Goal: Information Seeking & Learning: Learn about a topic

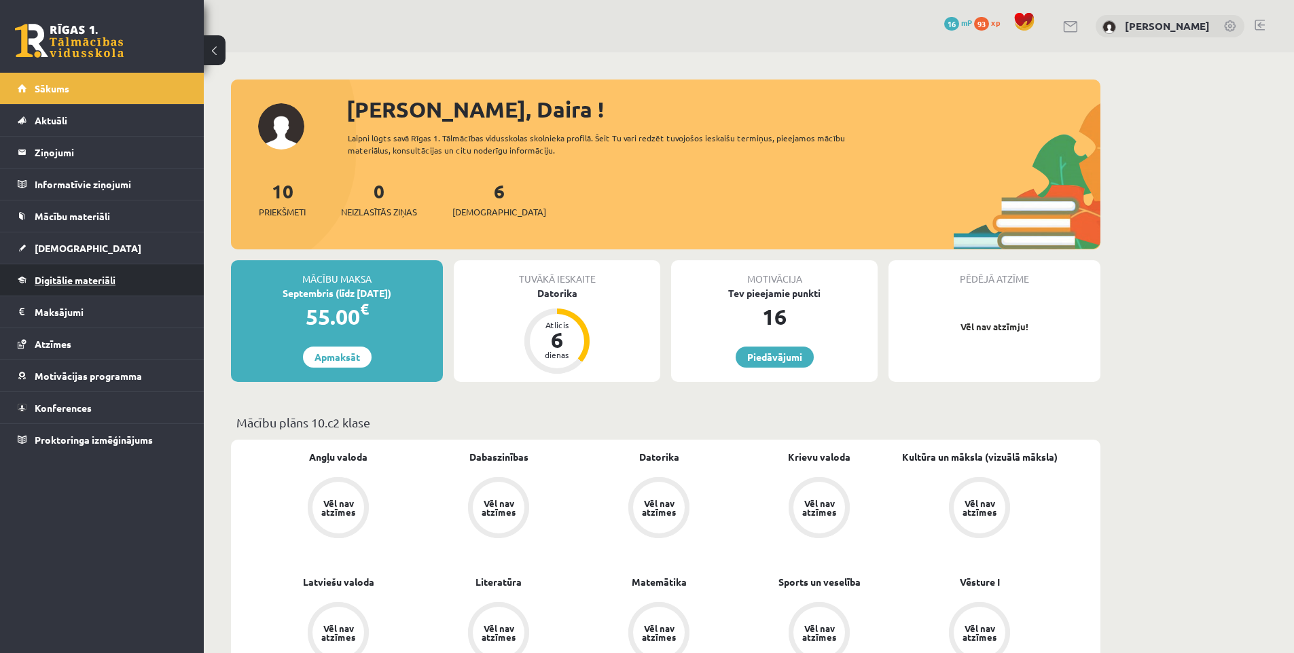
click at [105, 276] on span "Digitālie materiāli" at bounding box center [75, 280] width 81 height 12
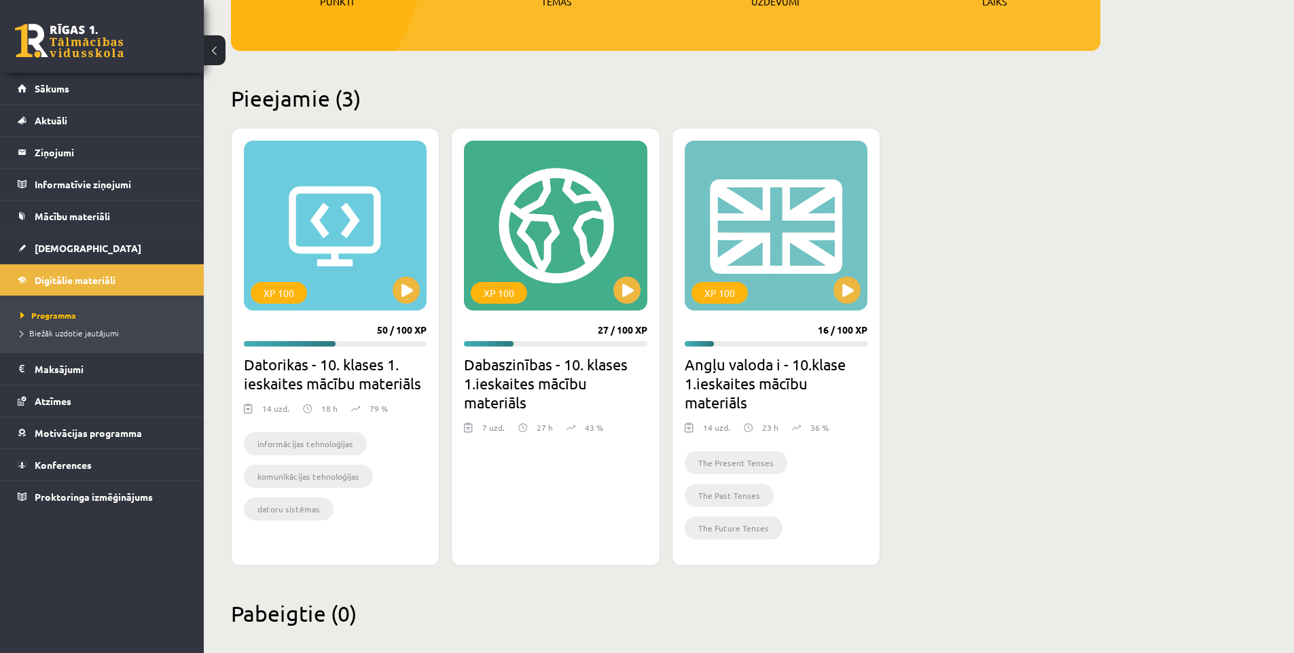
scroll to position [272, 0]
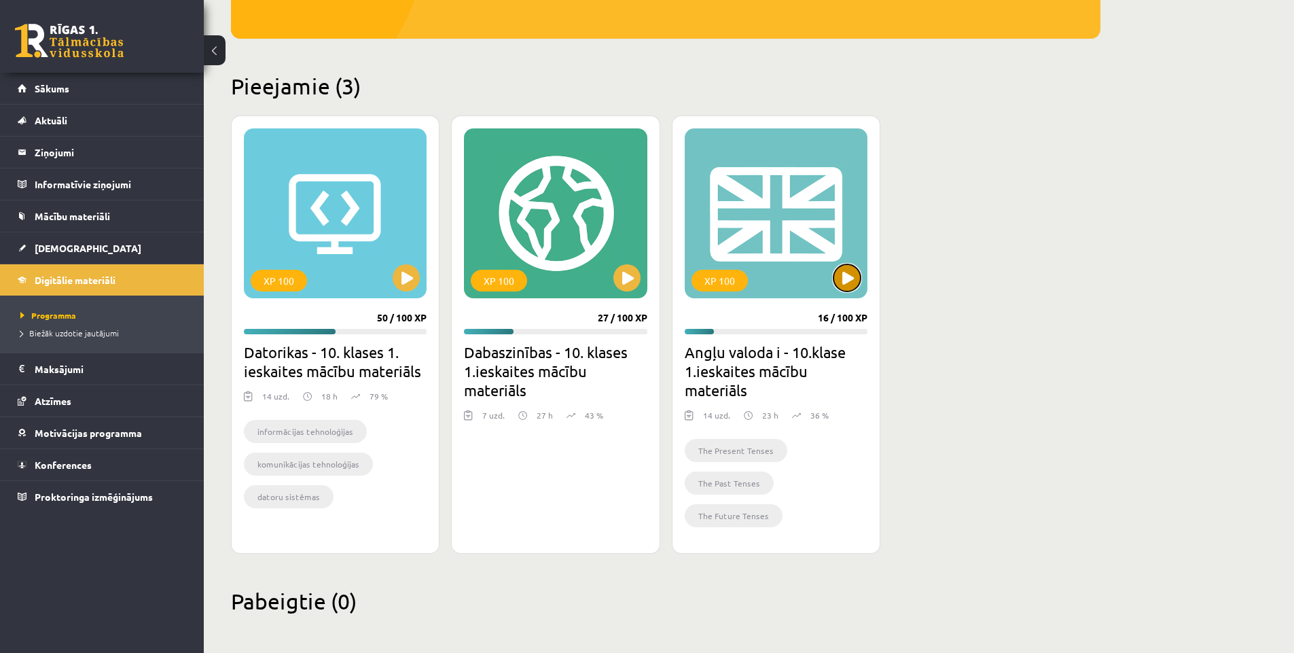
click at [847, 279] on button at bounding box center [847, 277] width 27 height 27
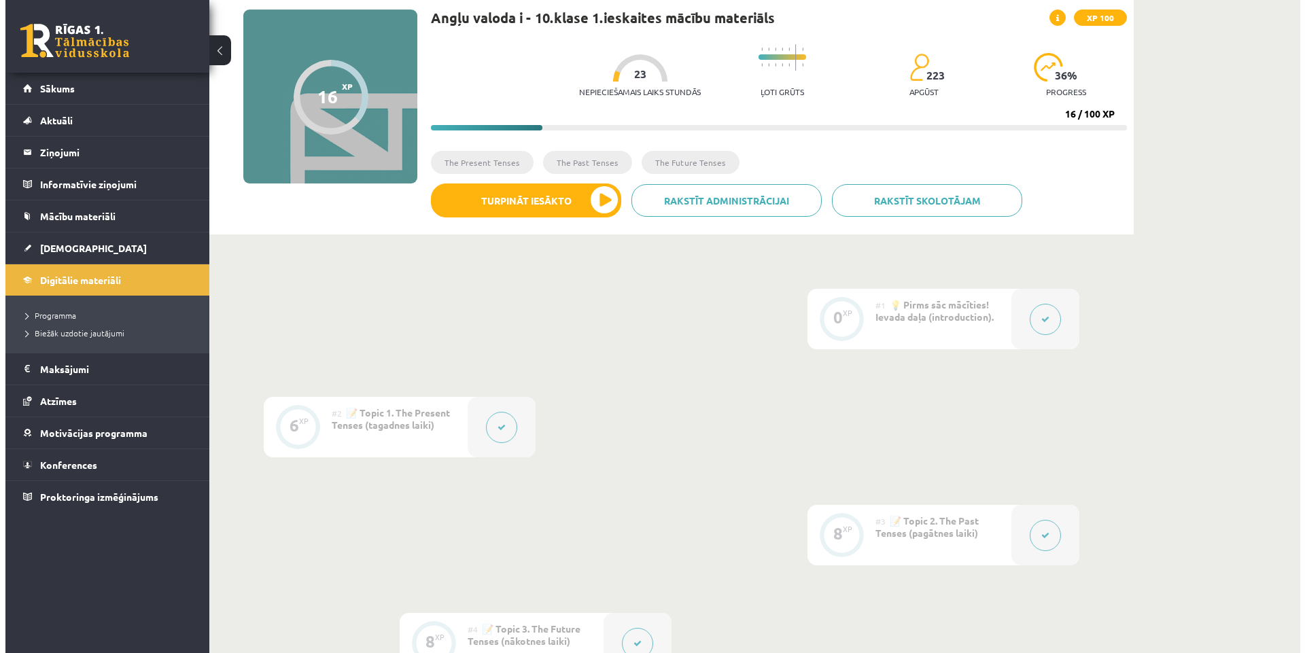
scroll to position [68, 0]
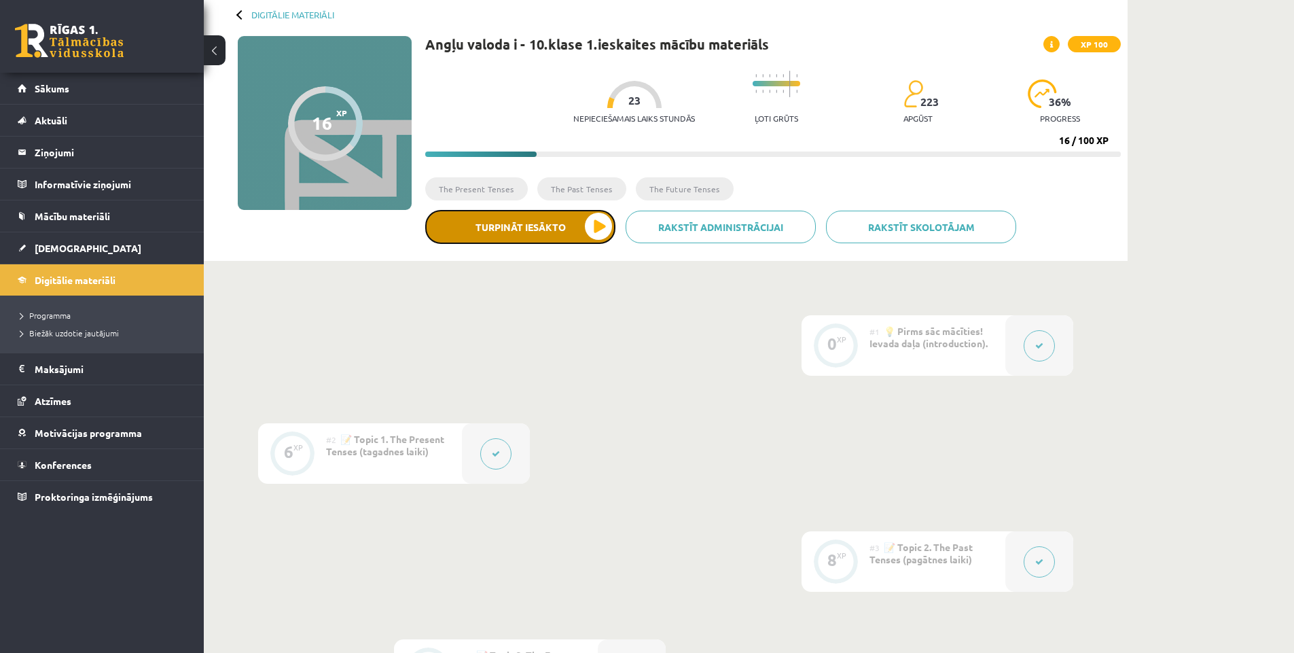
click at [605, 231] on button "Turpināt iesākto" at bounding box center [520, 227] width 190 height 34
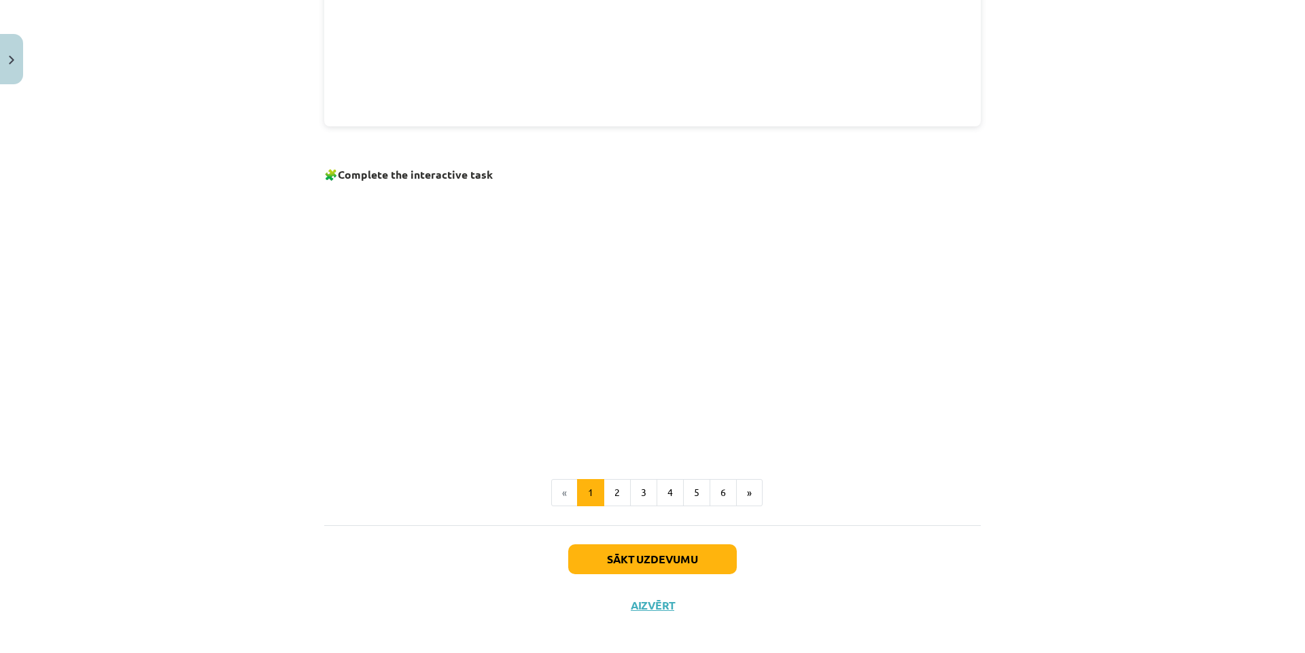
scroll to position [770, 0]
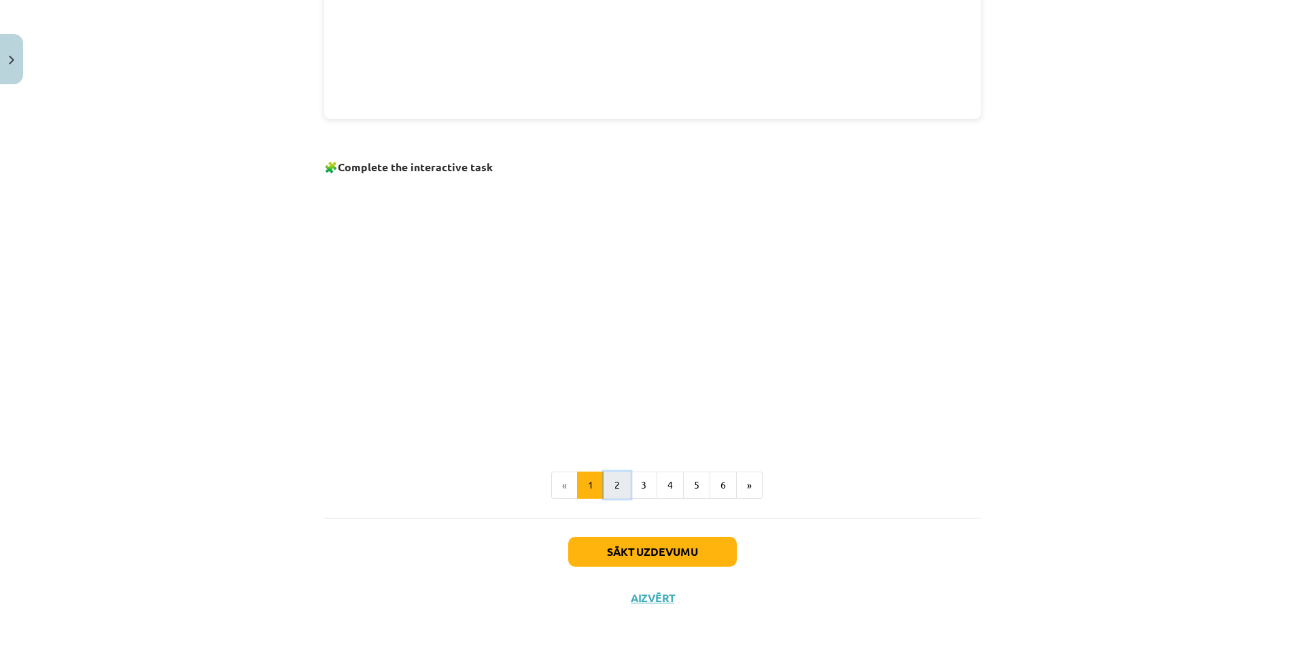
click at [610, 483] on button "2" at bounding box center [616, 485] width 27 height 27
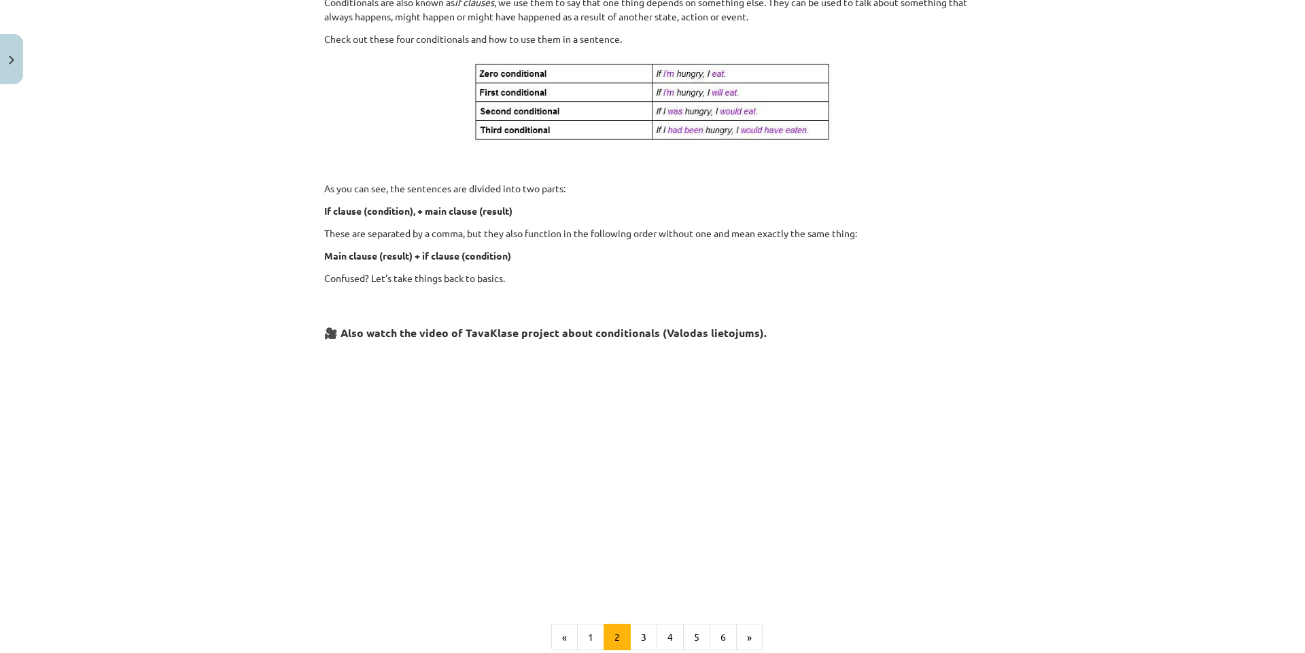
scroll to position [40, 0]
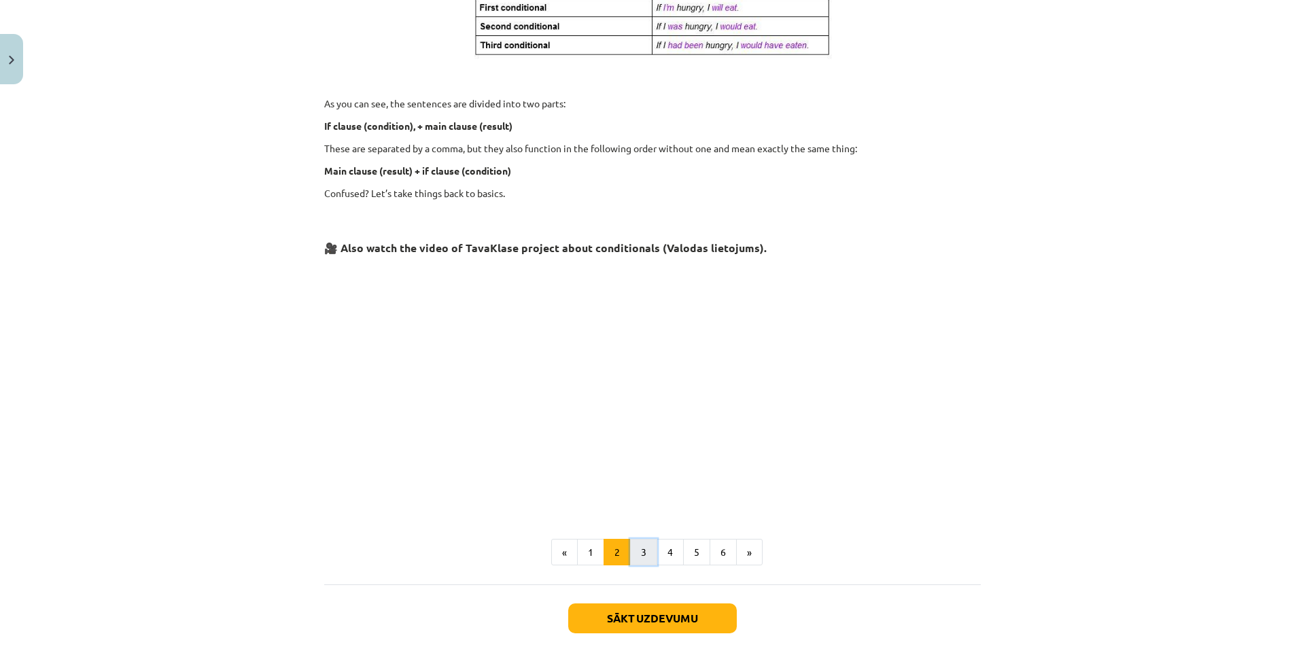
click at [645, 551] on button "3" at bounding box center [643, 552] width 27 height 27
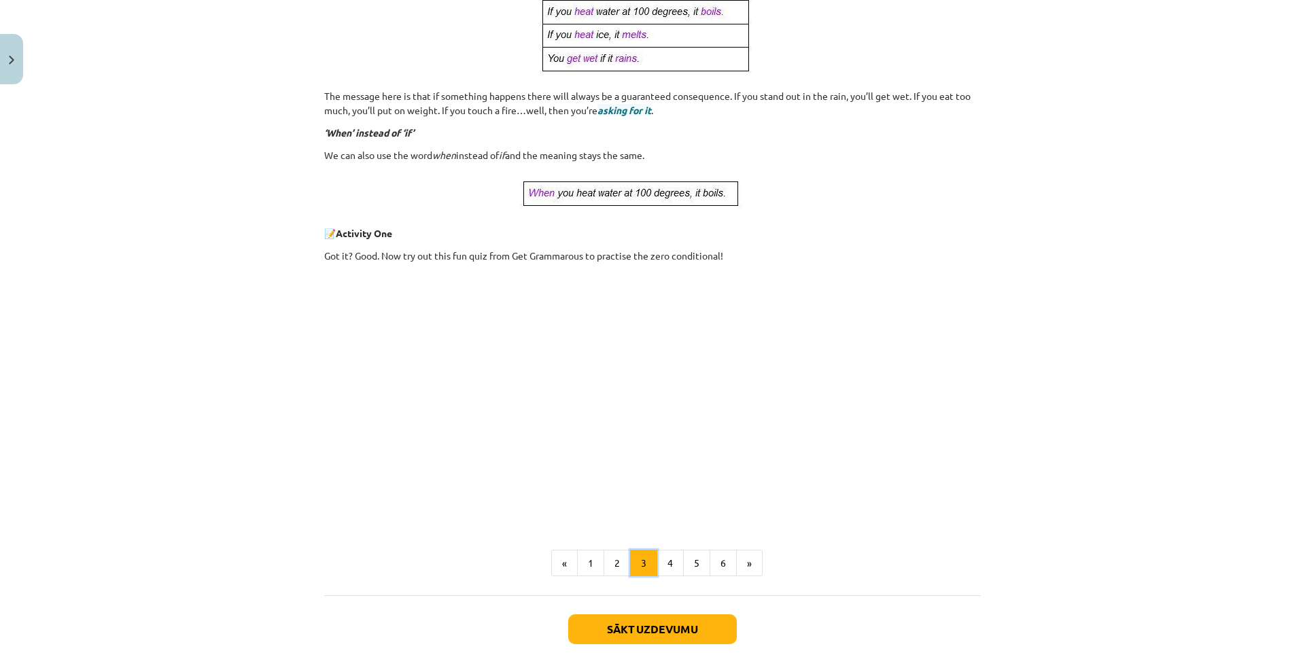
scroll to position [408, 0]
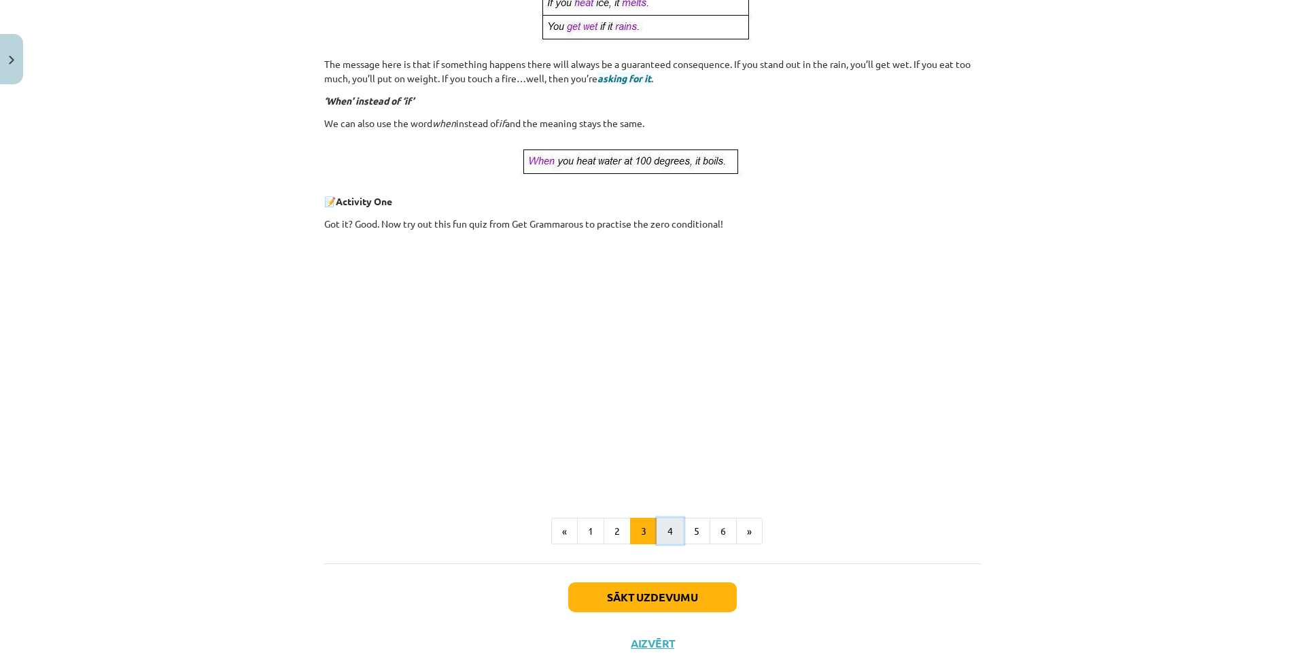
click at [661, 531] on button "4" at bounding box center [669, 531] width 27 height 27
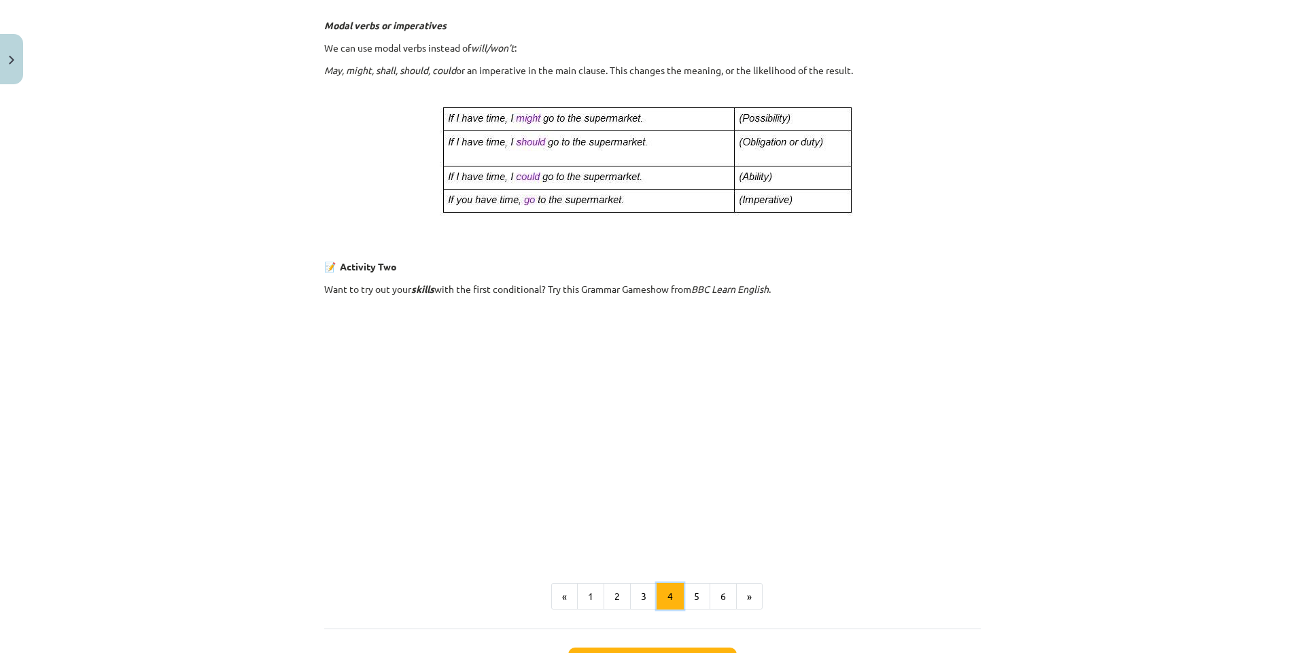
scroll to position [756, 0]
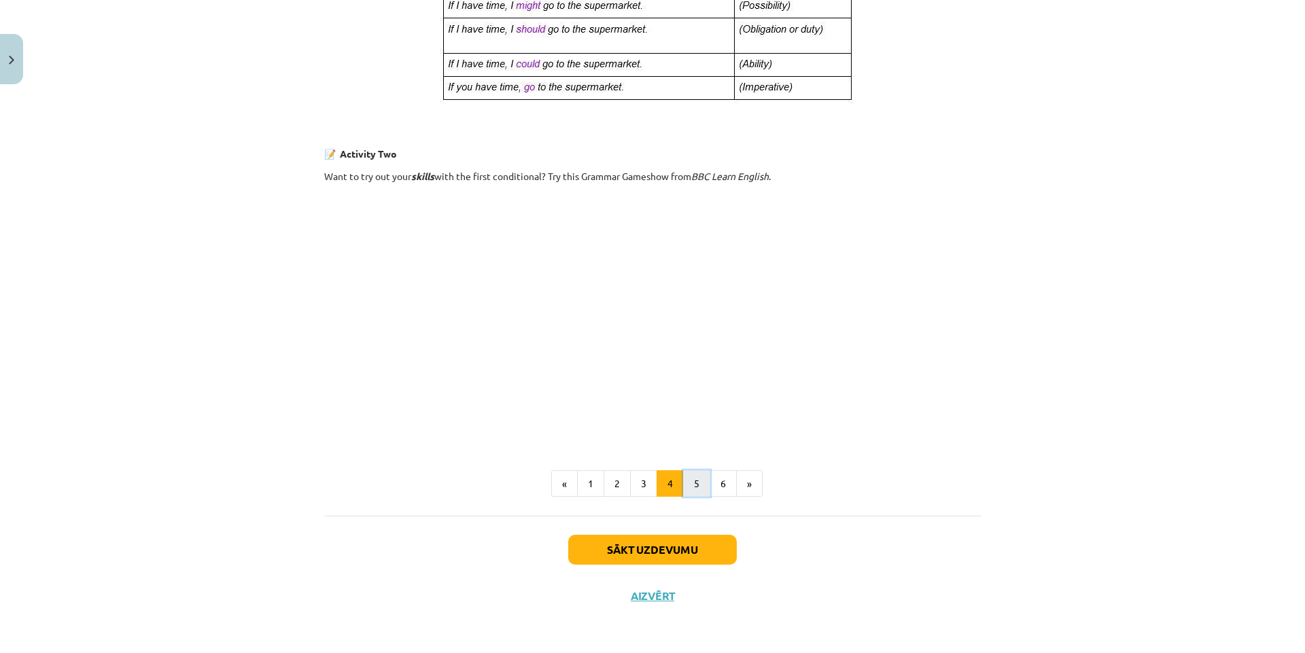
click at [696, 488] on button "5" at bounding box center [696, 483] width 27 height 27
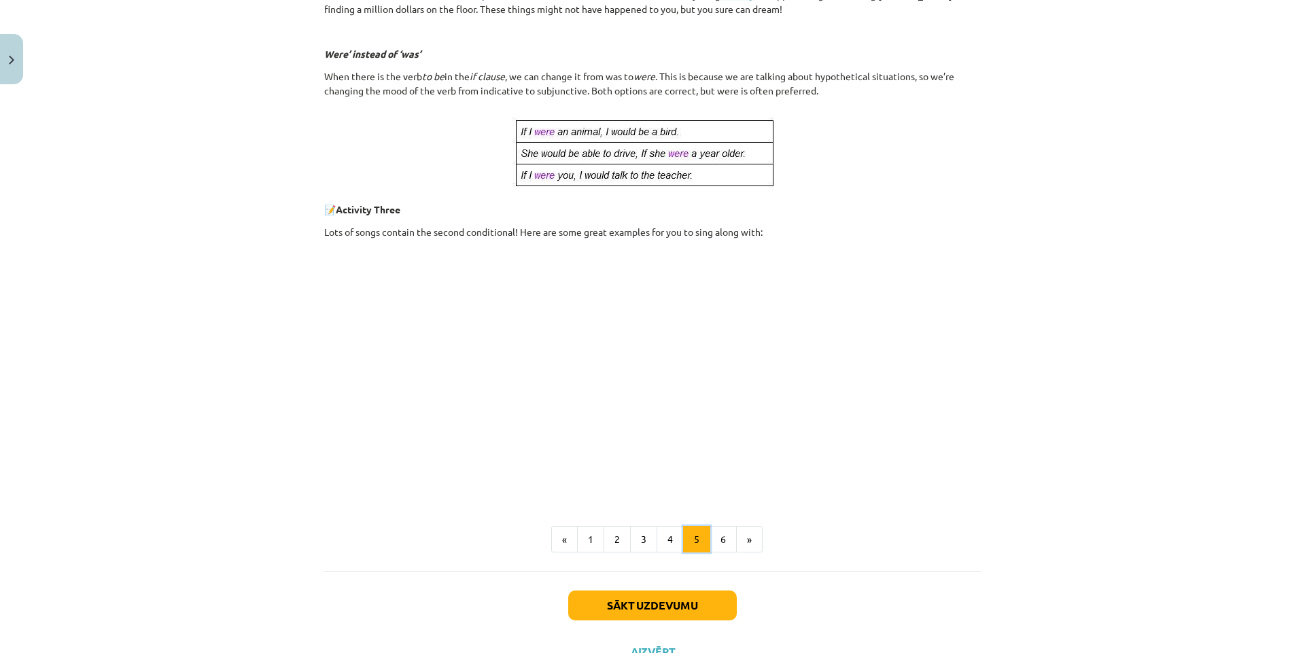
scroll to position [594, 0]
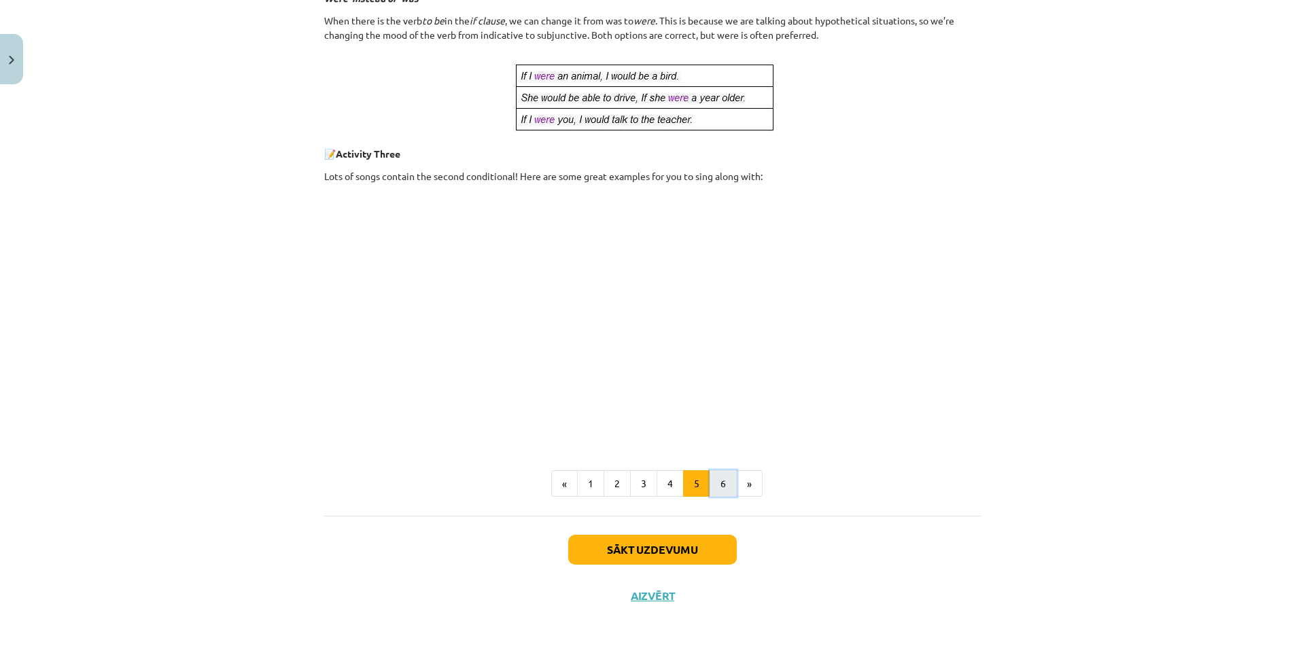
click at [721, 480] on button "6" at bounding box center [722, 483] width 27 height 27
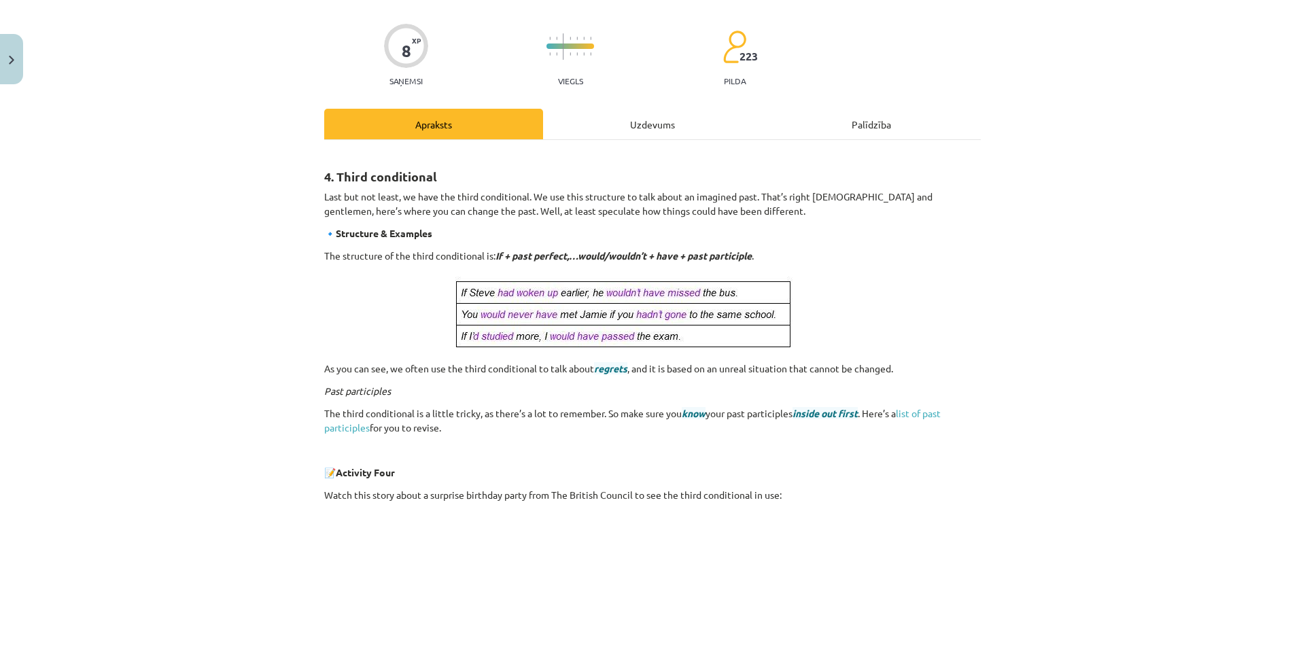
scroll to position [0, 0]
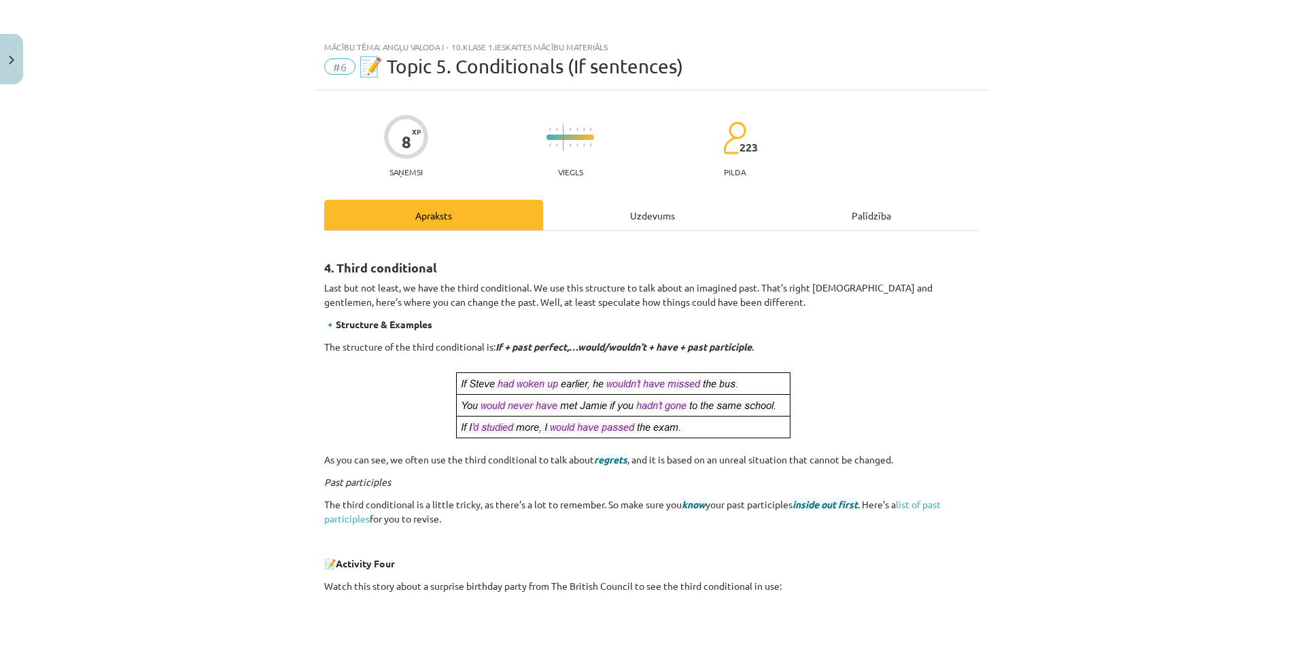
click at [628, 219] on div "Uzdevums" at bounding box center [652, 215] width 219 height 31
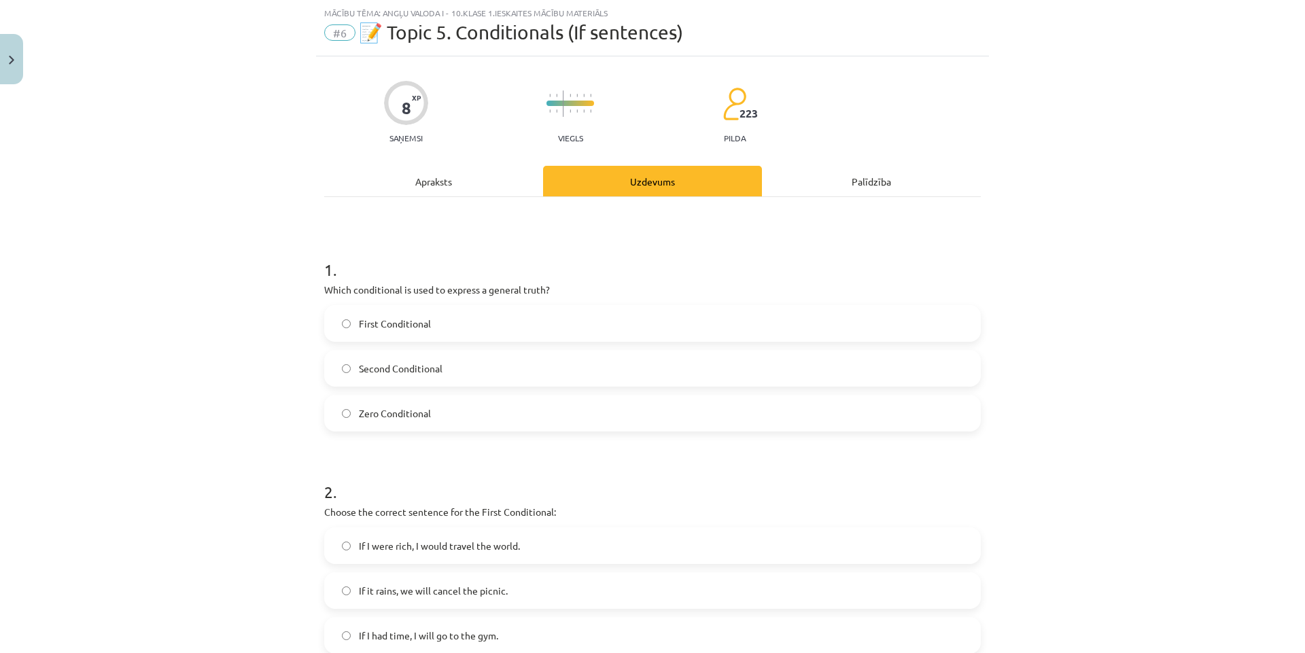
click at [420, 415] on span "Zero Conditional" at bounding box center [395, 413] width 72 height 14
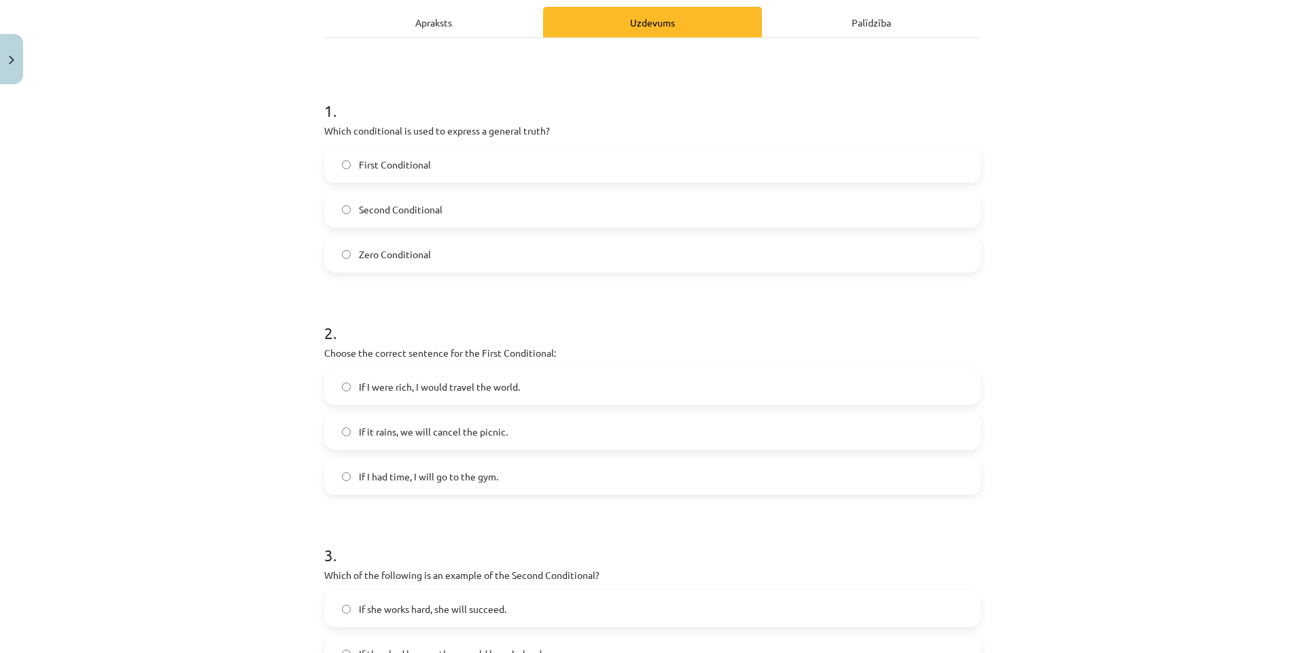
scroll to position [170, 0]
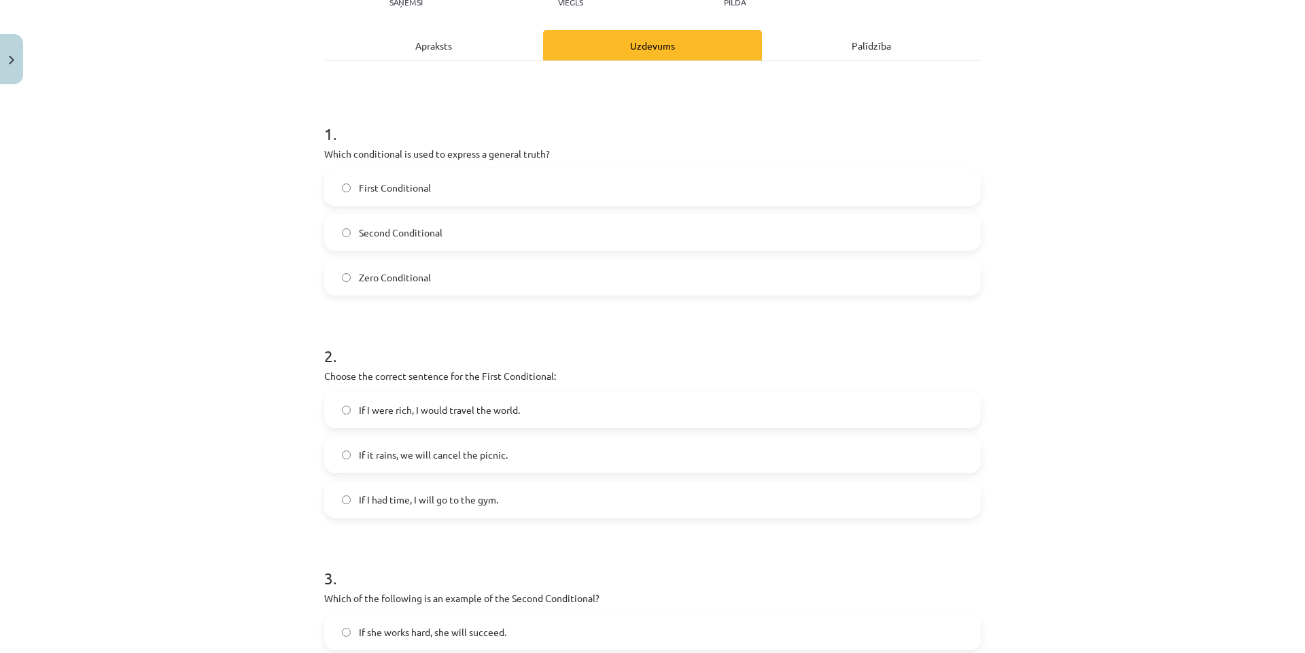
click at [510, 455] on label "If it rains, we will cancel the picnic." at bounding box center [652, 455] width 654 height 34
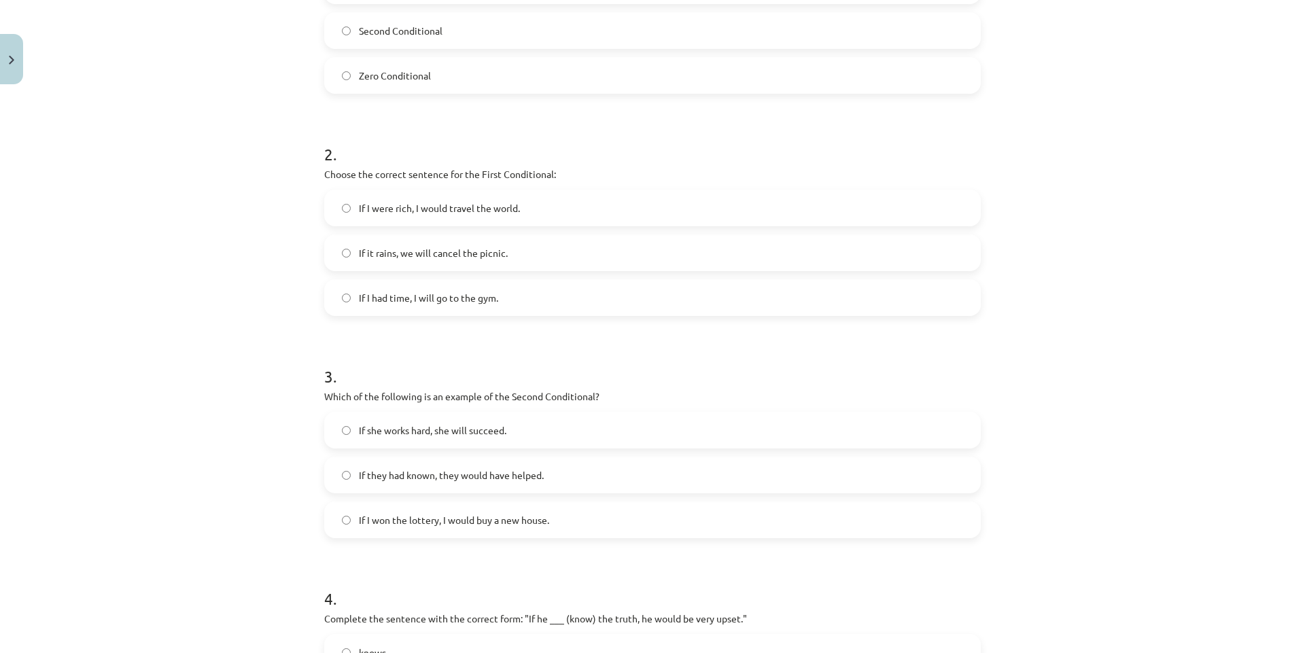
scroll to position [374, 0]
click at [422, 482] on label "If they had known, they would have helped." at bounding box center [652, 473] width 654 height 34
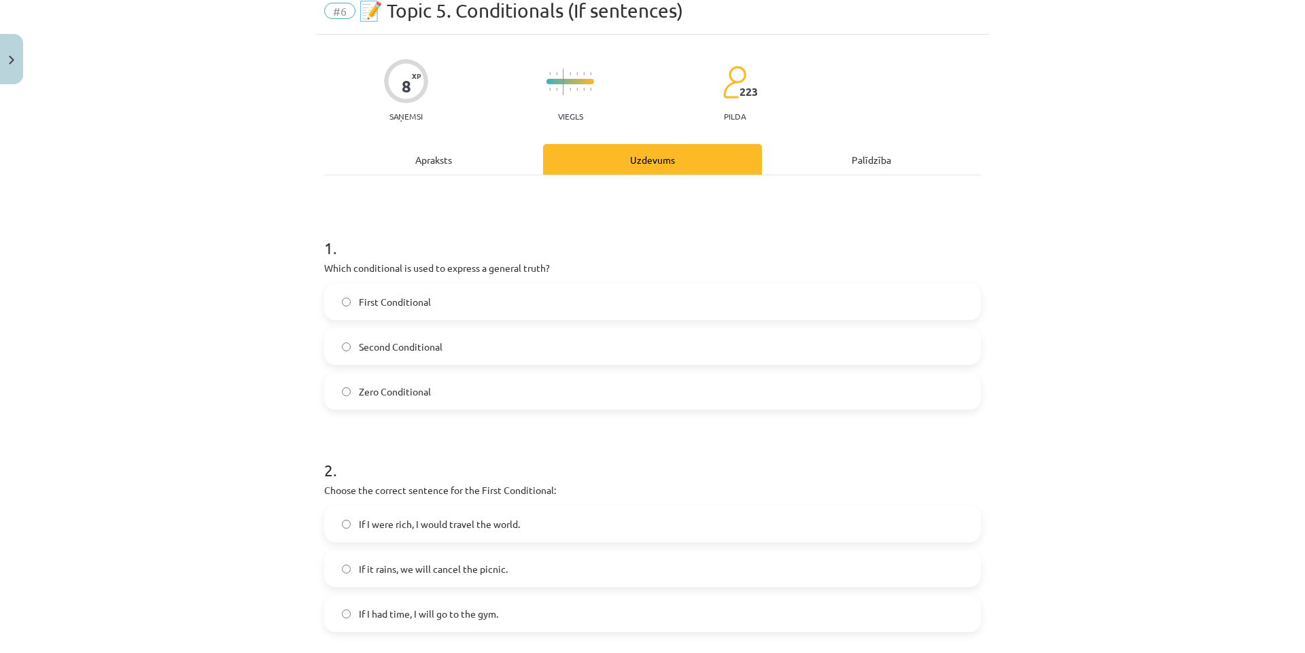
scroll to position [0, 0]
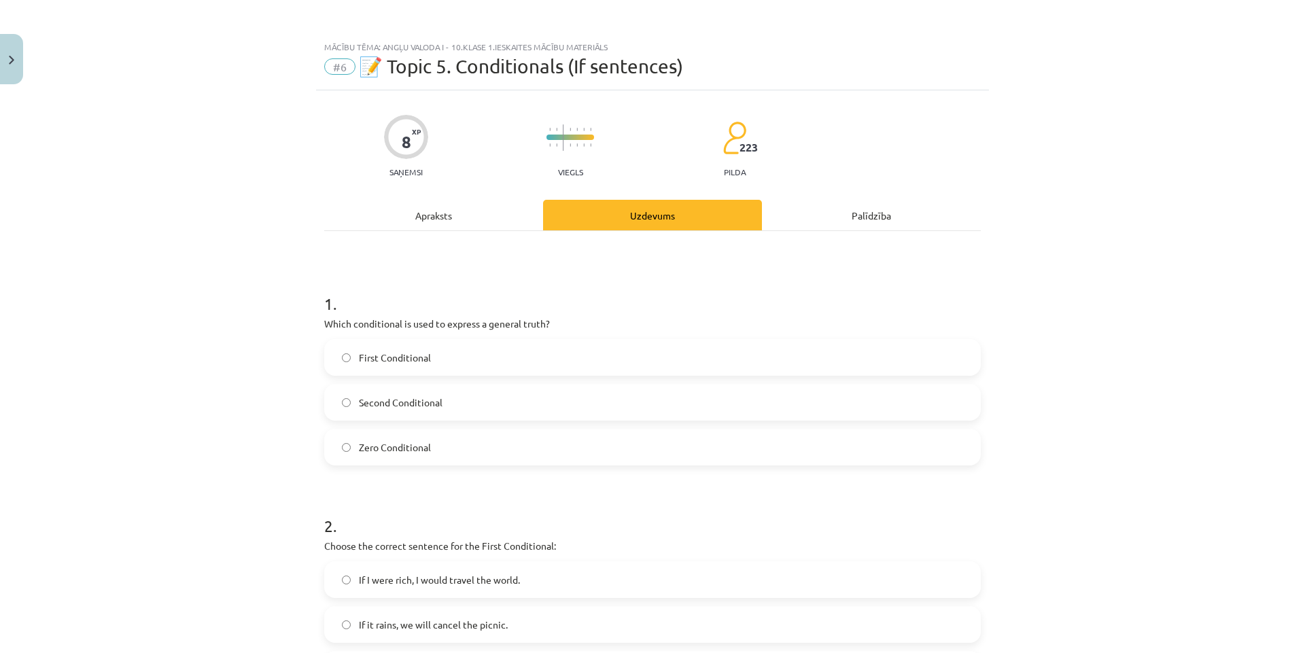
click at [417, 223] on div "Apraksts" at bounding box center [433, 215] width 219 height 31
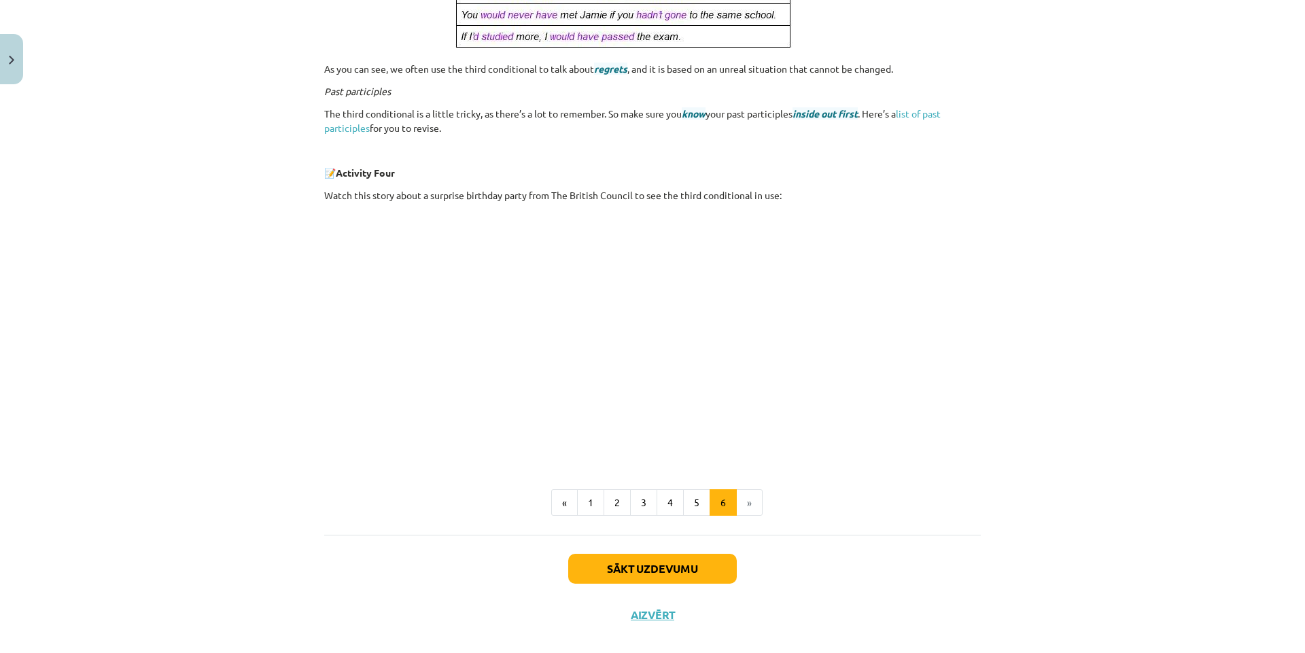
scroll to position [410, 0]
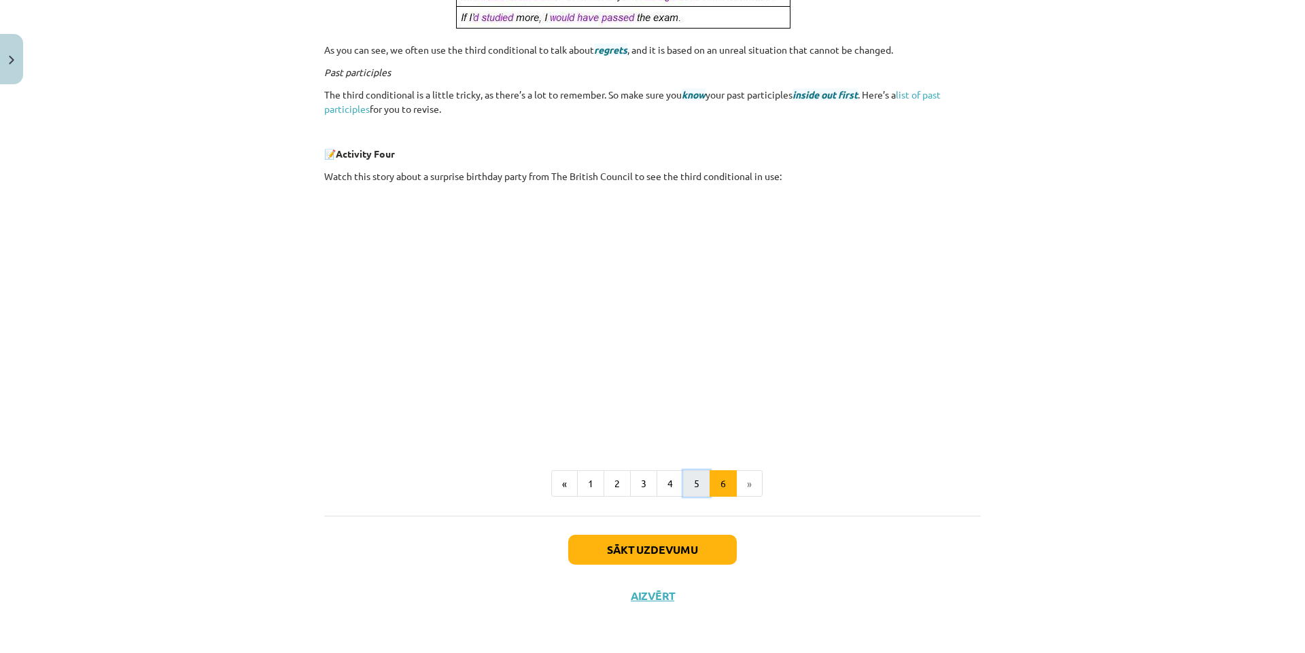
click at [689, 487] on button "5" at bounding box center [696, 483] width 27 height 27
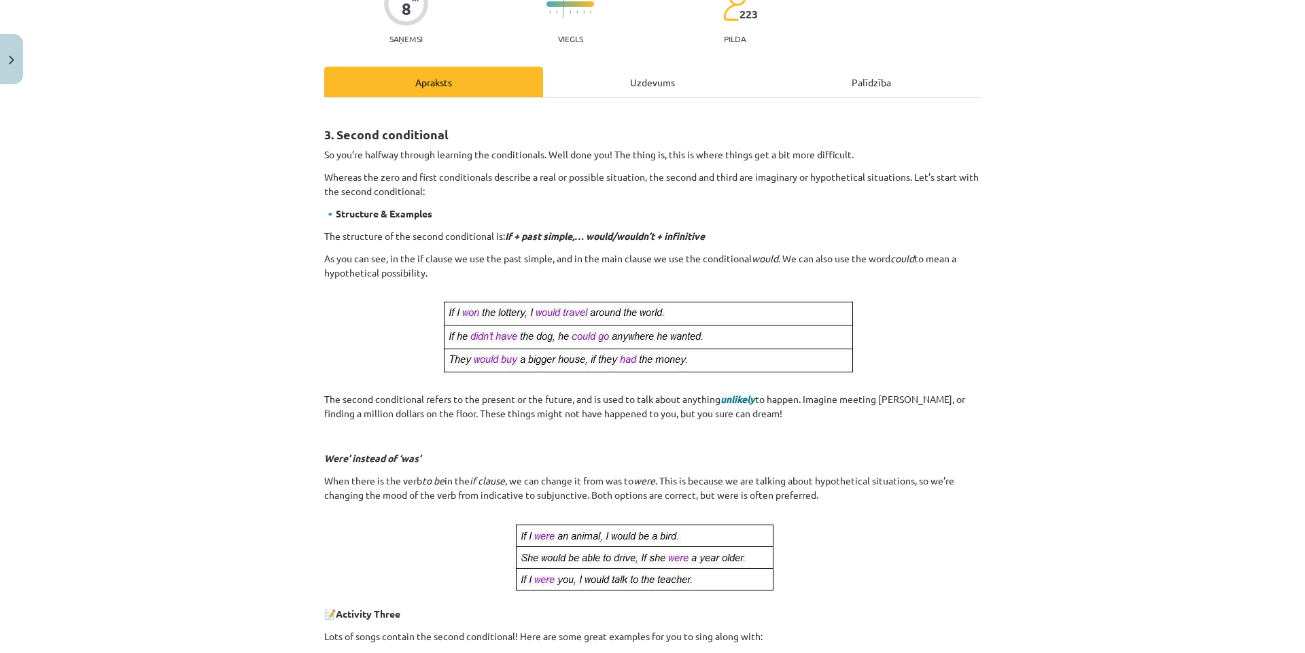
scroll to position [0, 0]
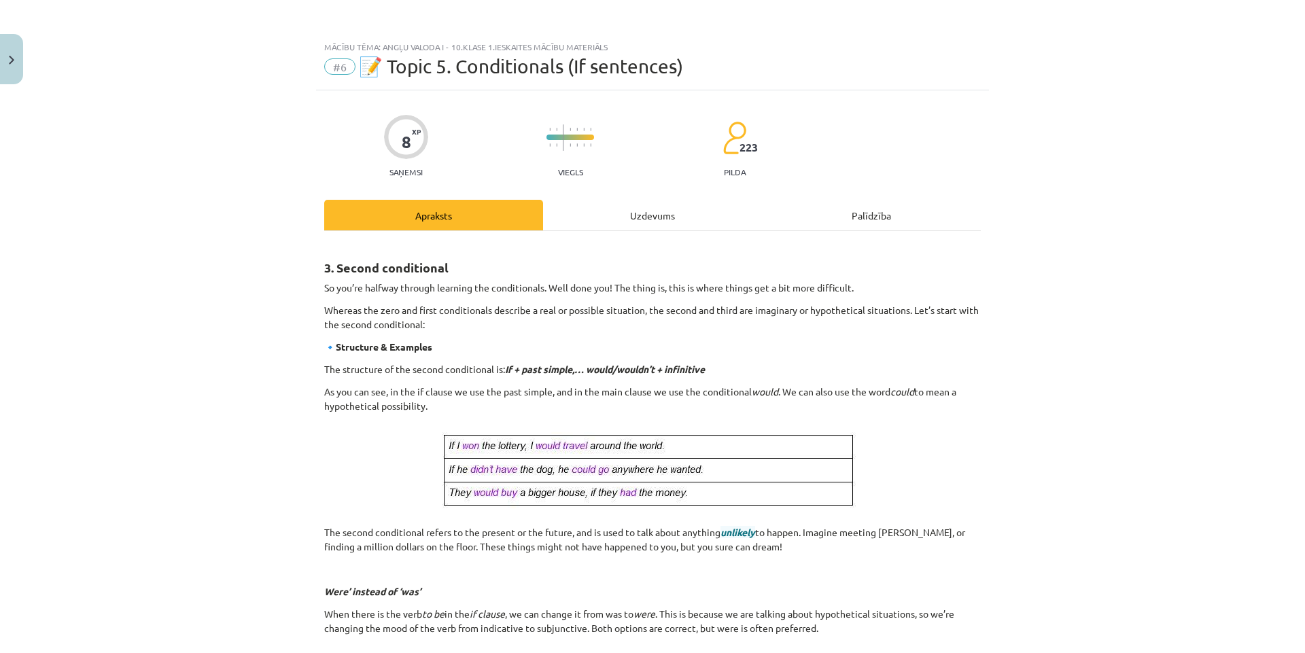
click at [644, 222] on div "Uzdevums" at bounding box center [652, 215] width 219 height 31
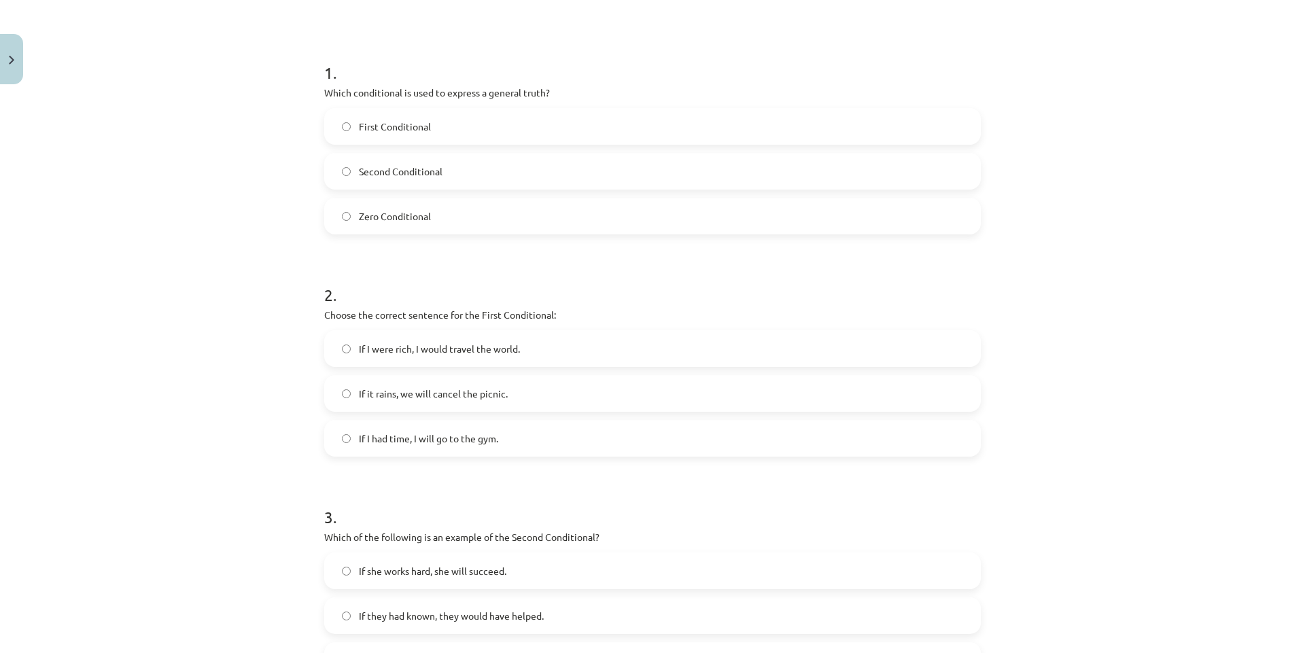
scroll to position [238, 0]
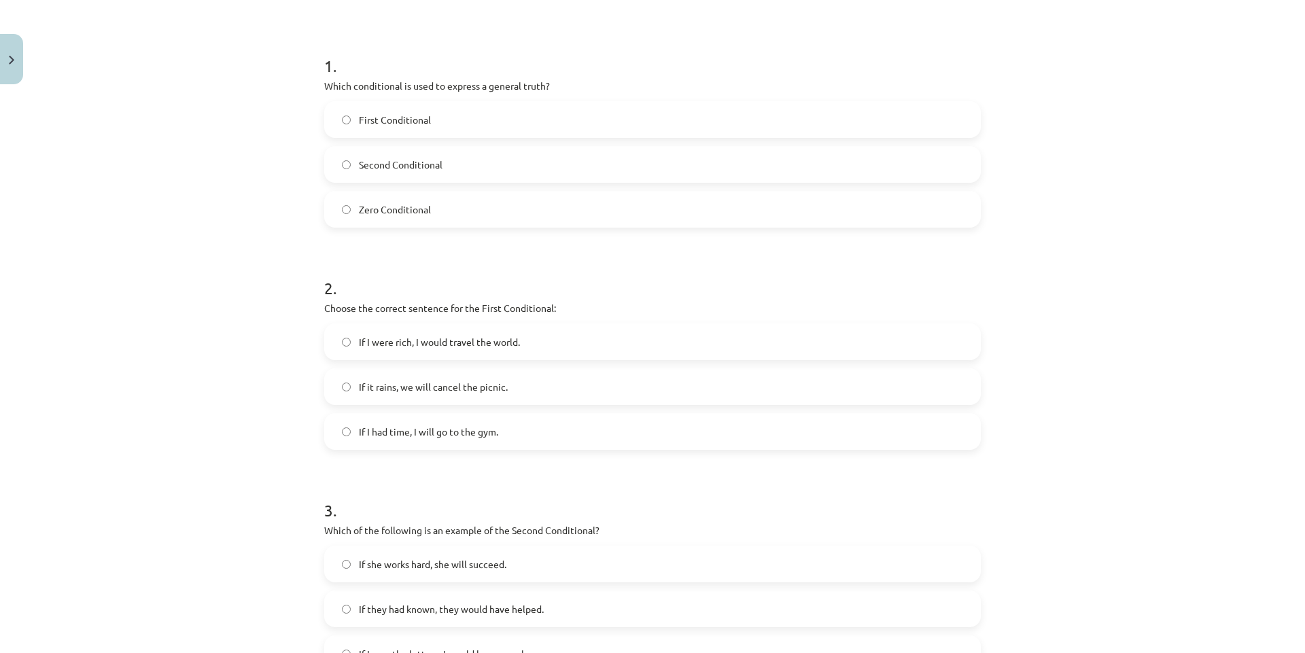
click at [432, 347] on span "If I were rich, I would travel the world." at bounding box center [439, 342] width 161 height 14
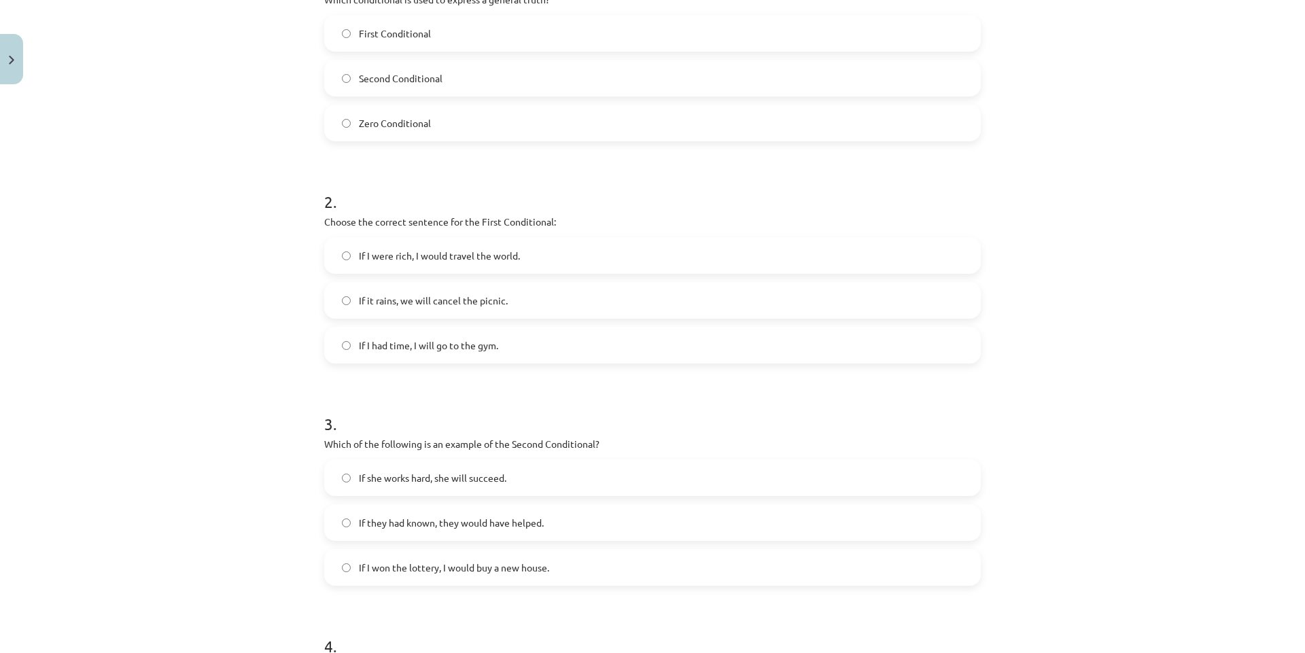
scroll to position [306, 0]
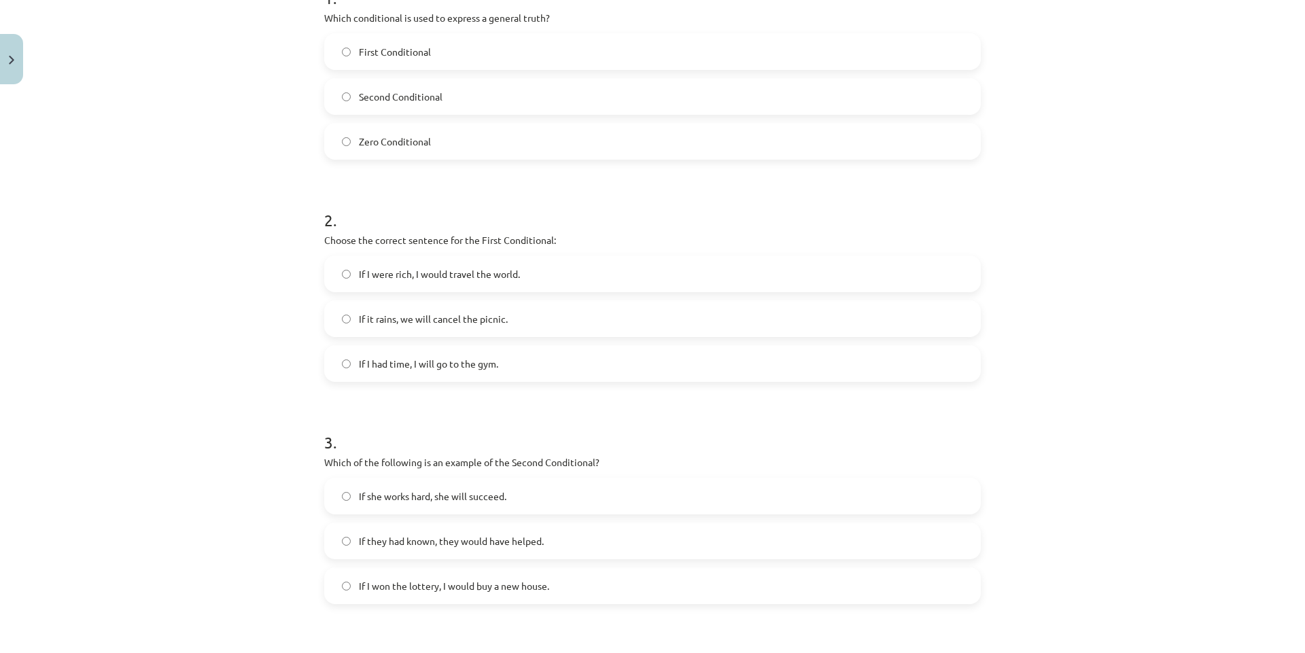
click at [351, 323] on label "If it rains, we will cancel the picnic." at bounding box center [652, 319] width 654 height 34
click at [423, 586] on span "If I won the lottery, I would buy a new house." at bounding box center [454, 586] width 190 height 14
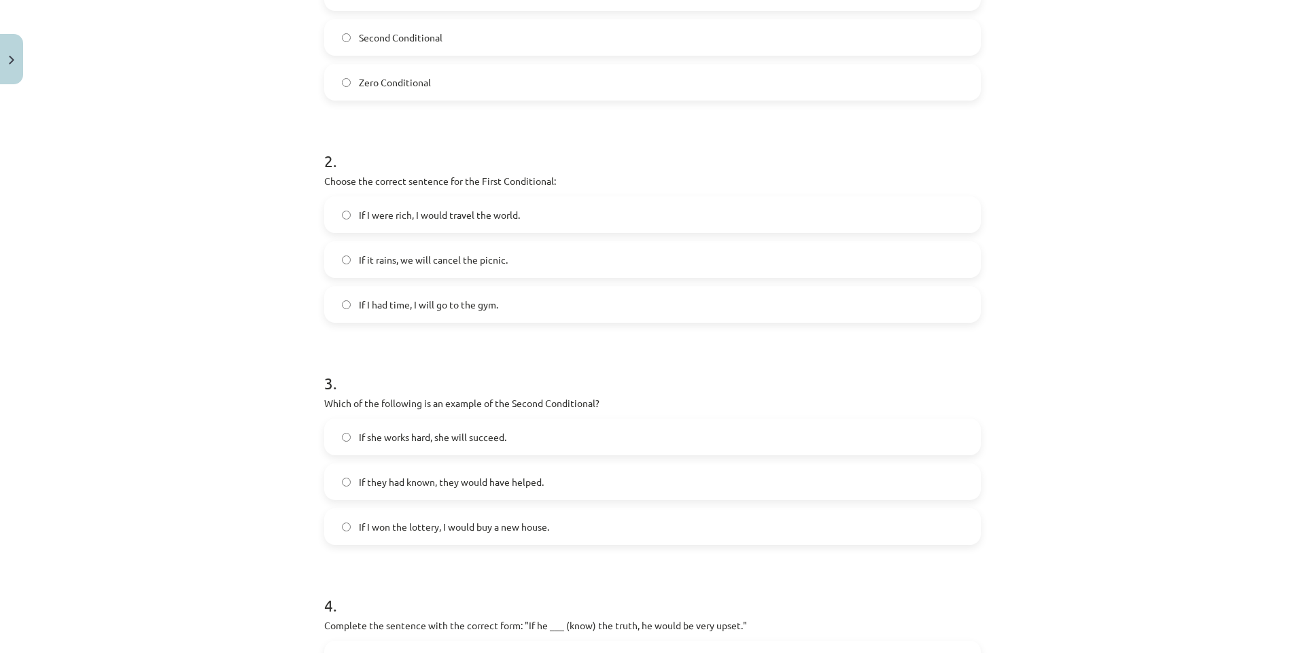
scroll to position [0, 0]
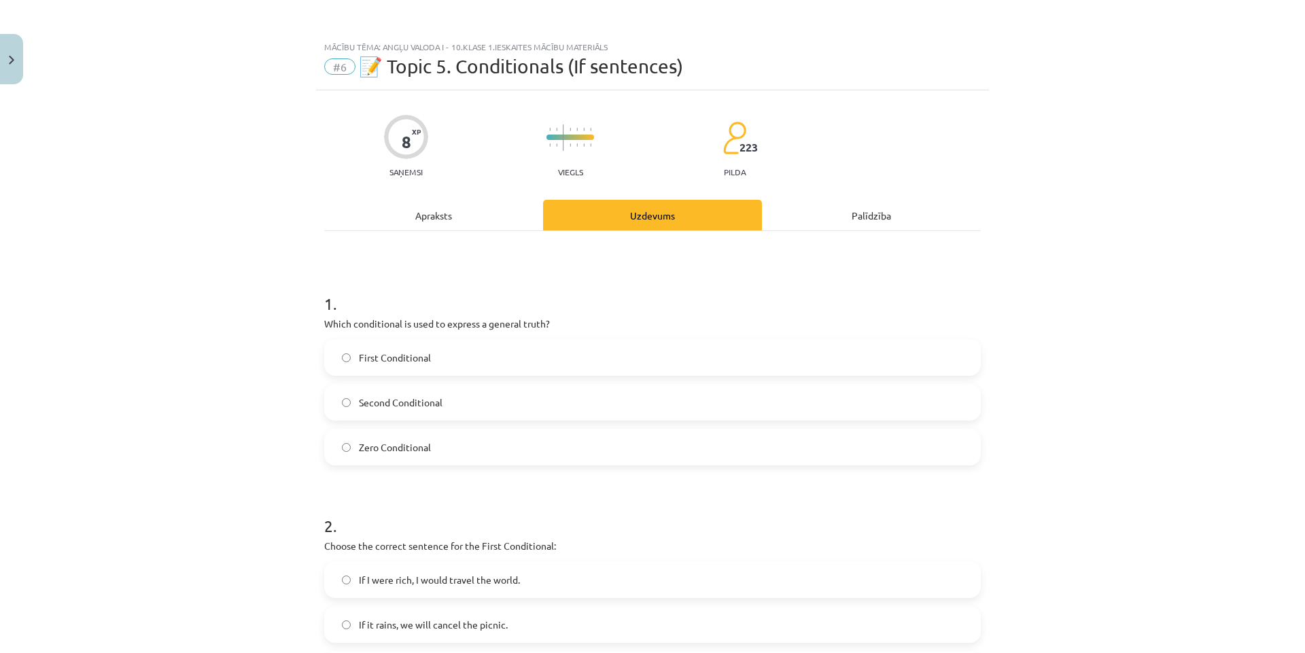
click at [444, 217] on div "Apraksts" at bounding box center [433, 215] width 219 height 31
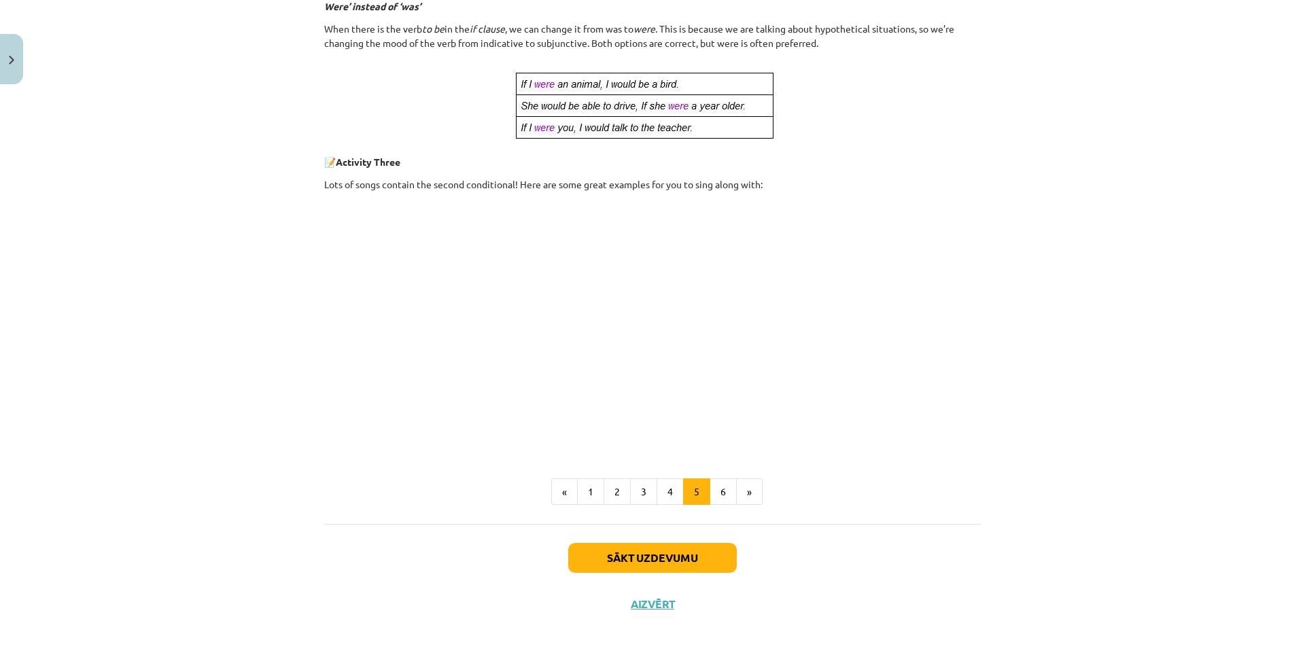
scroll to position [594, 0]
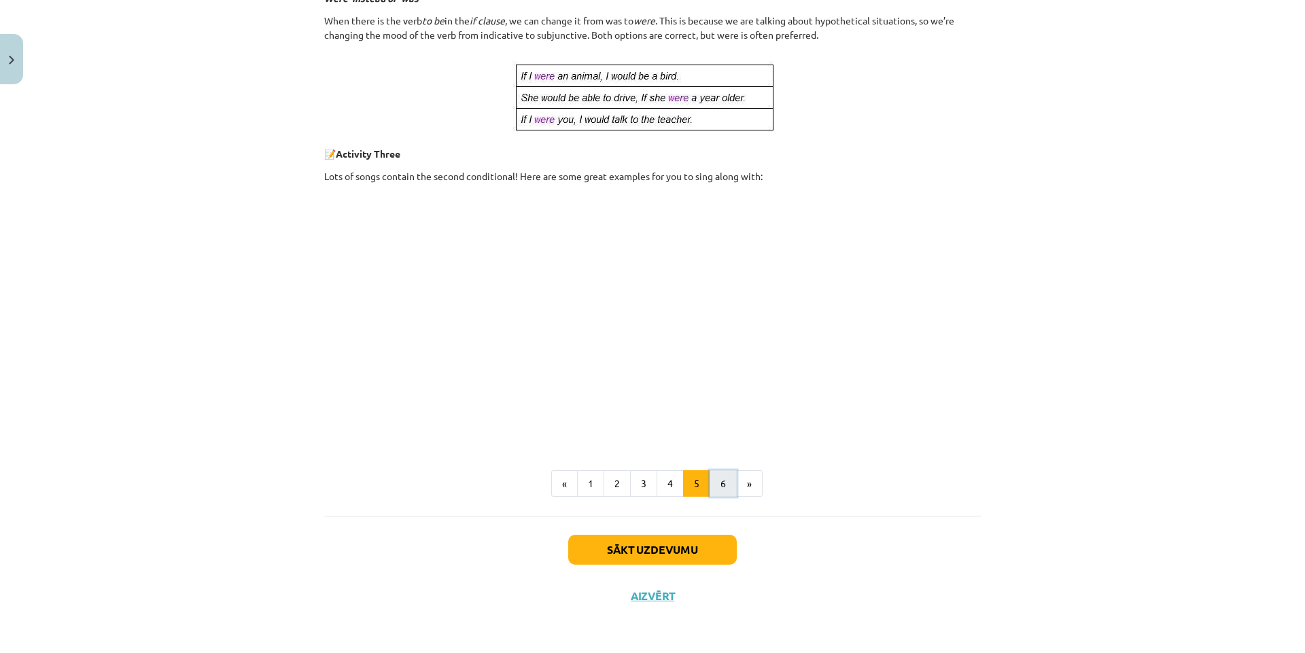
click at [715, 486] on button "6" at bounding box center [722, 483] width 27 height 27
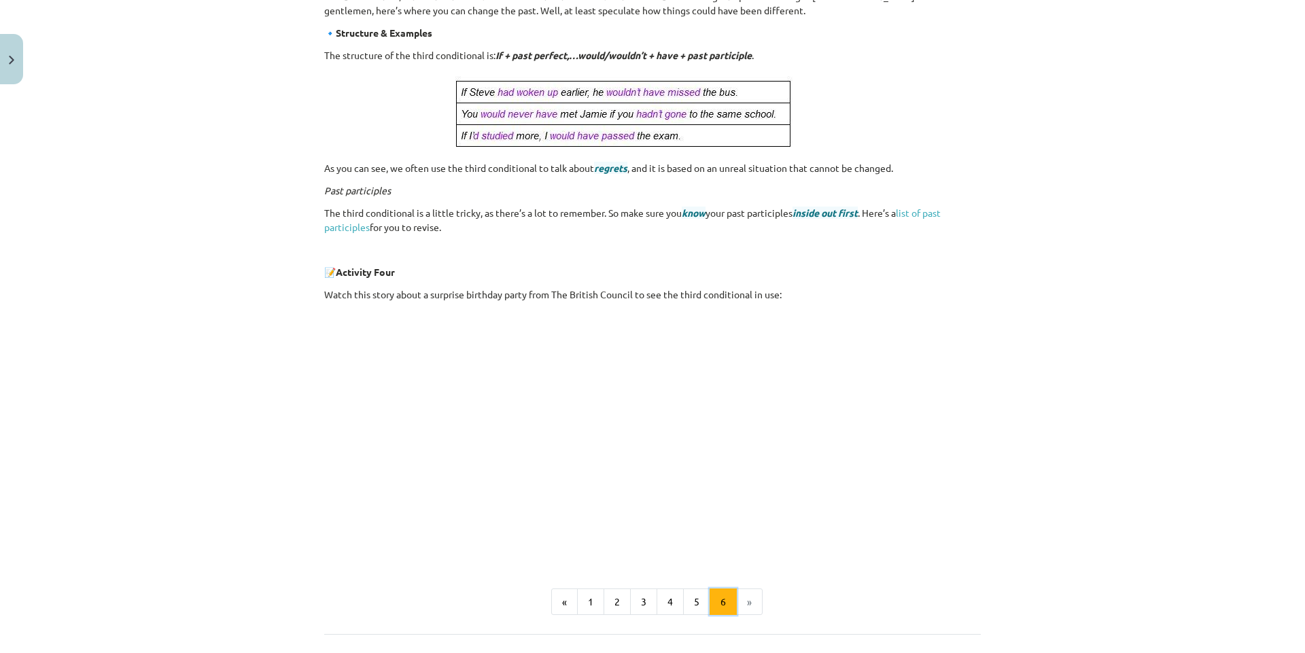
scroll to position [410, 0]
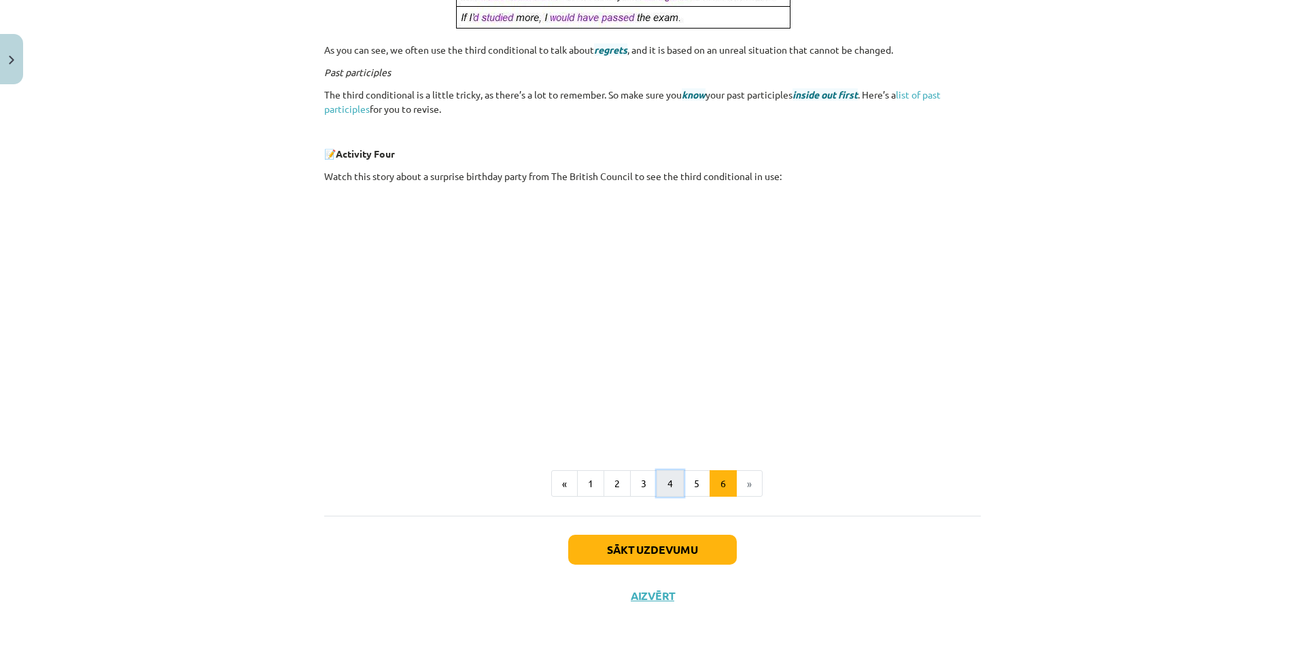
click at [659, 484] on button "4" at bounding box center [669, 483] width 27 height 27
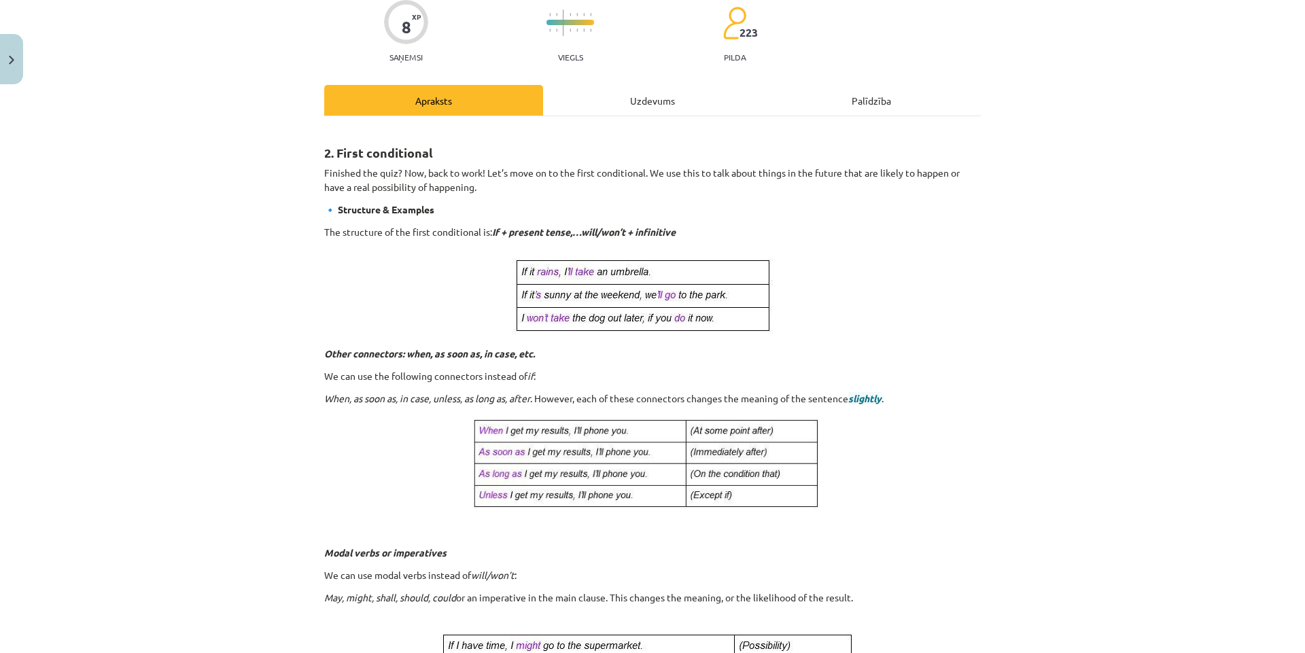
scroll to position [107, 0]
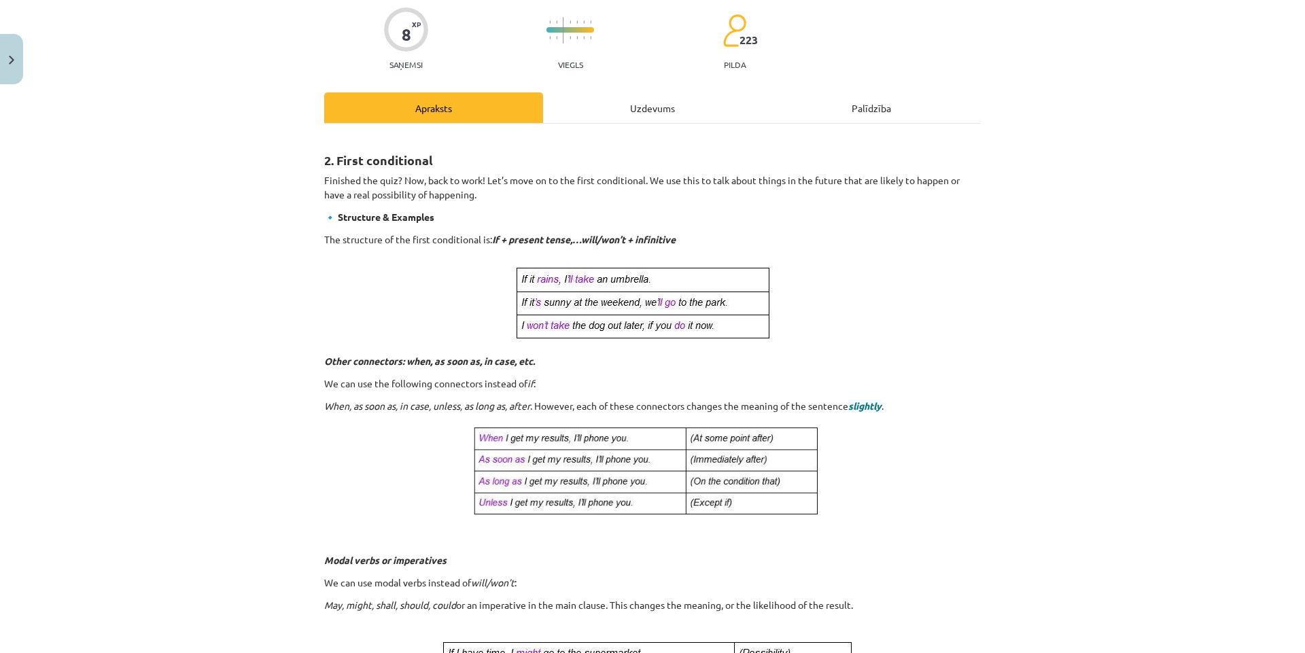
click at [639, 113] on div "Uzdevums" at bounding box center [652, 107] width 219 height 31
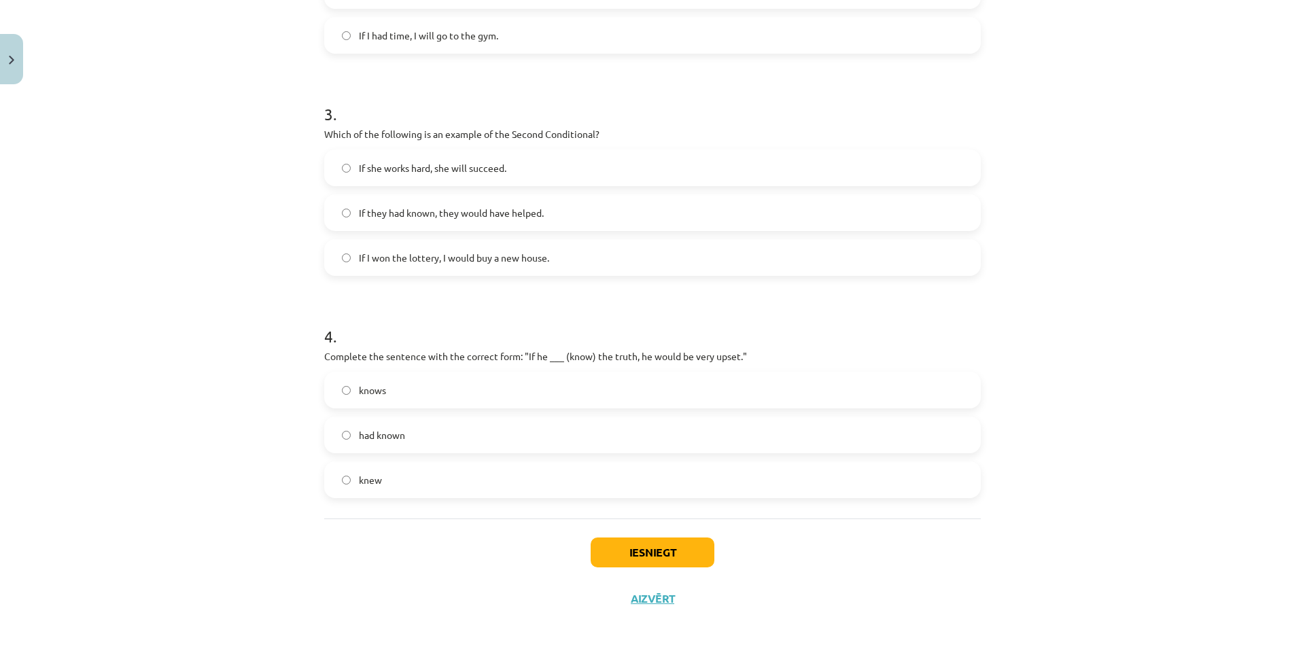
scroll to position [637, 0]
click at [387, 394] on label "knows" at bounding box center [652, 387] width 654 height 34
click at [653, 554] on button "Iesniegt" at bounding box center [652, 550] width 124 height 30
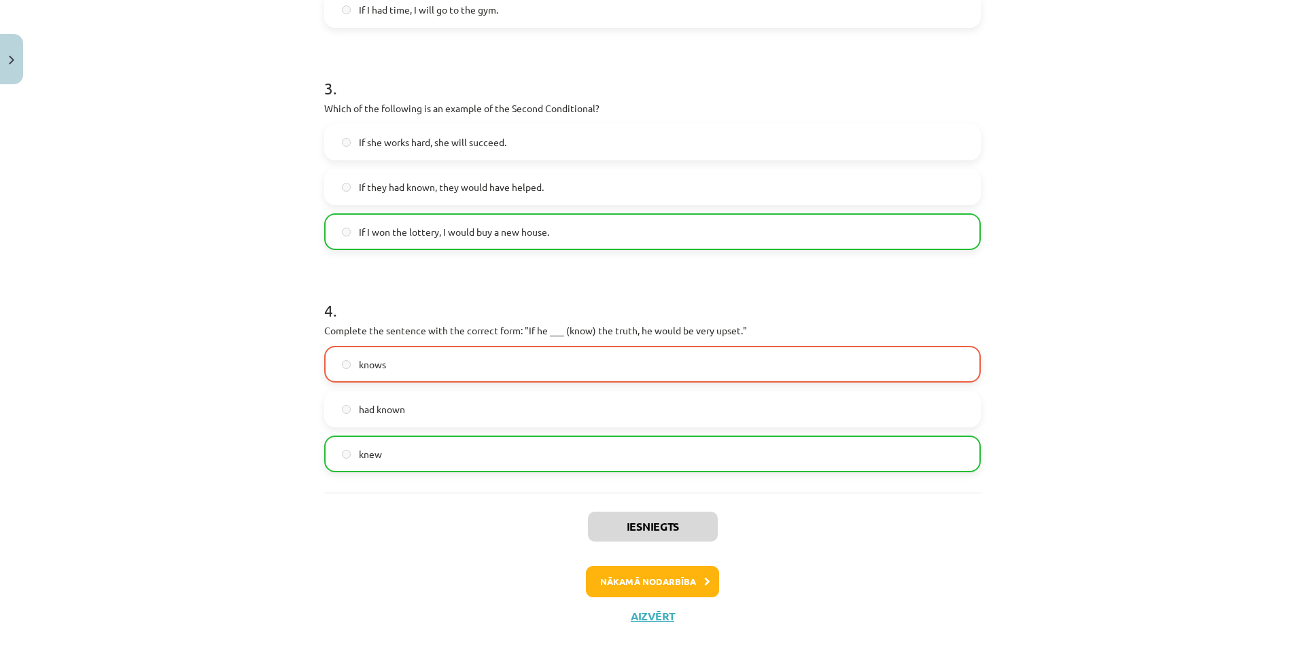
scroll to position [680, 0]
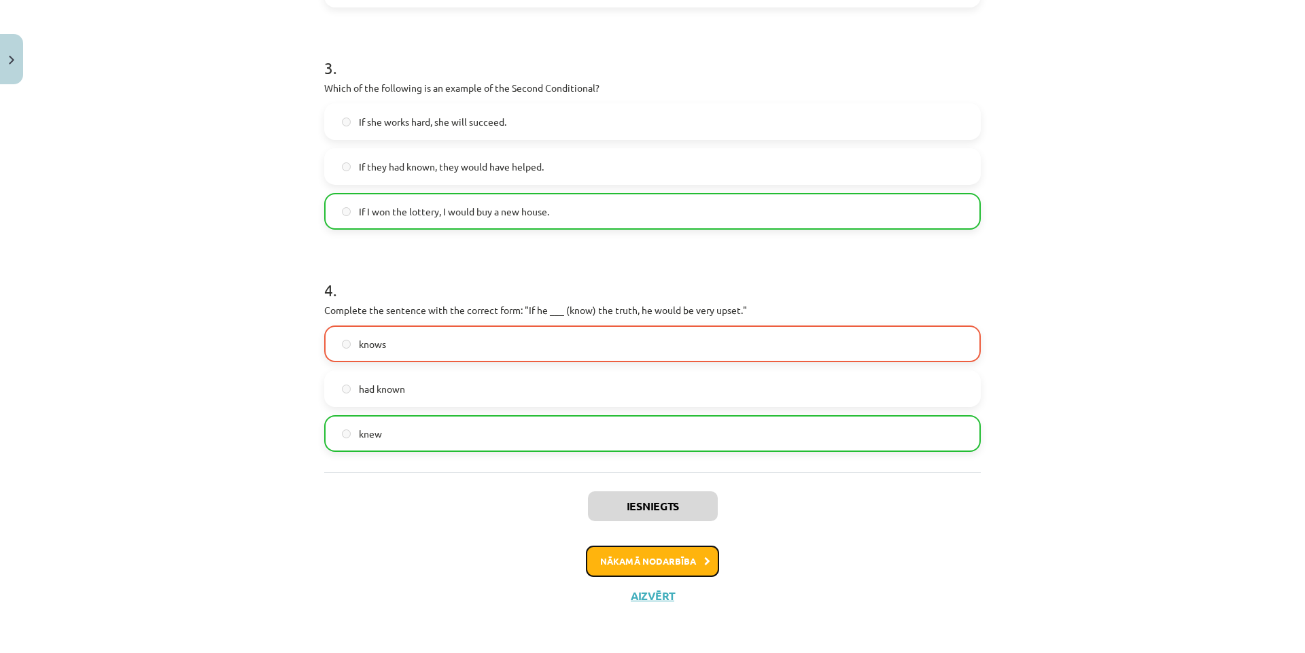
click at [604, 569] on button "Nākamā nodarbība" at bounding box center [652, 561] width 133 height 31
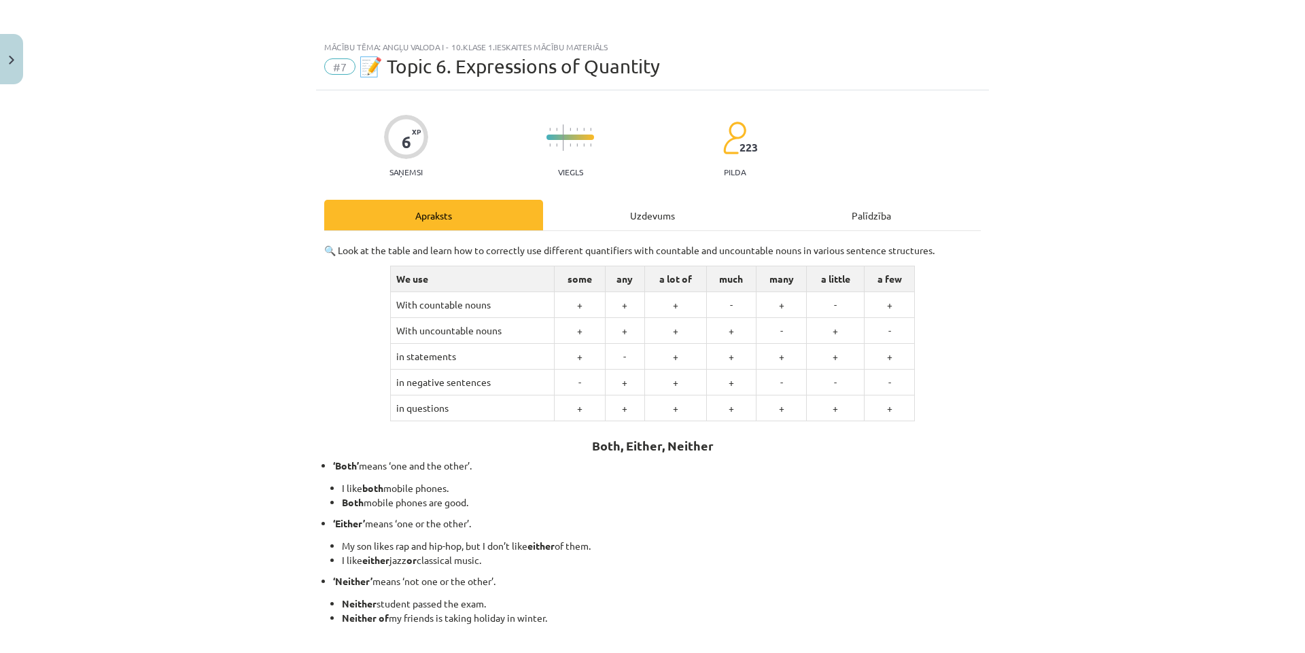
scroll to position [68, 0]
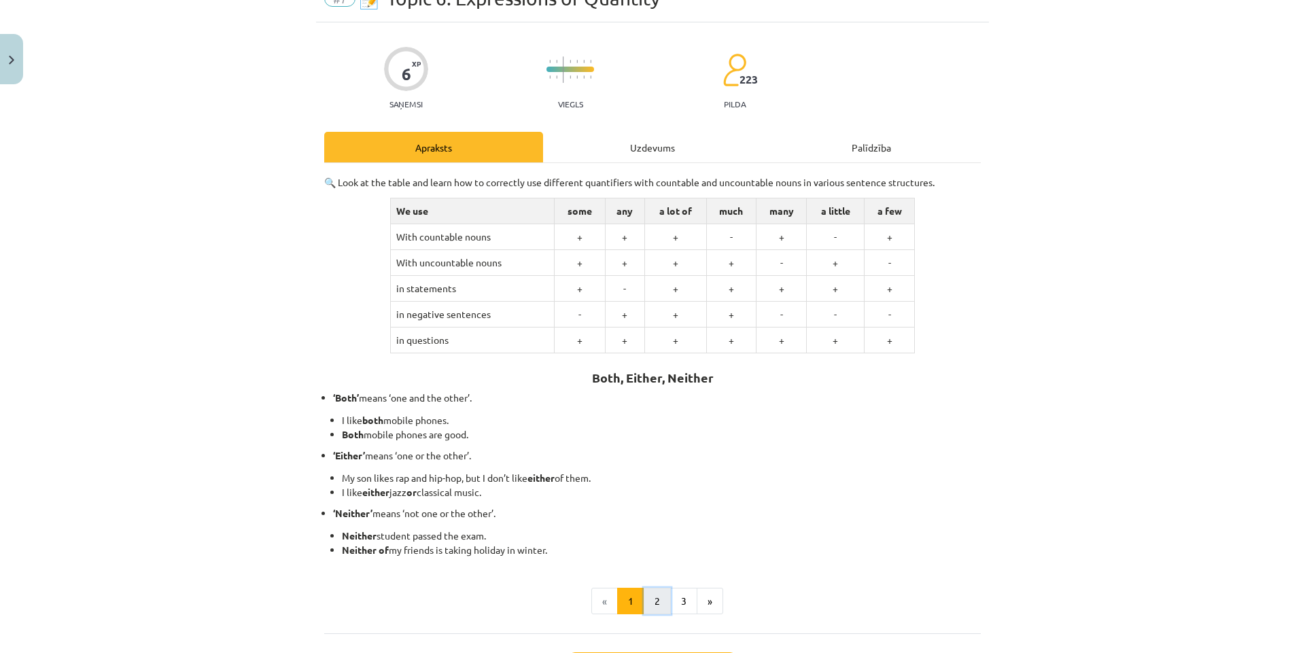
click at [654, 605] on button "2" at bounding box center [656, 601] width 27 height 27
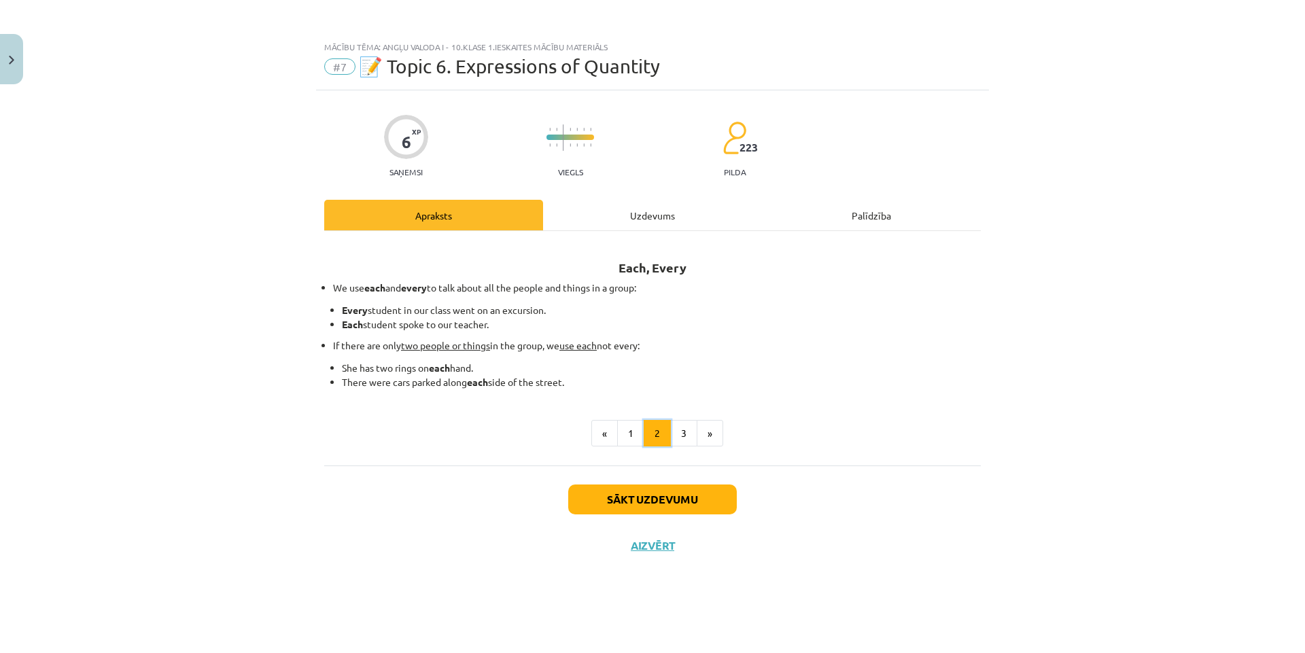
scroll to position [0, 0]
click at [688, 437] on button "3" at bounding box center [683, 433] width 27 height 27
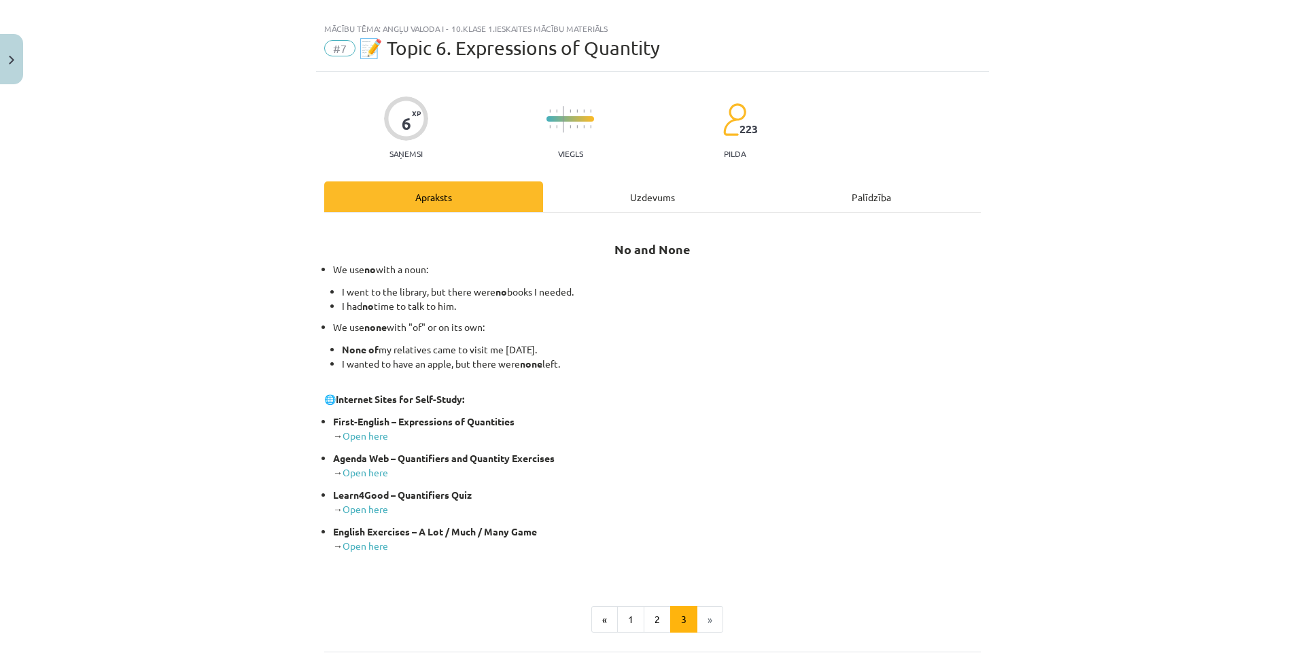
click at [635, 200] on div "Uzdevums" at bounding box center [652, 196] width 219 height 31
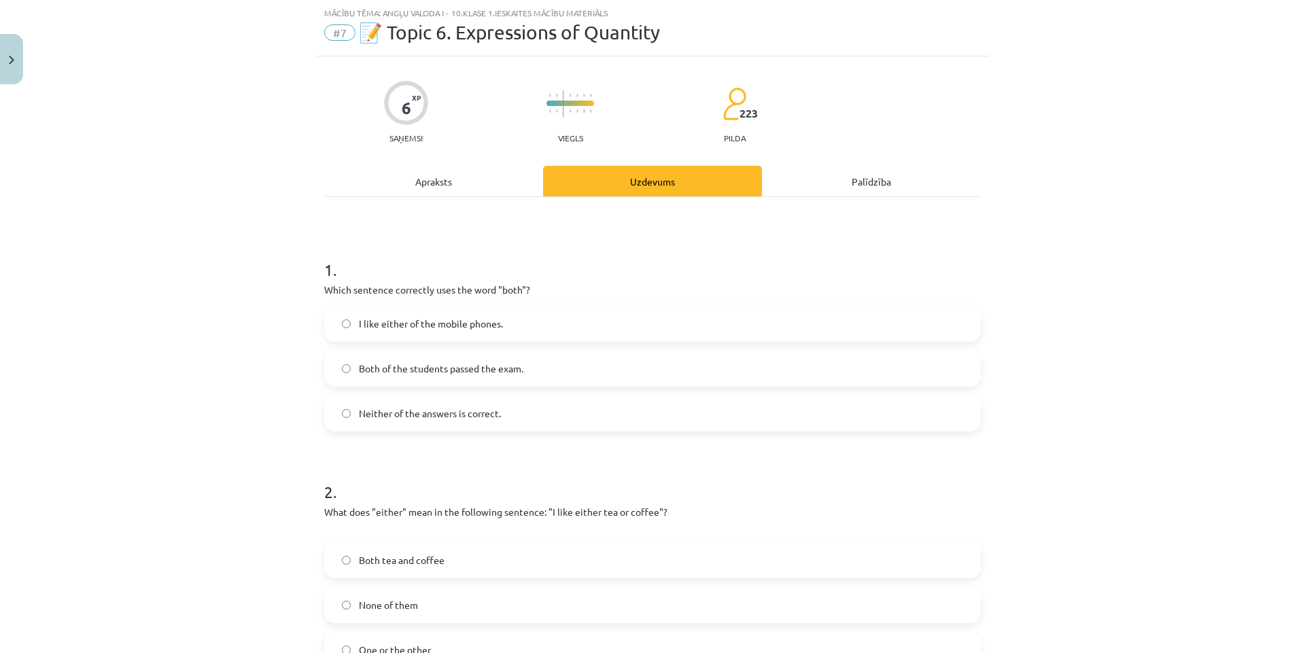
click at [451, 181] on div "Apraksts" at bounding box center [433, 181] width 219 height 31
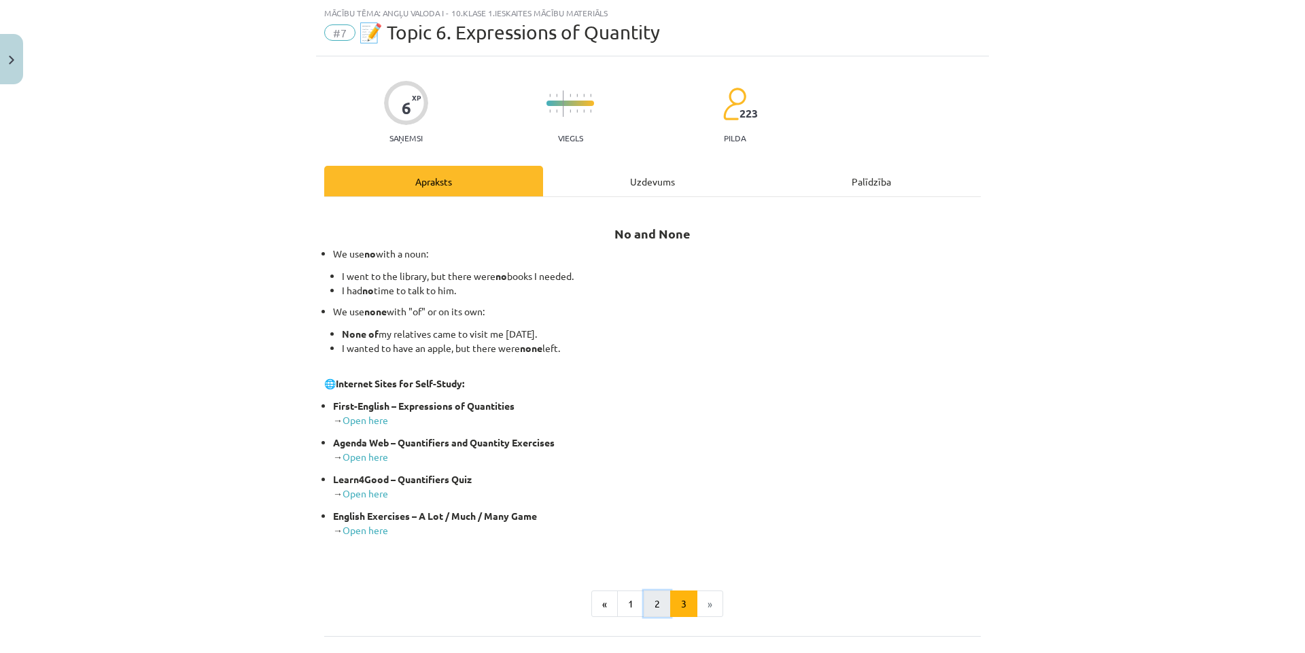
click at [649, 598] on button "2" at bounding box center [656, 603] width 27 height 27
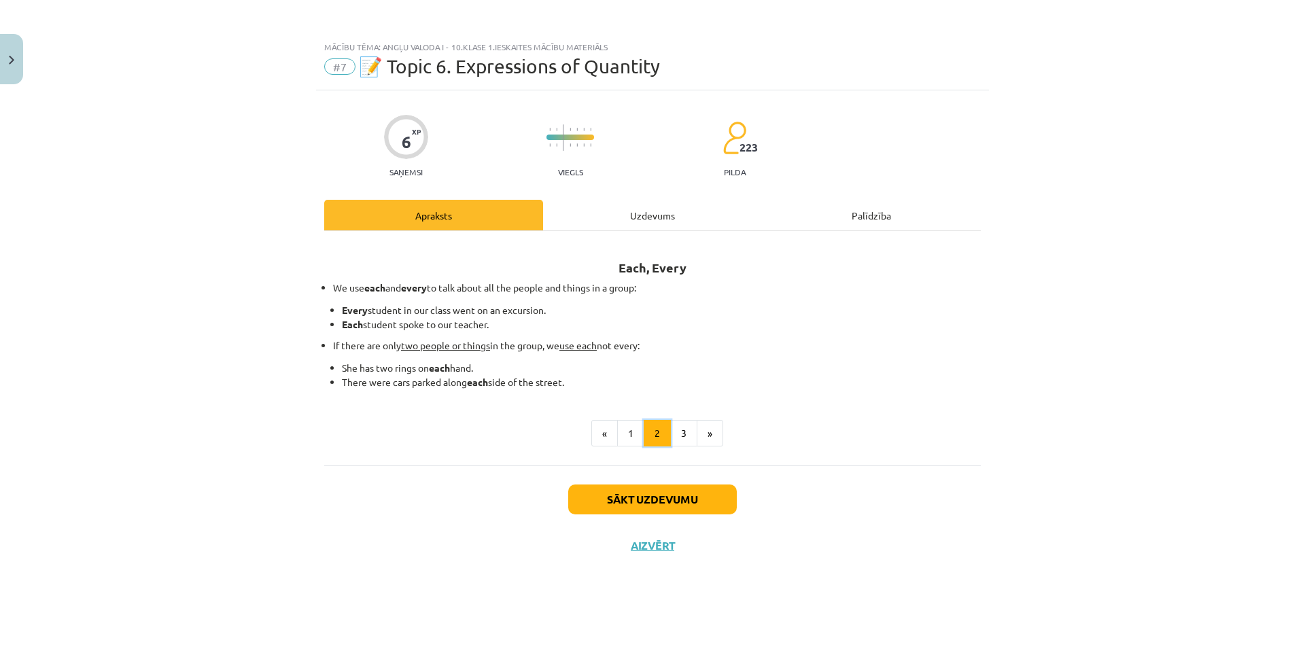
scroll to position [0, 0]
click at [631, 427] on button "1" at bounding box center [630, 433] width 27 height 27
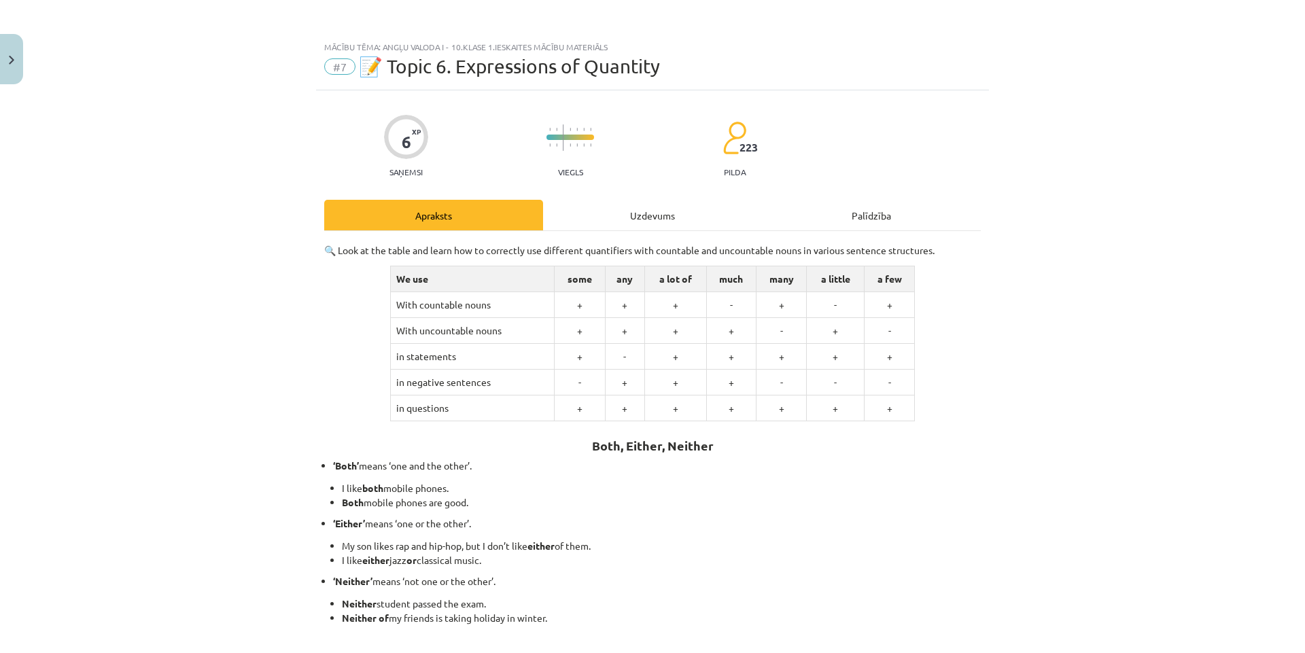
scroll to position [68, 0]
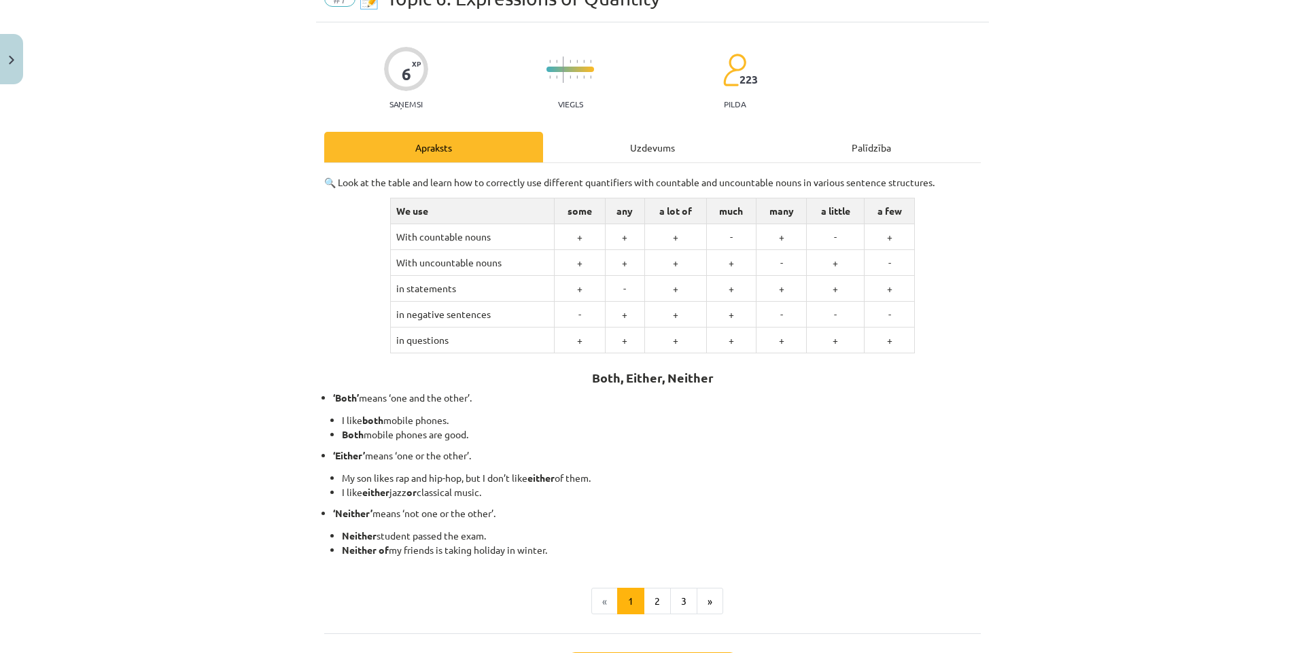
click at [648, 143] on div "Uzdevums" at bounding box center [652, 147] width 219 height 31
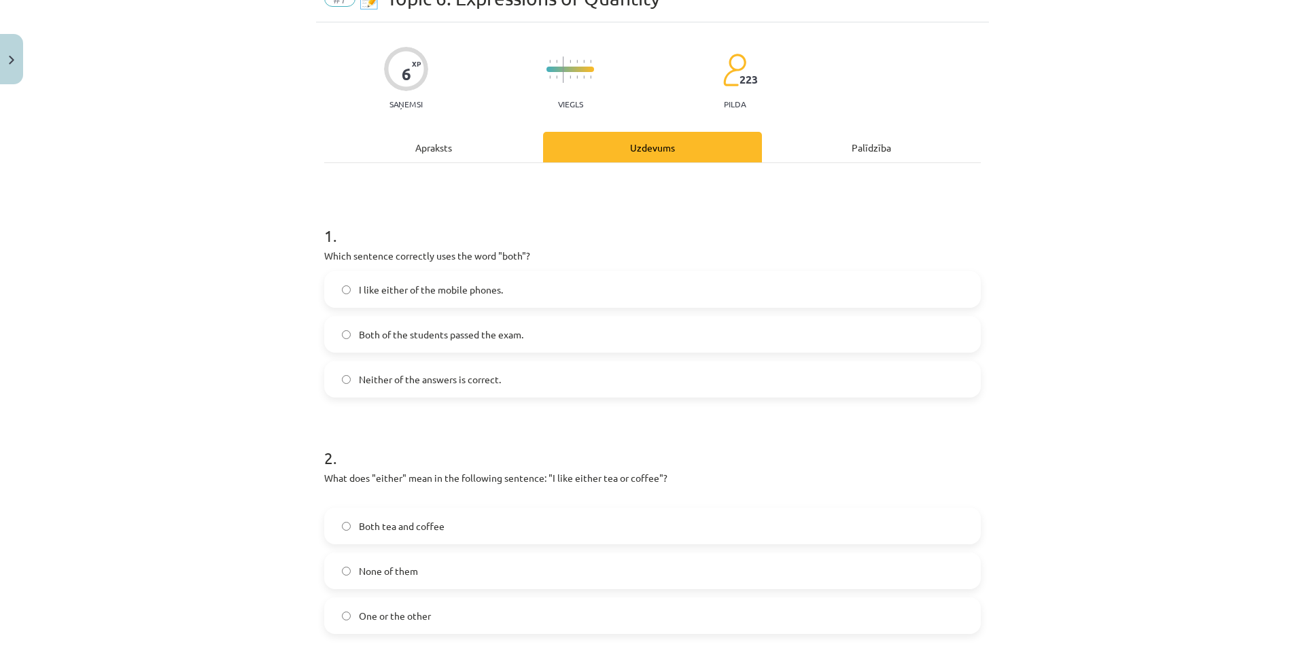
scroll to position [34, 0]
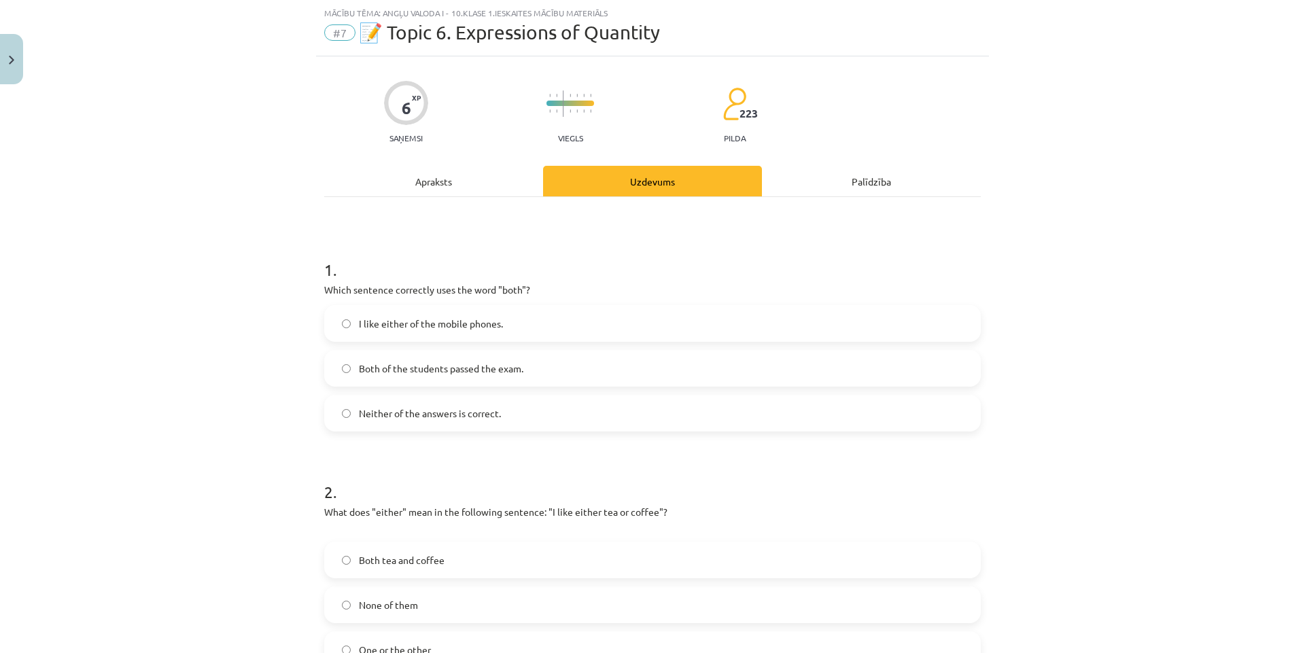
click at [444, 178] on div "Apraksts" at bounding box center [433, 181] width 219 height 31
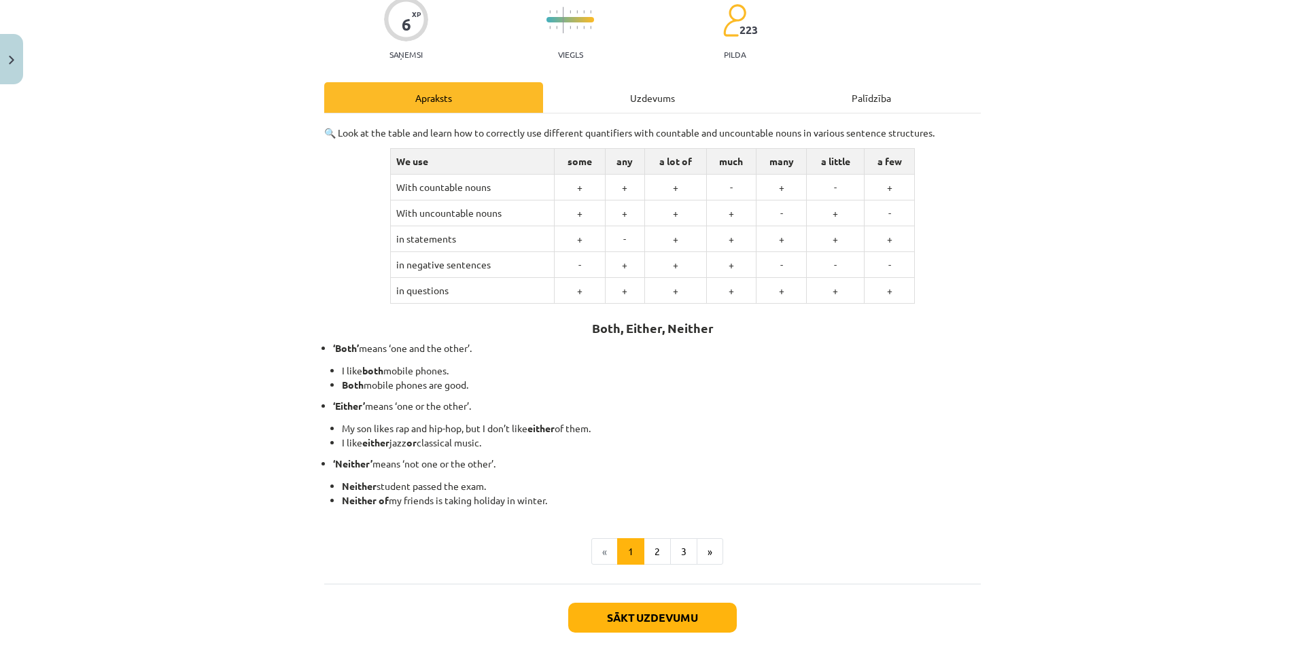
scroll to position [50, 0]
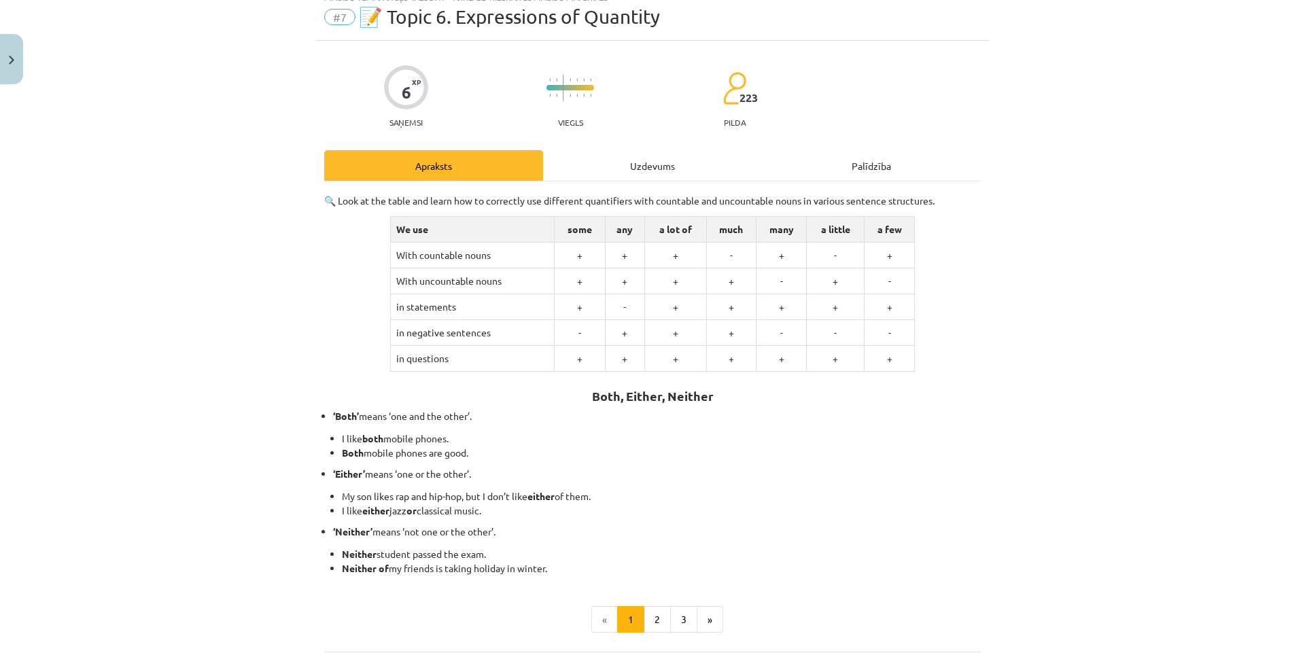
click at [646, 169] on div "Uzdevums" at bounding box center [652, 165] width 219 height 31
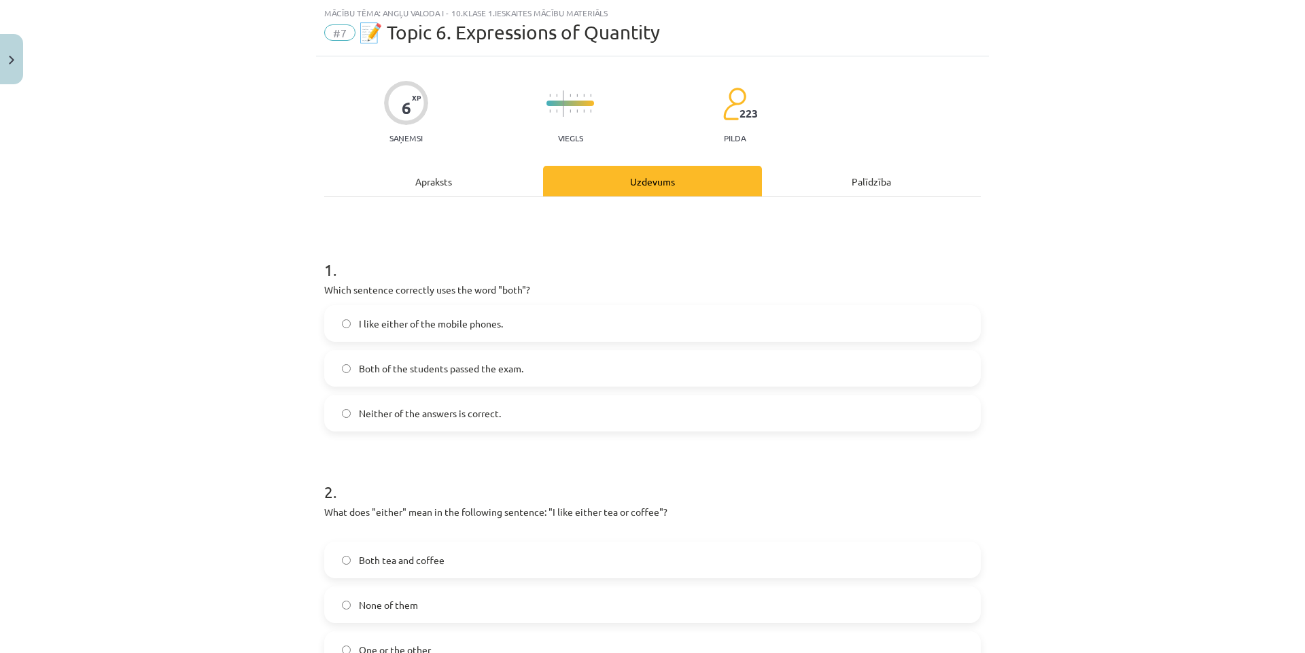
click at [486, 372] on span "Both of the students passed the exam." at bounding box center [441, 368] width 164 height 14
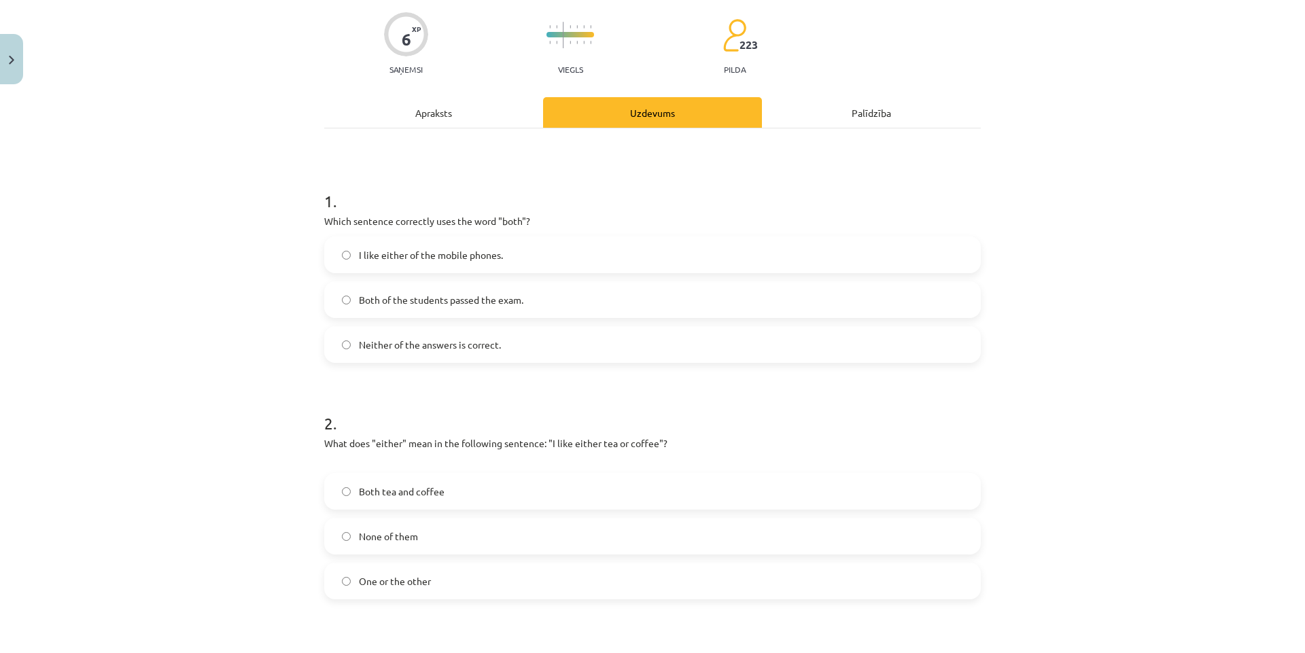
scroll to position [102, 0]
click at [437, 120] on div "Apraksts" at bounding box center [433, 113] width 219 height 31
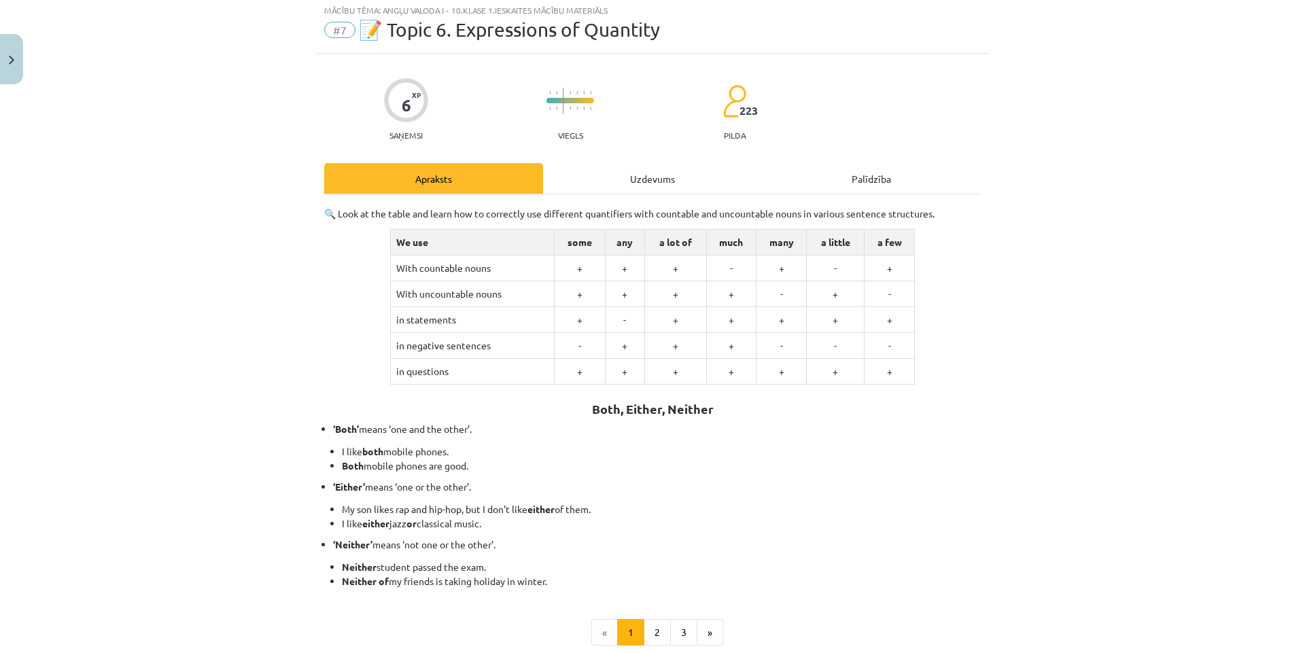
scroll to position [34, 0]
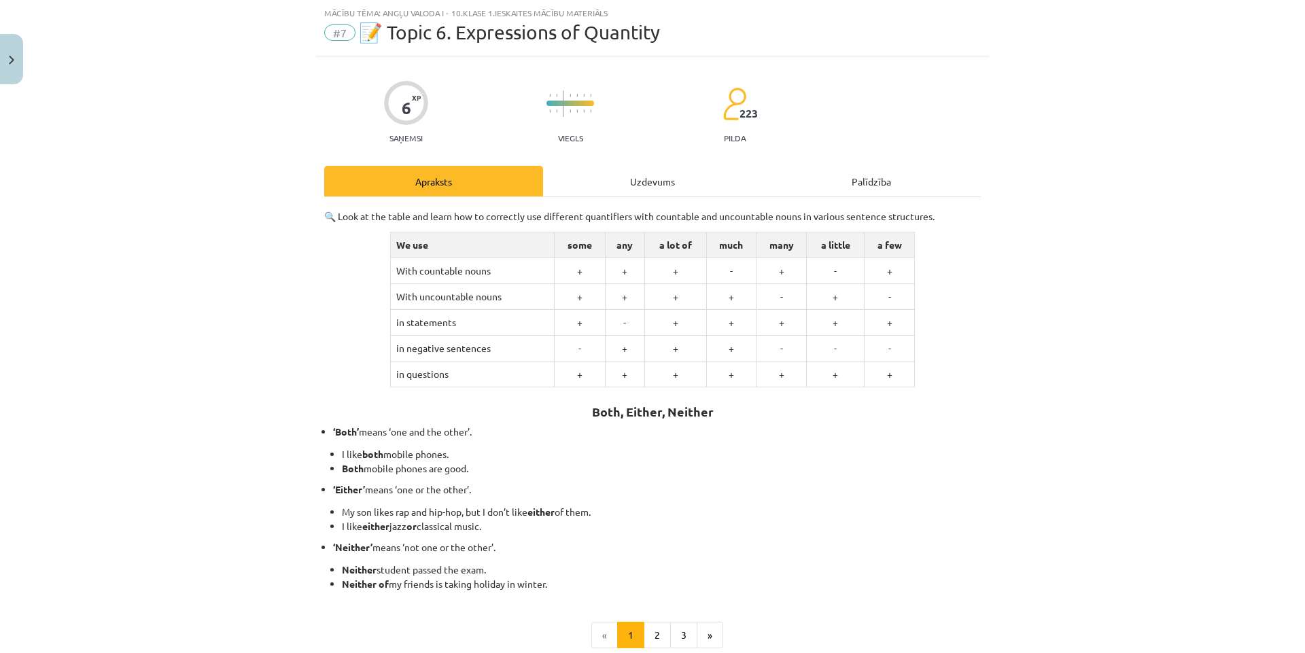
click at [646, 175] on div "Uzdevums" at bounding box center [652, 181] width 219 height 31
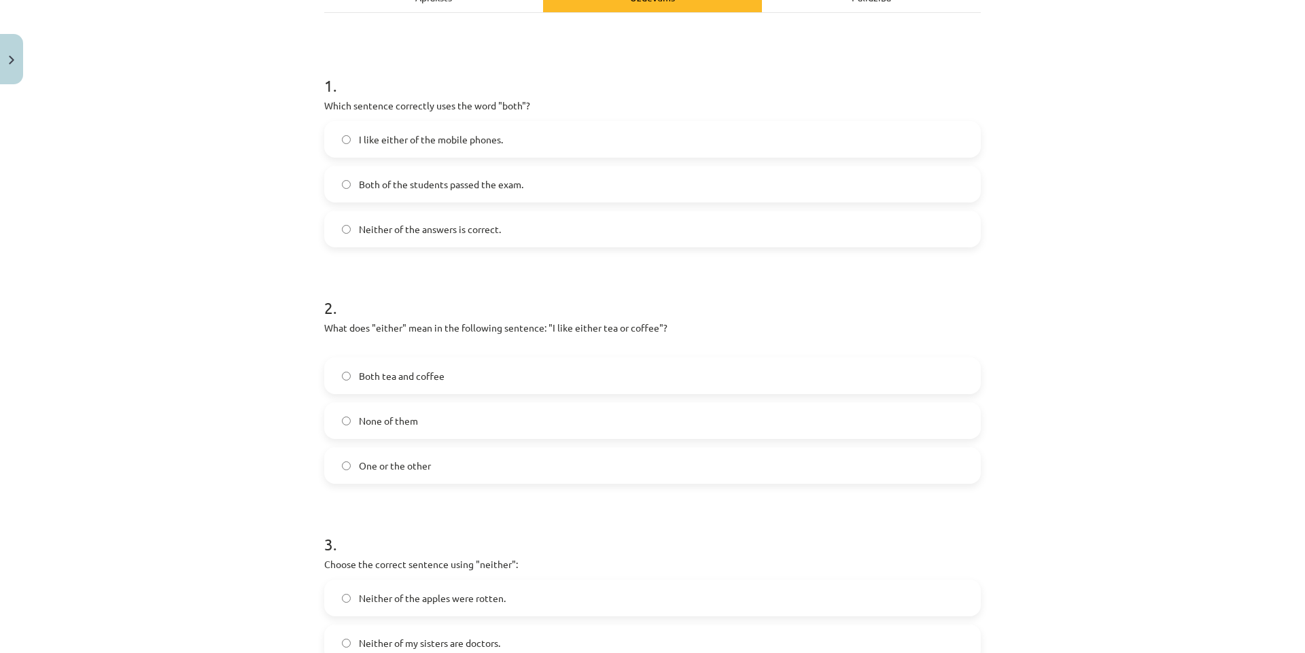
scroll to position [238, 0]
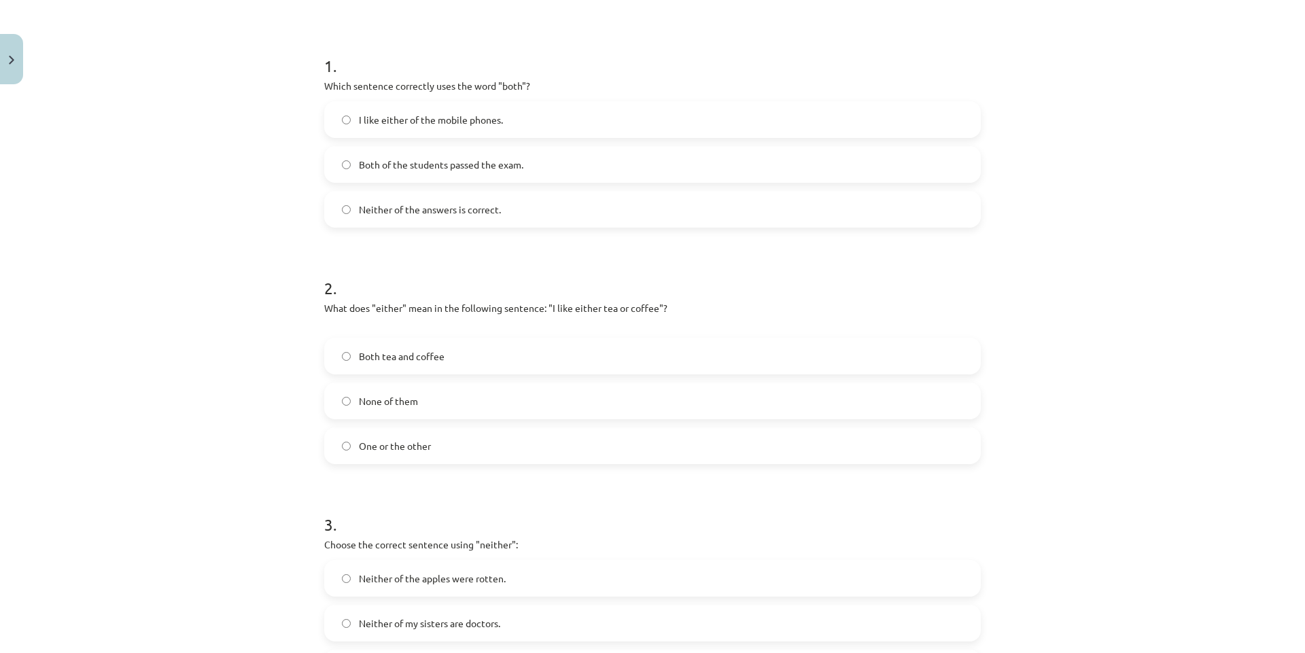
click at [425, 454] on label "One or the other" at bounding box center [652, 446] width 654 height 34
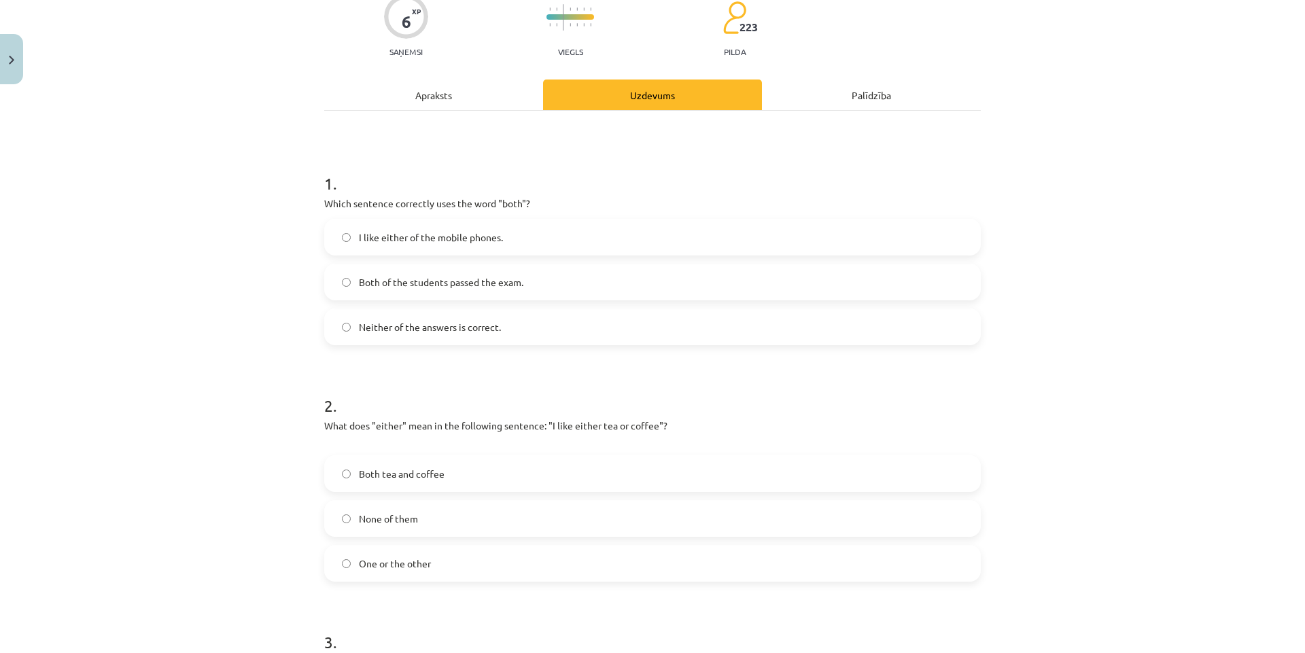
scroll to position [89, 0]
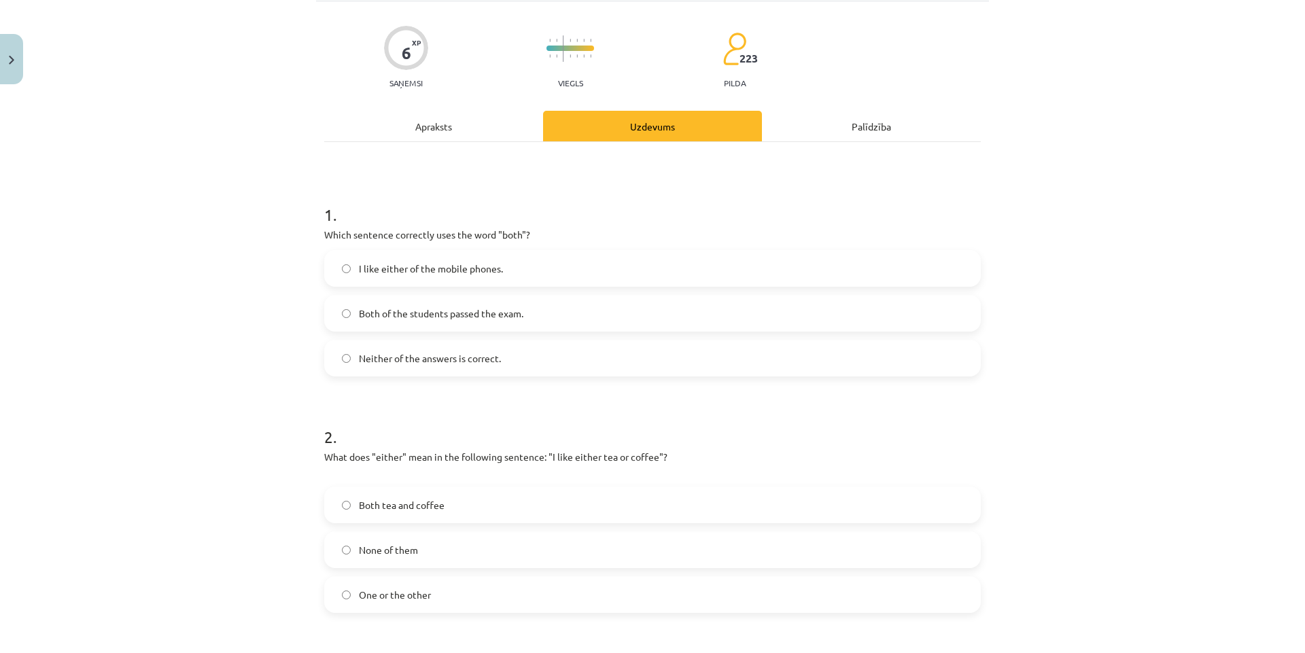
click at [433, 129] on div "Apraksts" at bounding box center [433, 126] width 219 height 31
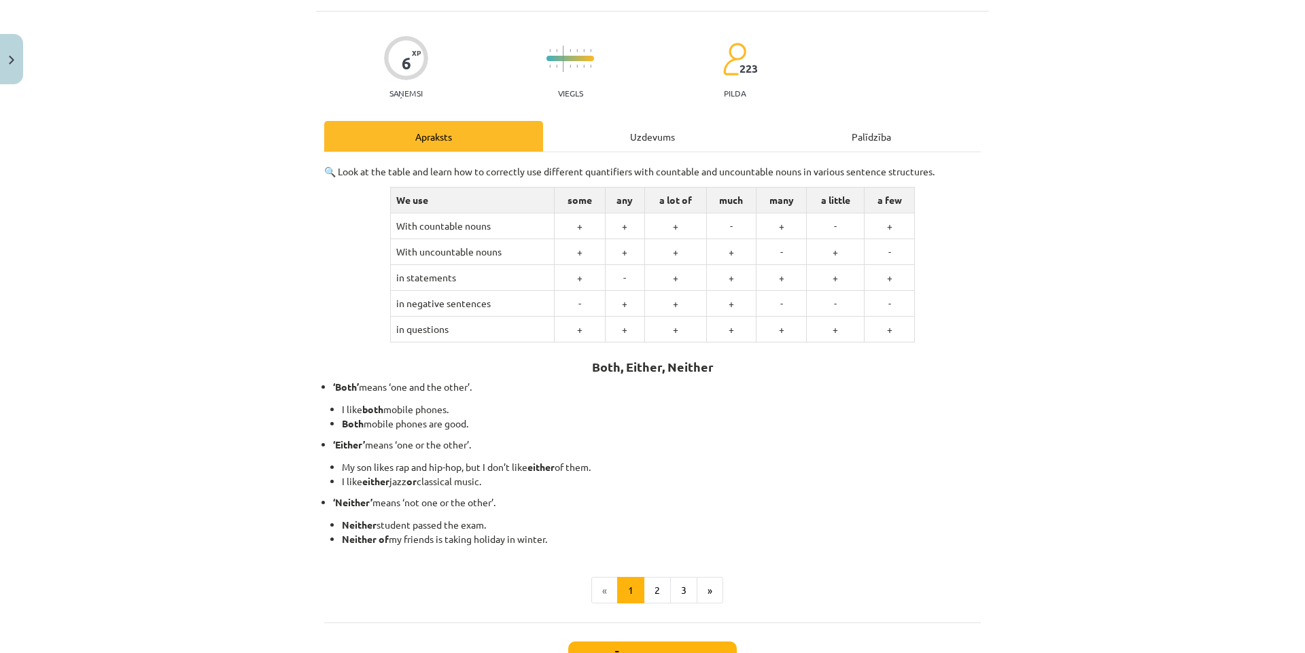
scroll to position [102, 0]
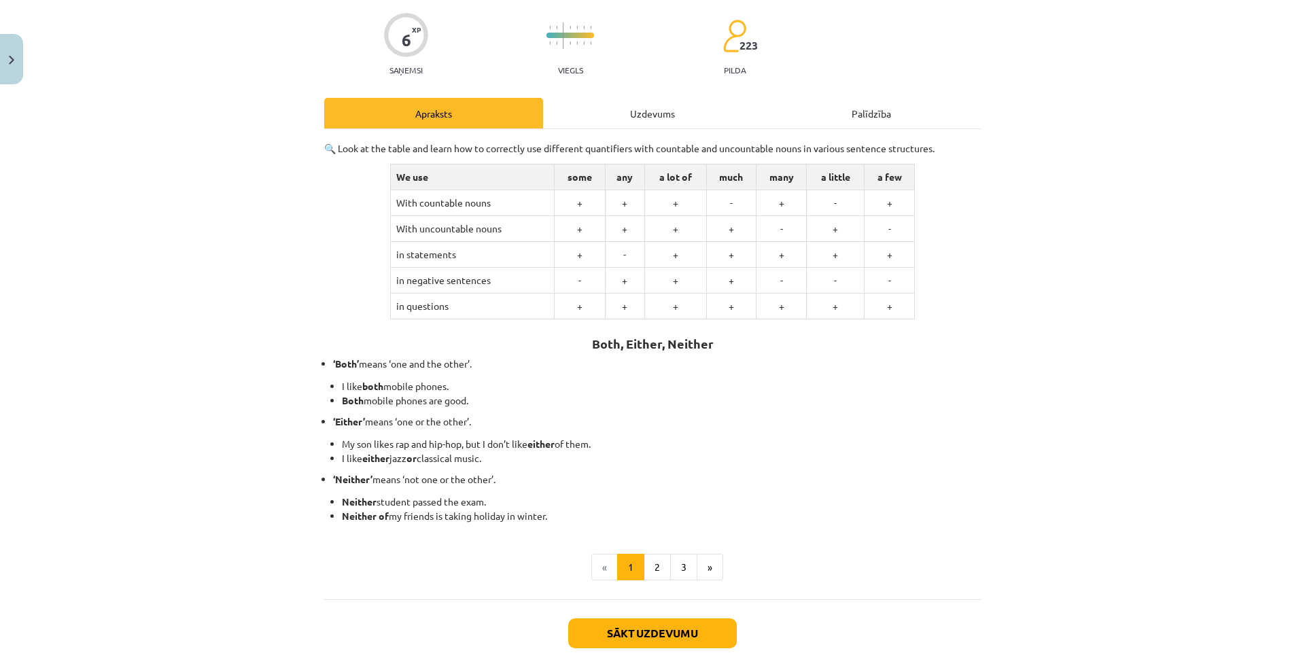
click at [652, 113] on div "Uzdevums" at bounding box center [652, 113] width 219 height 31
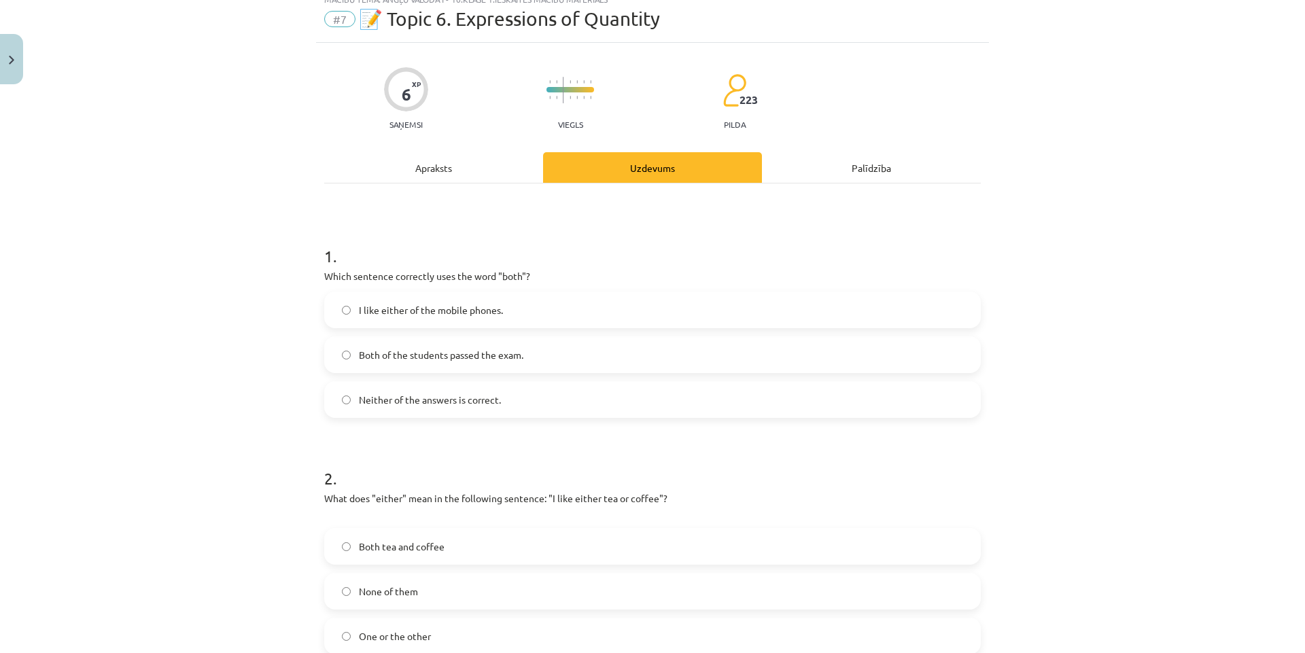
scroll to position [68, 0]
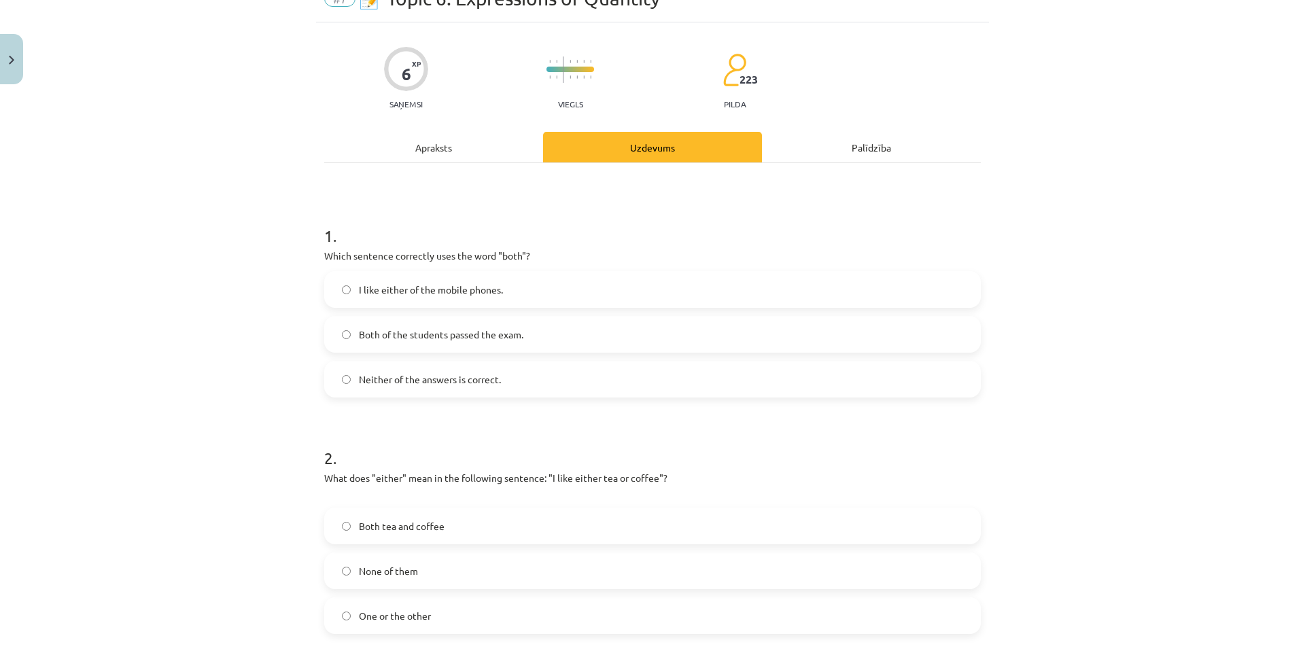
click at [453, 376] on span "Neither of the answers is correct." at bounding box center [430, 379] width 142 height 14
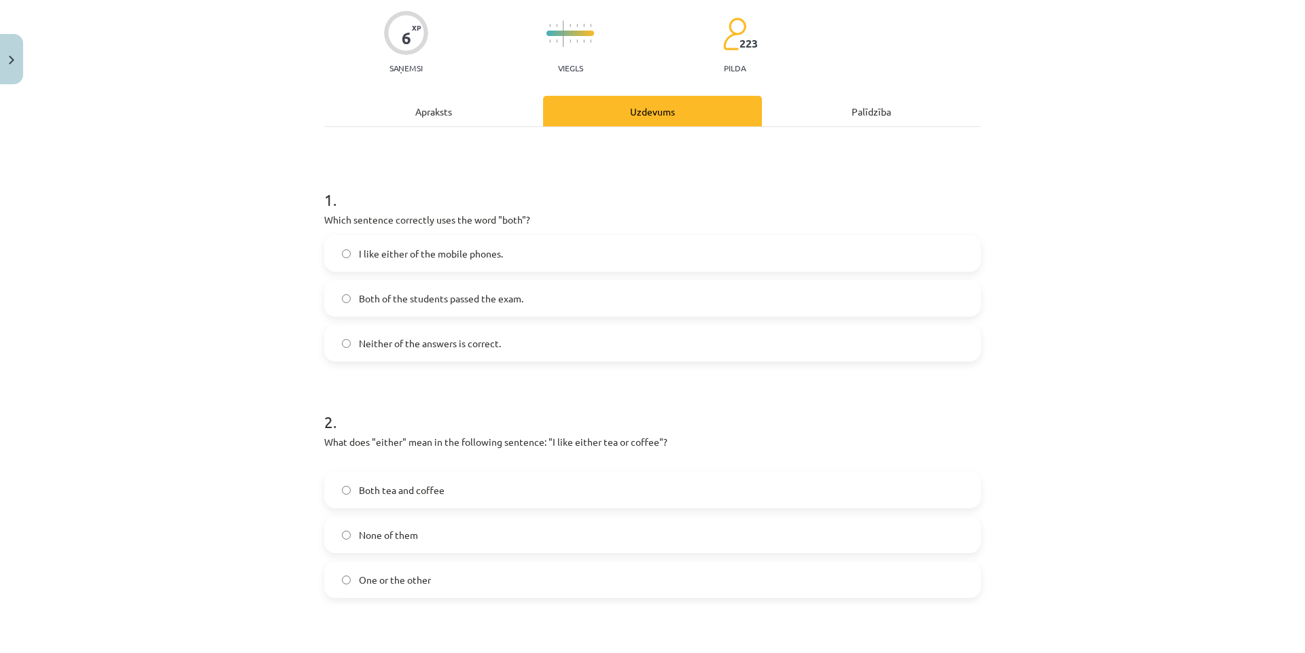
scroll to position [136, 0]
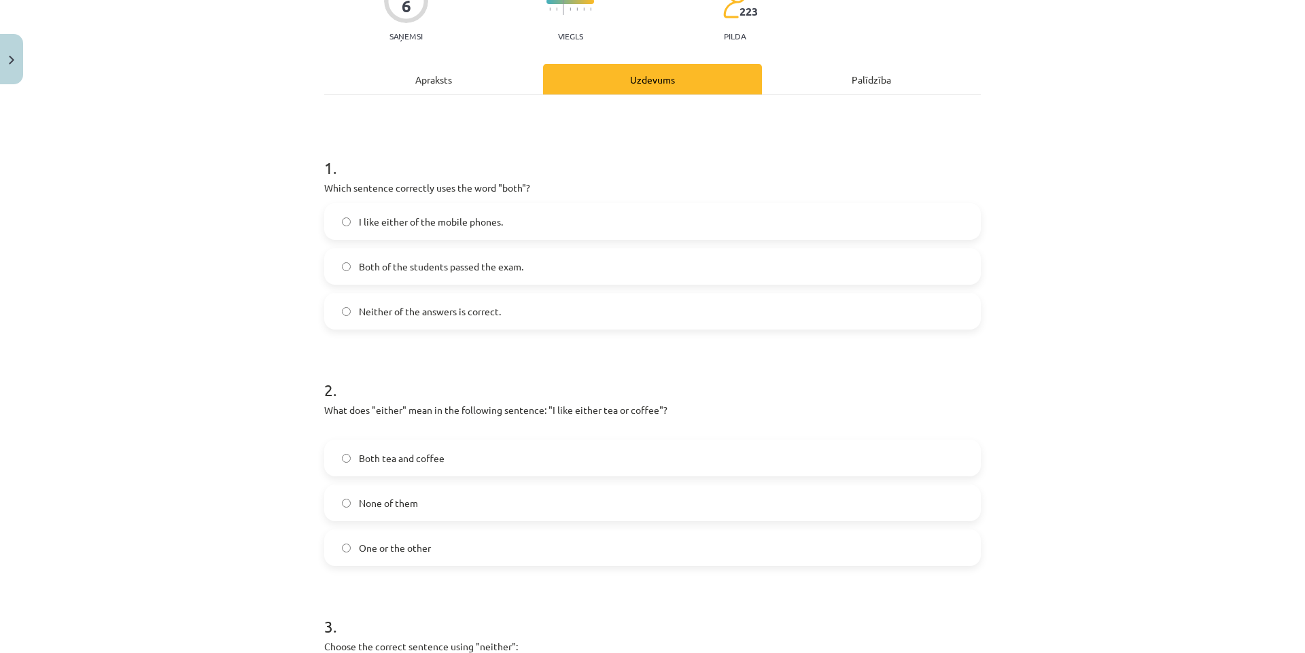
click at [387, 270] on span "Both of the students passed the exam." at bounding box center [441, 267] width 164 height 14
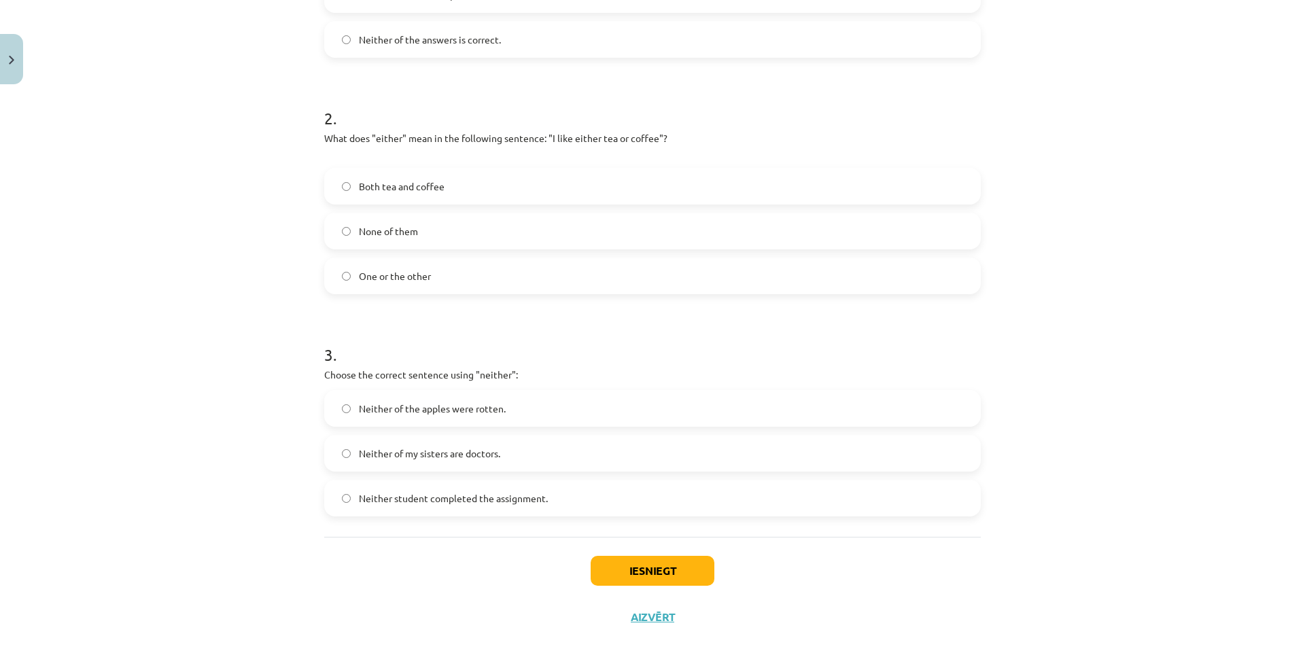
scroll to position [429, 0]
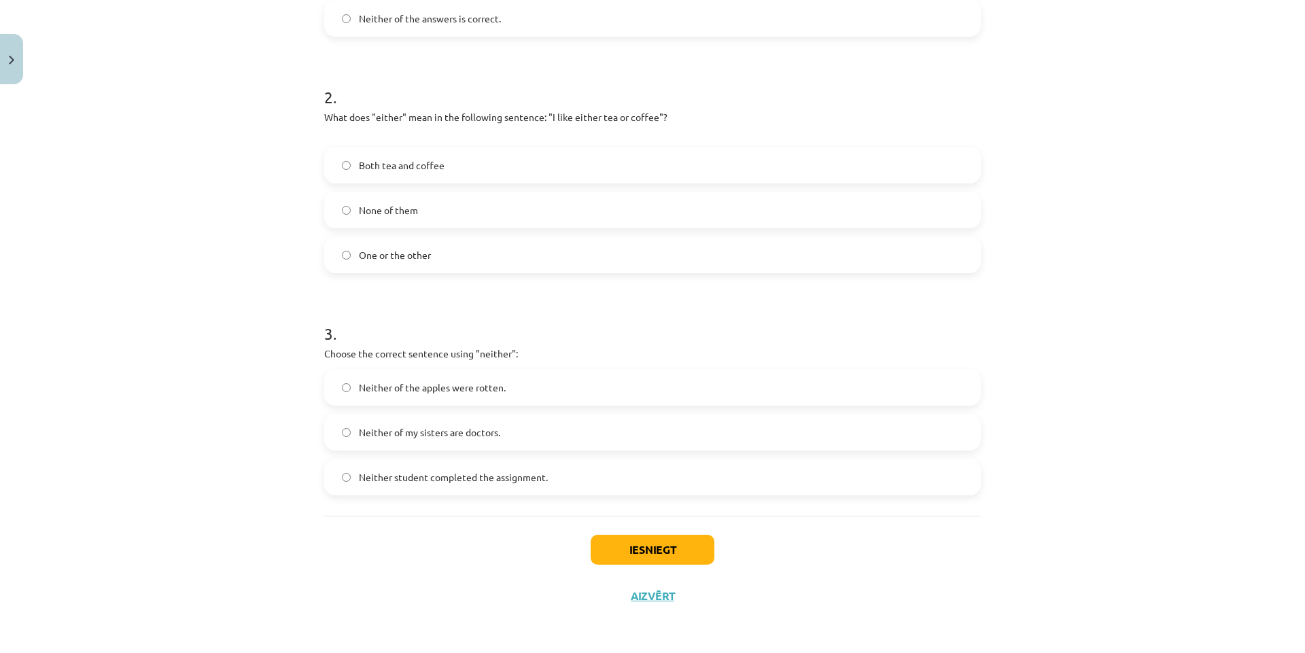
click at [438, 391] on span "Neither of the apples were rotten." at bounding box center [432, 388] width 147 height 14
click at [622, 552] on button "Iesniegt" at bounding box center [652, 550] width 124 height 30
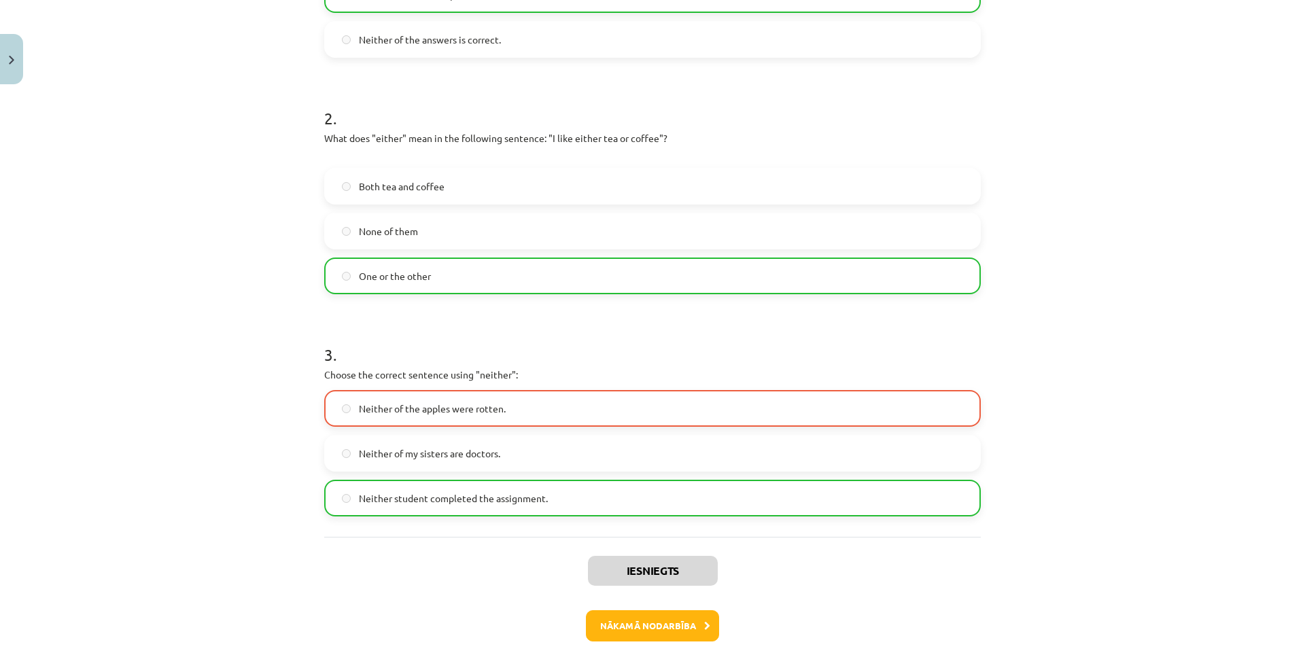
scroll to position [472, 0]
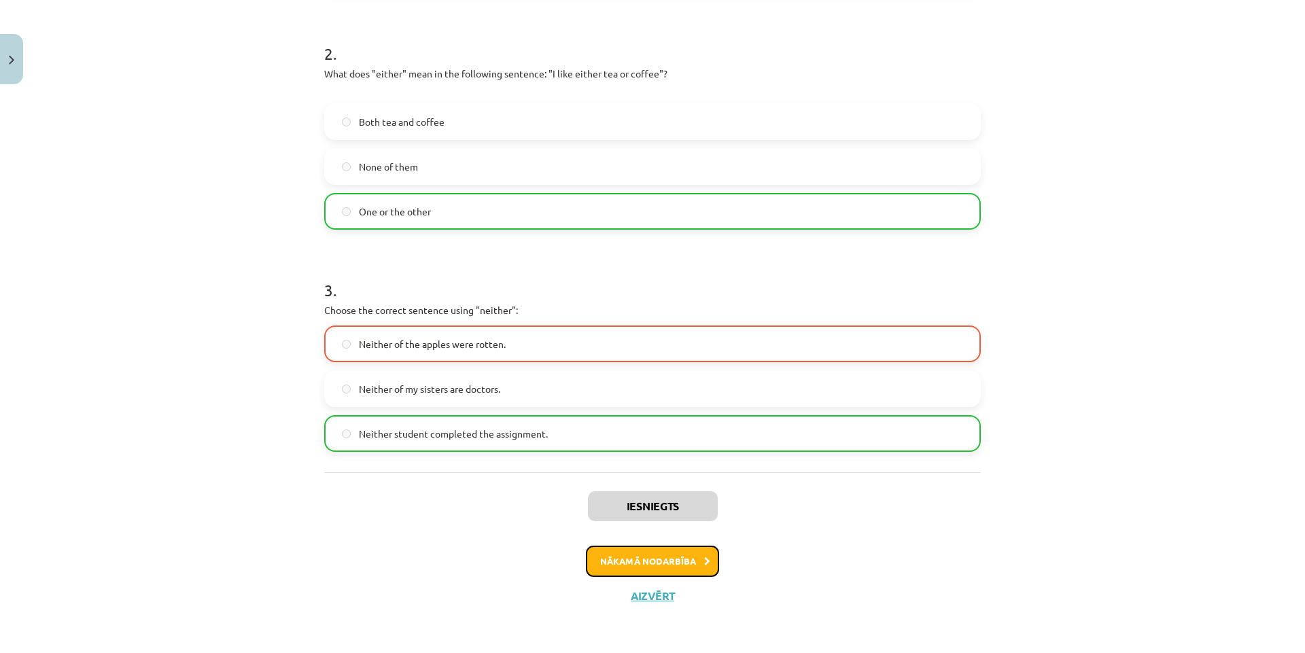
click at [658, 563] on button "Nākamā nodarbība" at bounding box center [652, 561] width 133 height 31
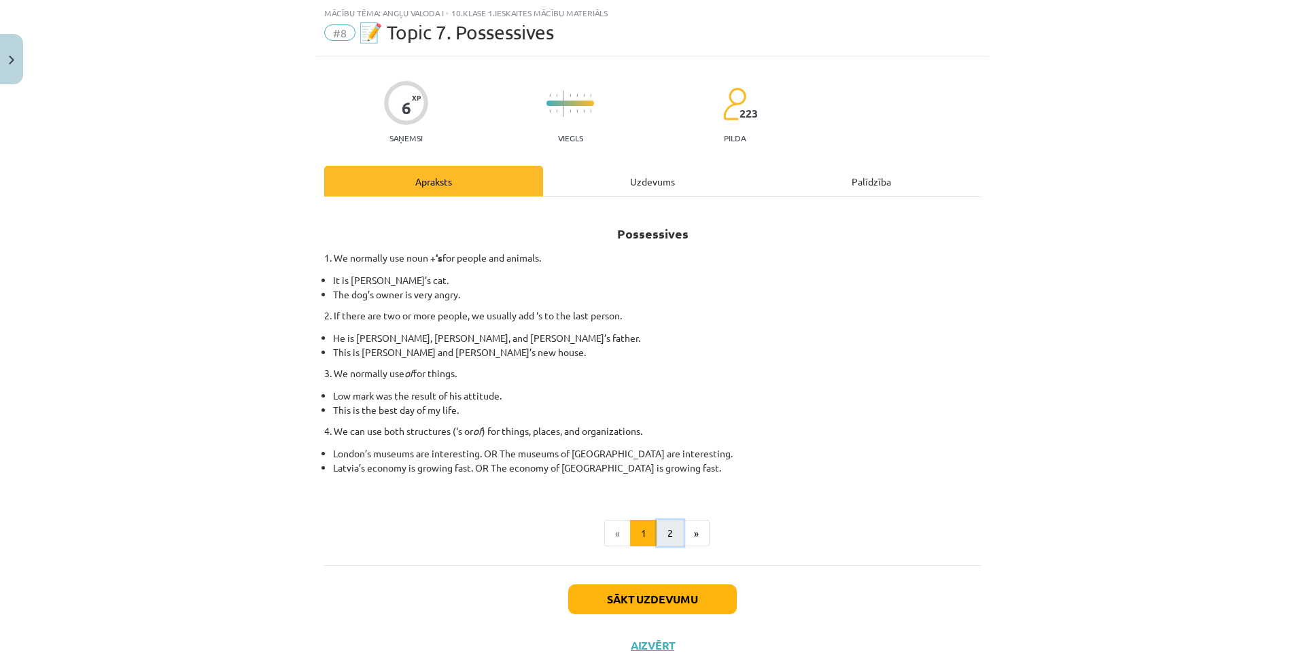
click at [660, 532] on button "2" at bounding box center [669, 533] width 27 height 27
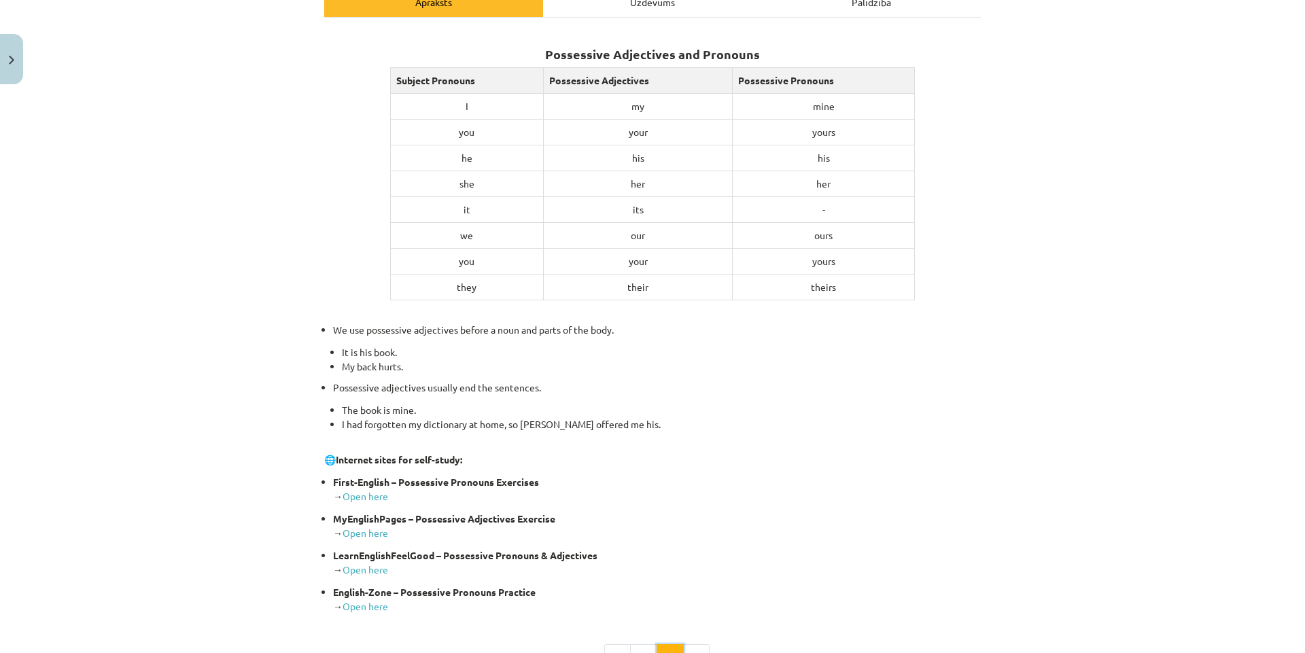
scroll to position [0, 0]
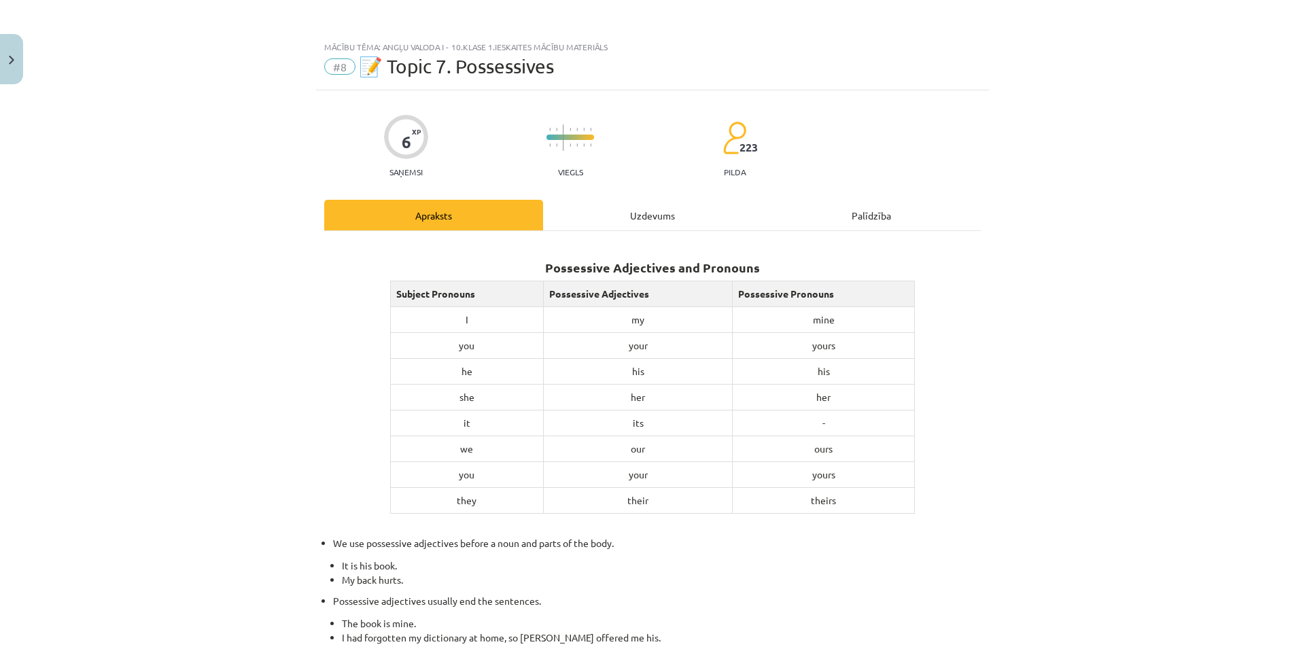
click at [655, 215] on div "Uzdevums" at bounding box center [652, 215] width 219 height 31
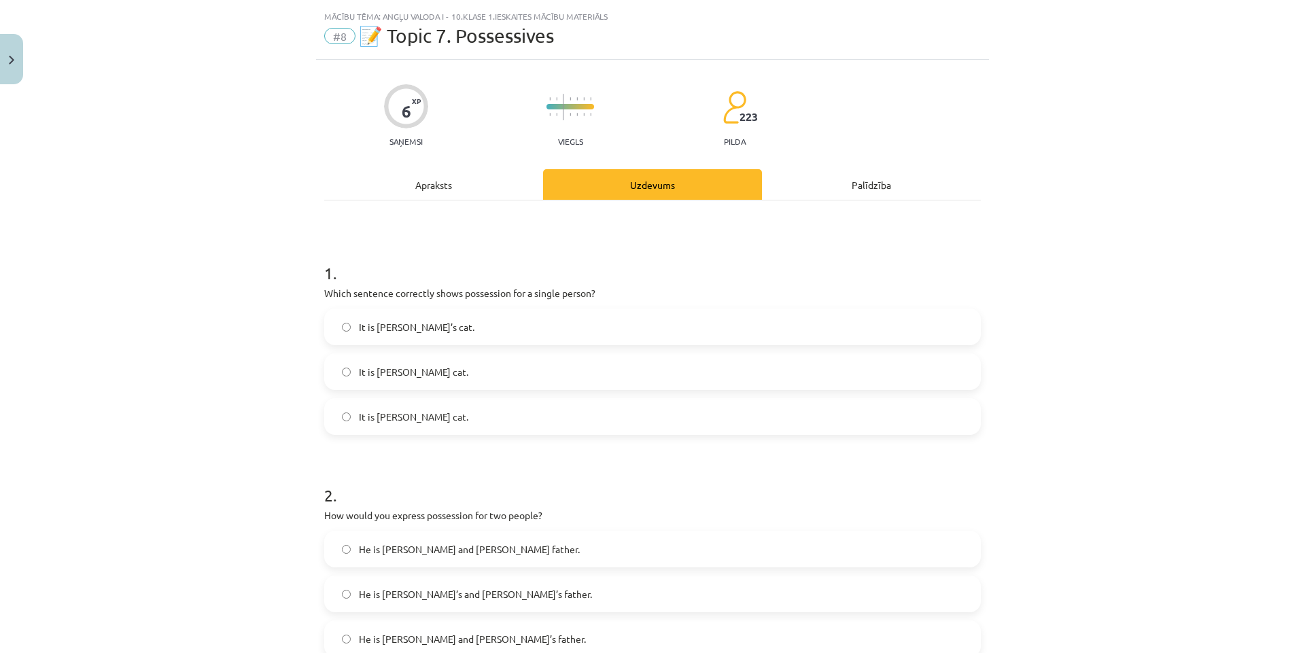
scroll to position [34, 0]
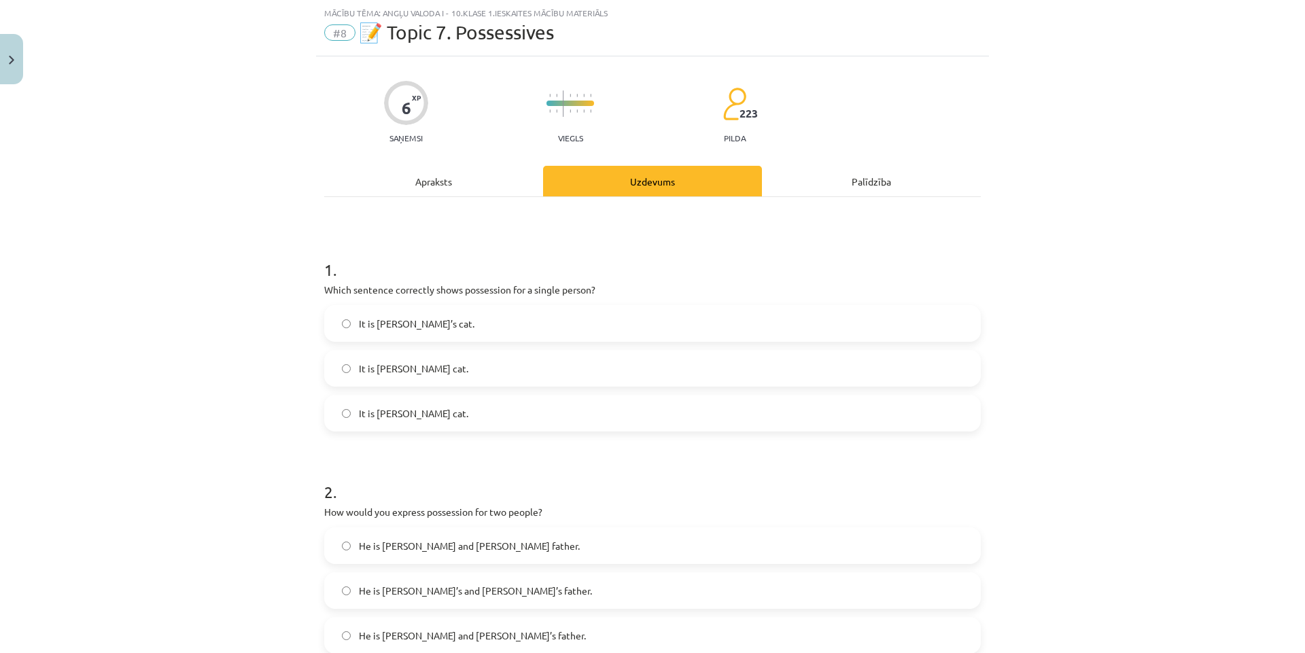
click at [389, 326] on span "It is [PERSON_NAME]’s cat." at bounding box center [417, 324] width 116 height 14
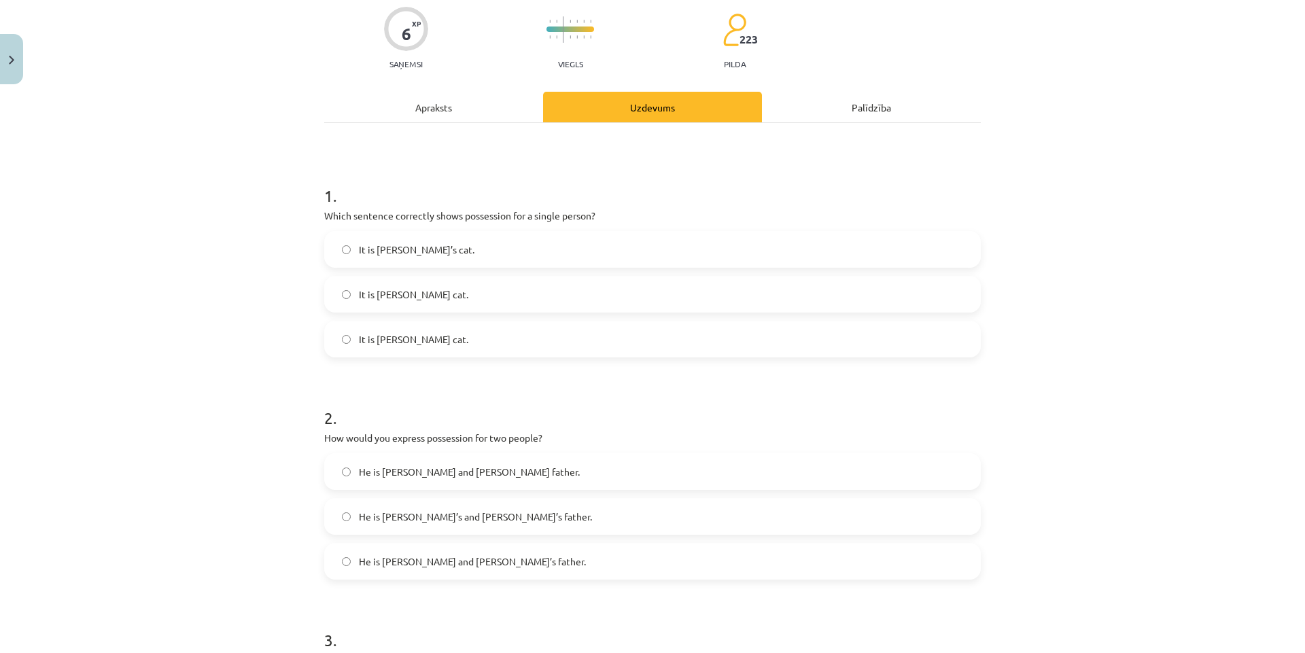
scroll to position [170, 0]
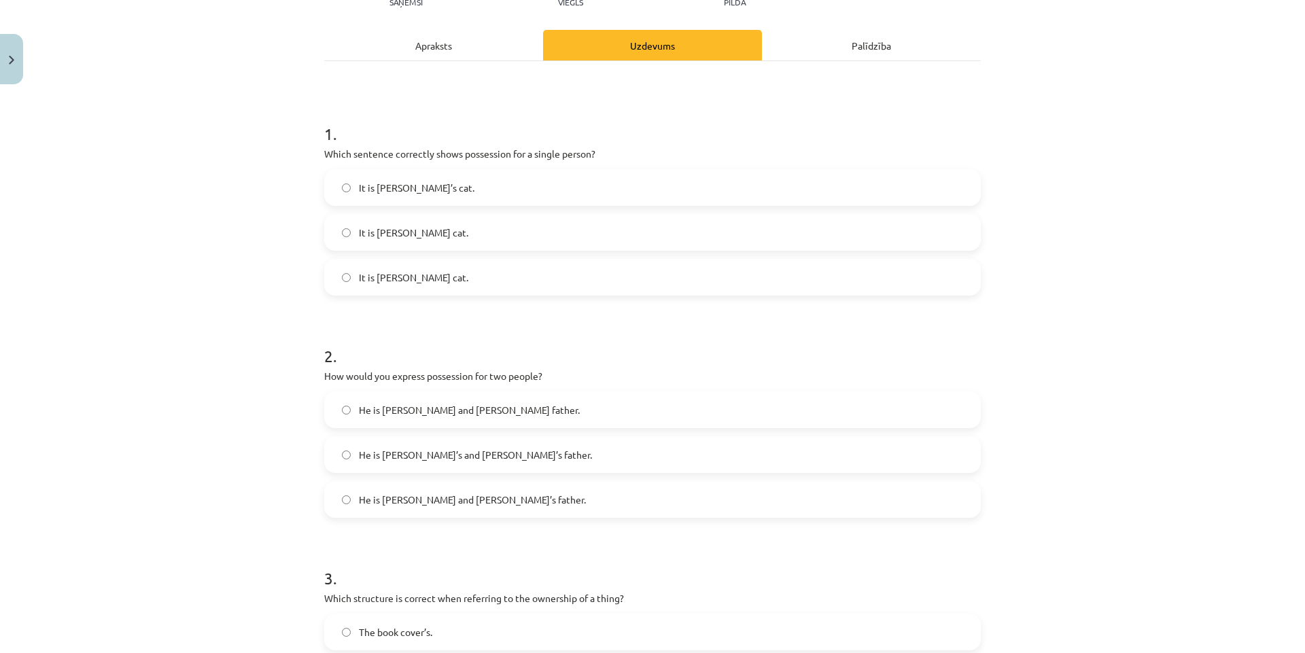
click at [493, 507] on label "He is [PERSON_NAME] and [PERSON_NAME]’s father." at bounding box center [652, 499] width 654 height 34
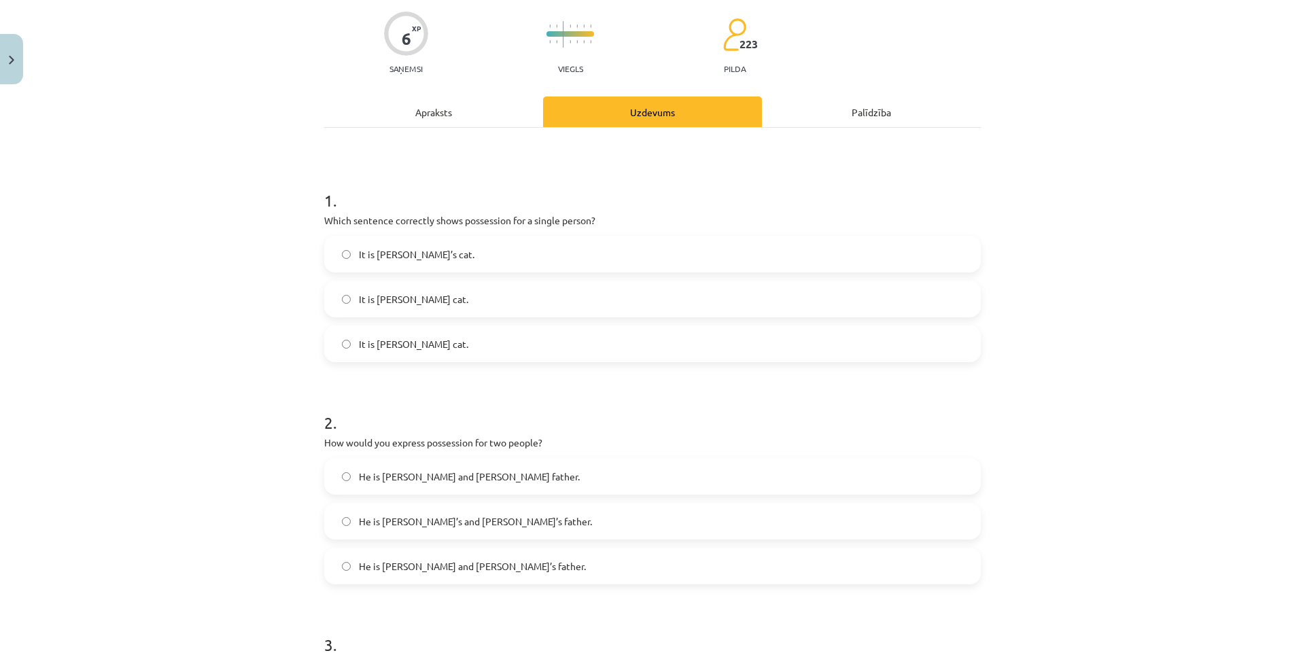
scroll to position [7, 0]
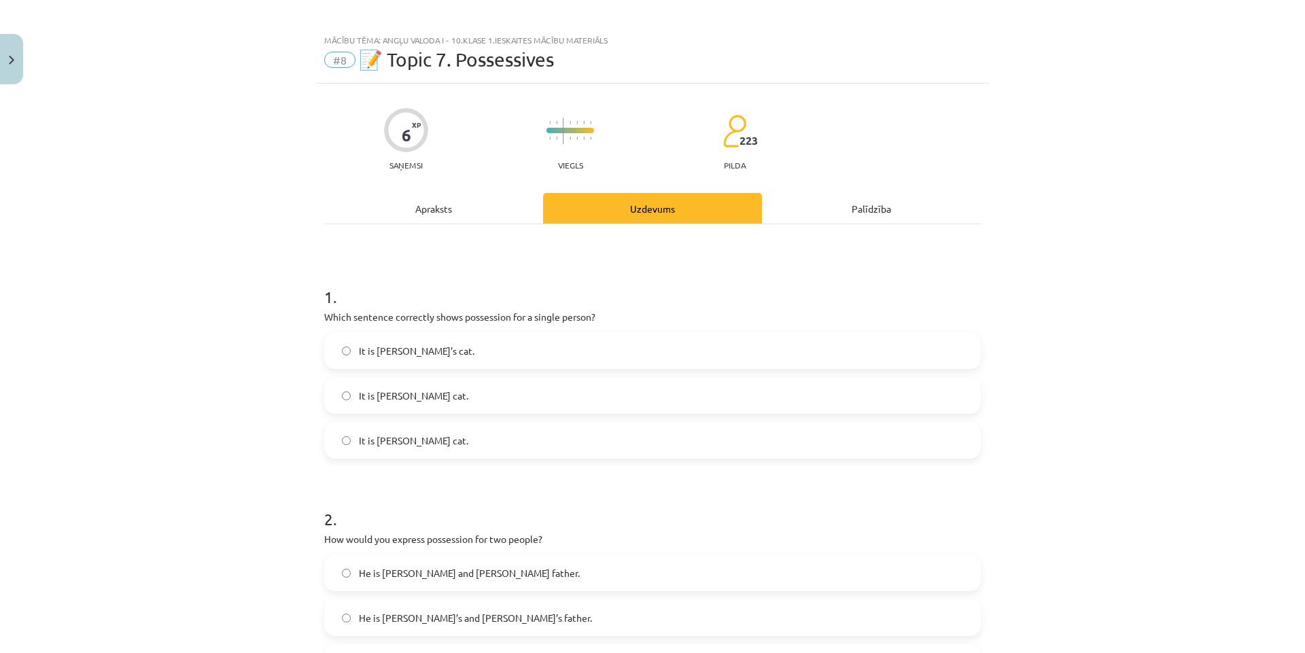
click at [437, 213] on div "Apraksts" at bounding box center [433, 208] width 219 height 31
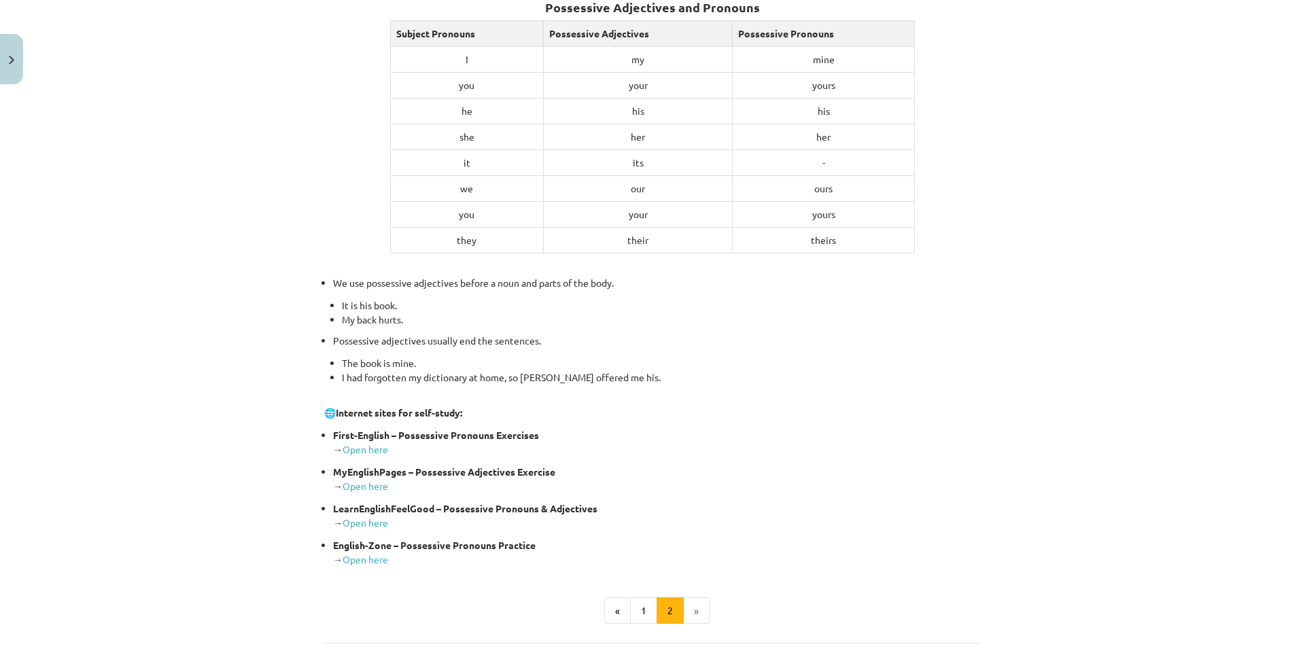
scroll to position [306, 0]
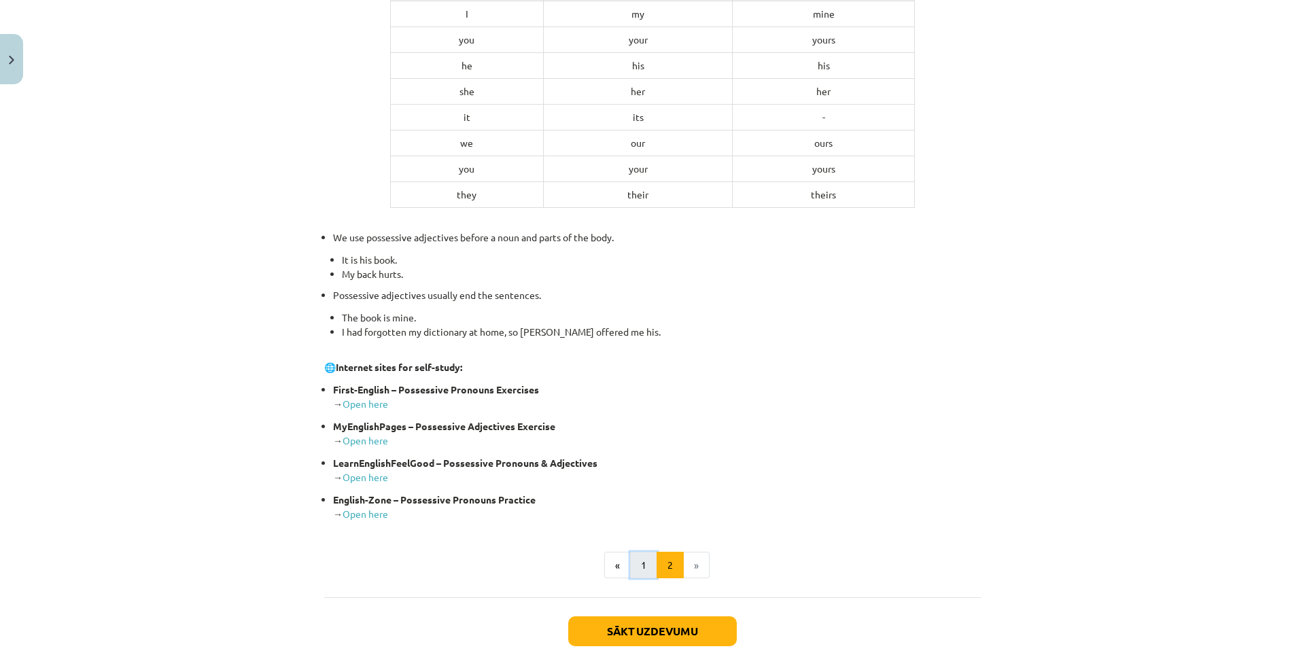
click at [643, 563] on button "1" at bounding box center [643, 565] width 27 height 27
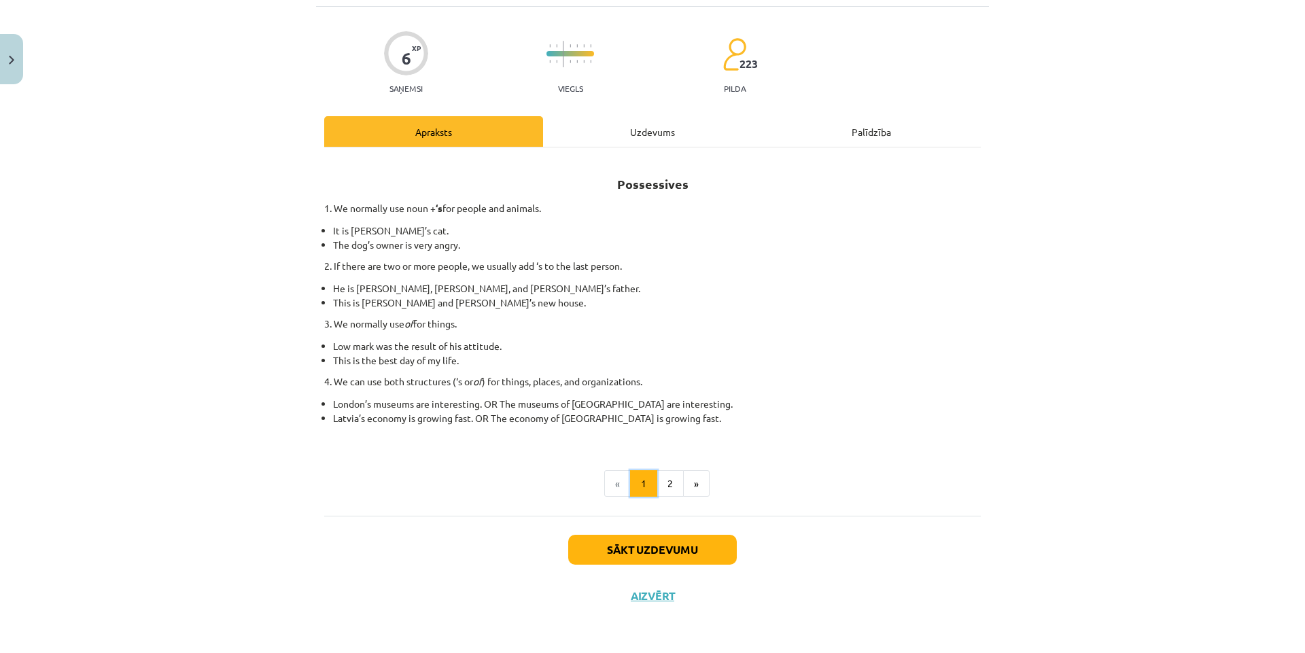
scroll to position [84, 0]
click at [644, 131] on div "Uzdevums" at bounding box center [652, 131] width 219 height 31
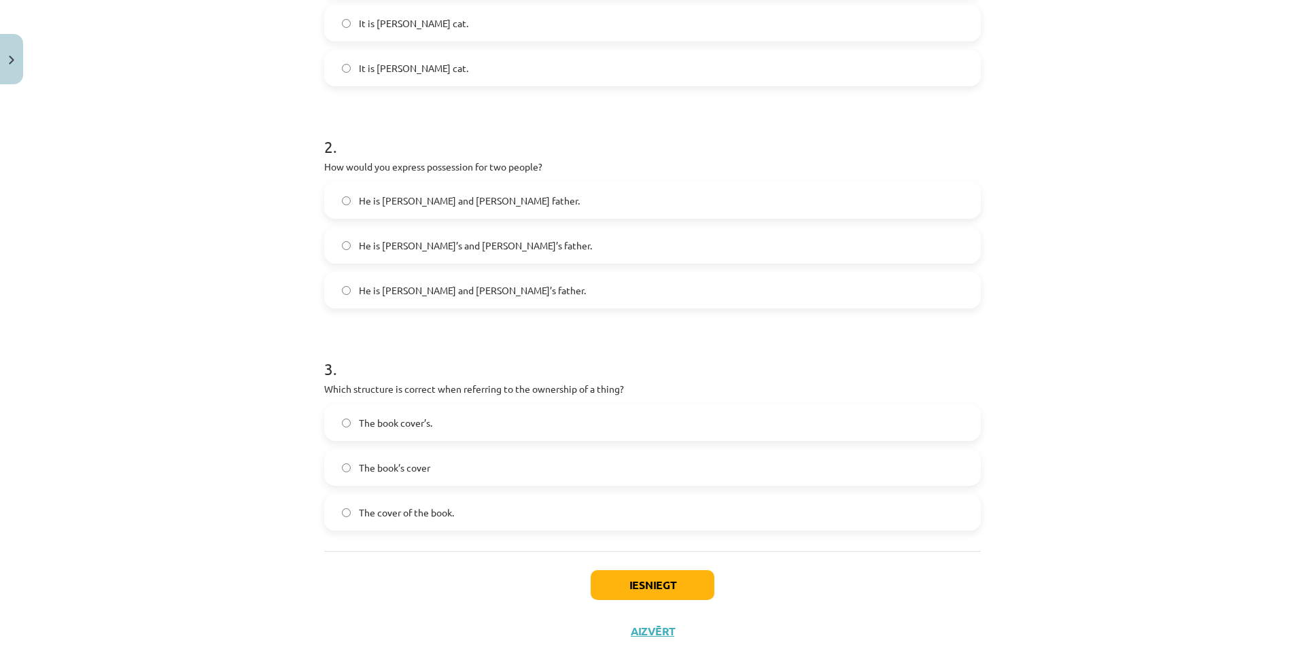
scroll to position [415, 0]
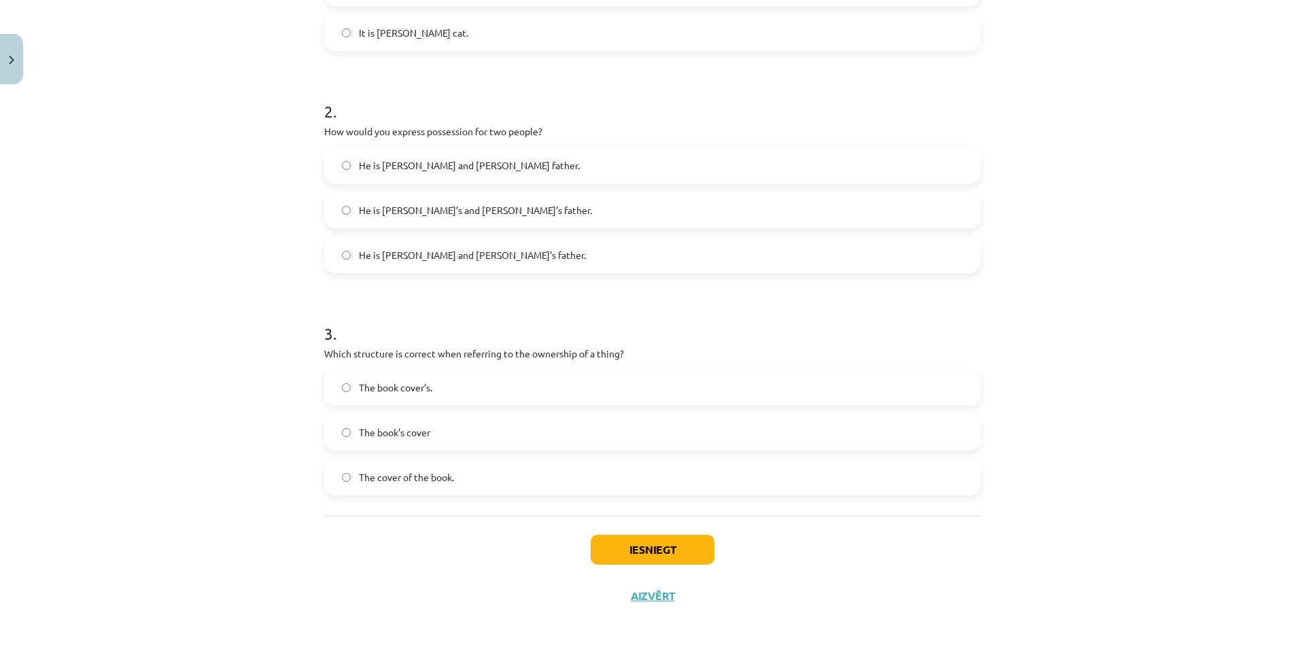
click at [504, 478] on label "The cover of the book." at bounding box center [652, 477] width 654 height 34
click at [613, 548] on button "Iesniegt" at bounding box center [652, 550] width 124 height 30
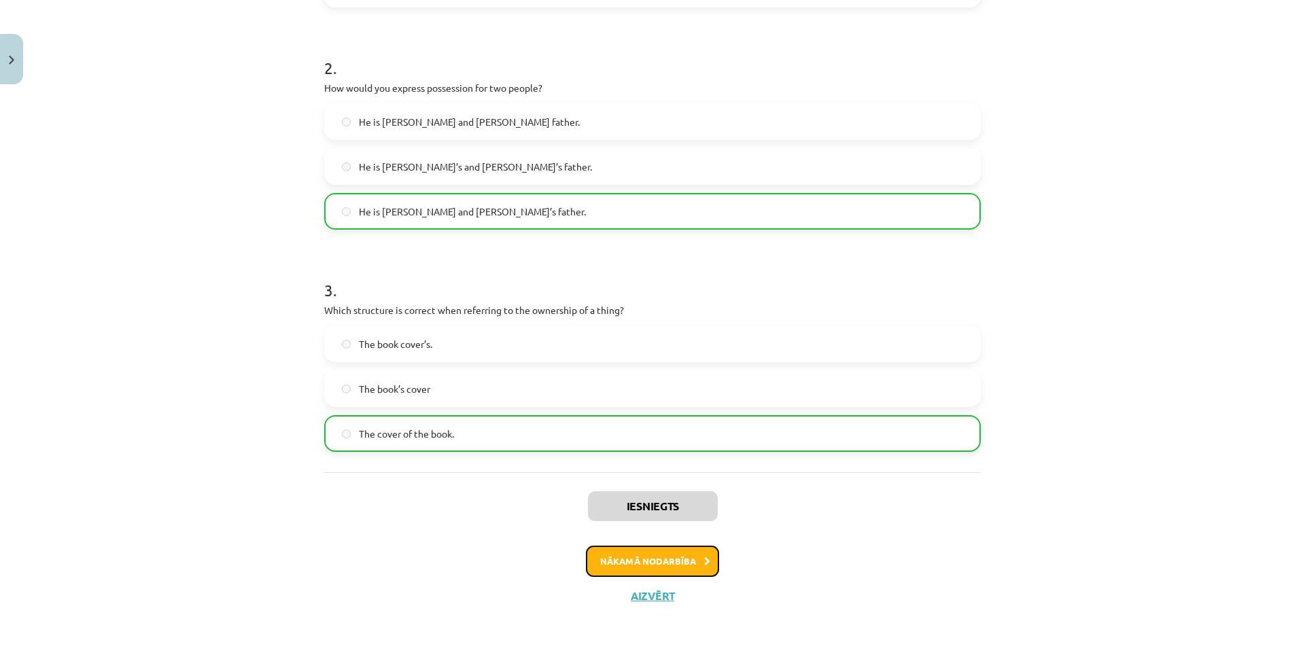
click at [677, 561] on button "Nākamā nodarbība" at bounding box center [652, 561] width 133 height 31
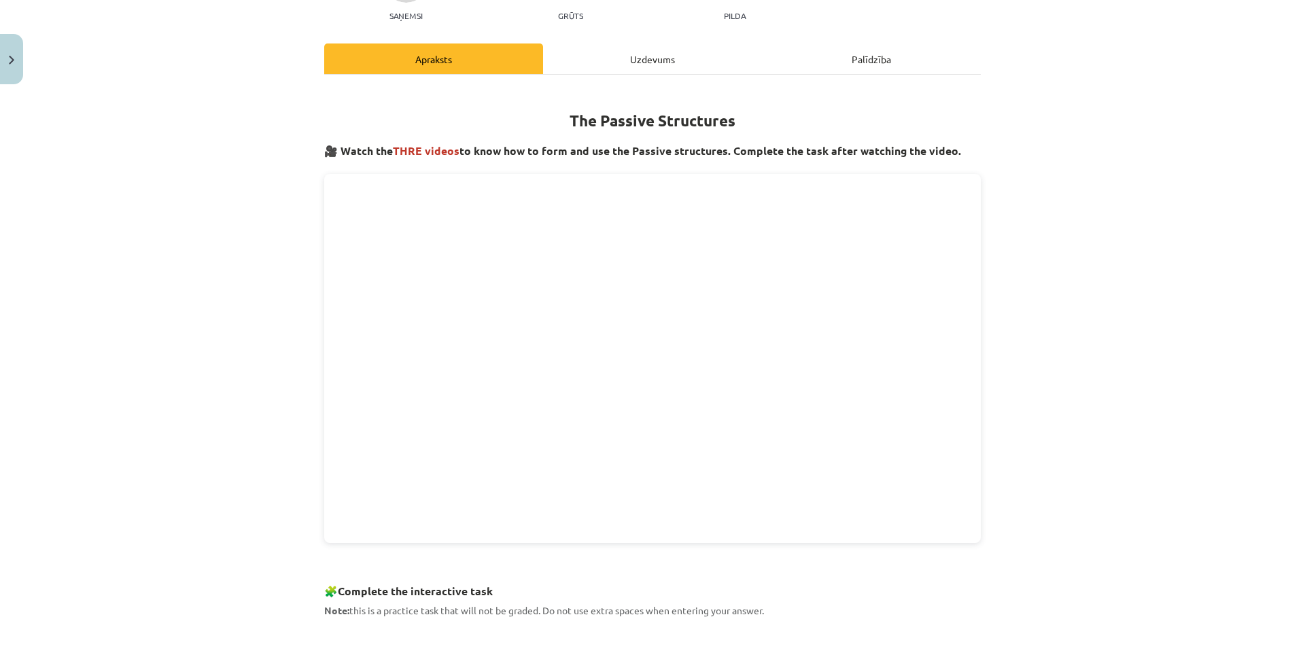
scroll to position [0, 0]
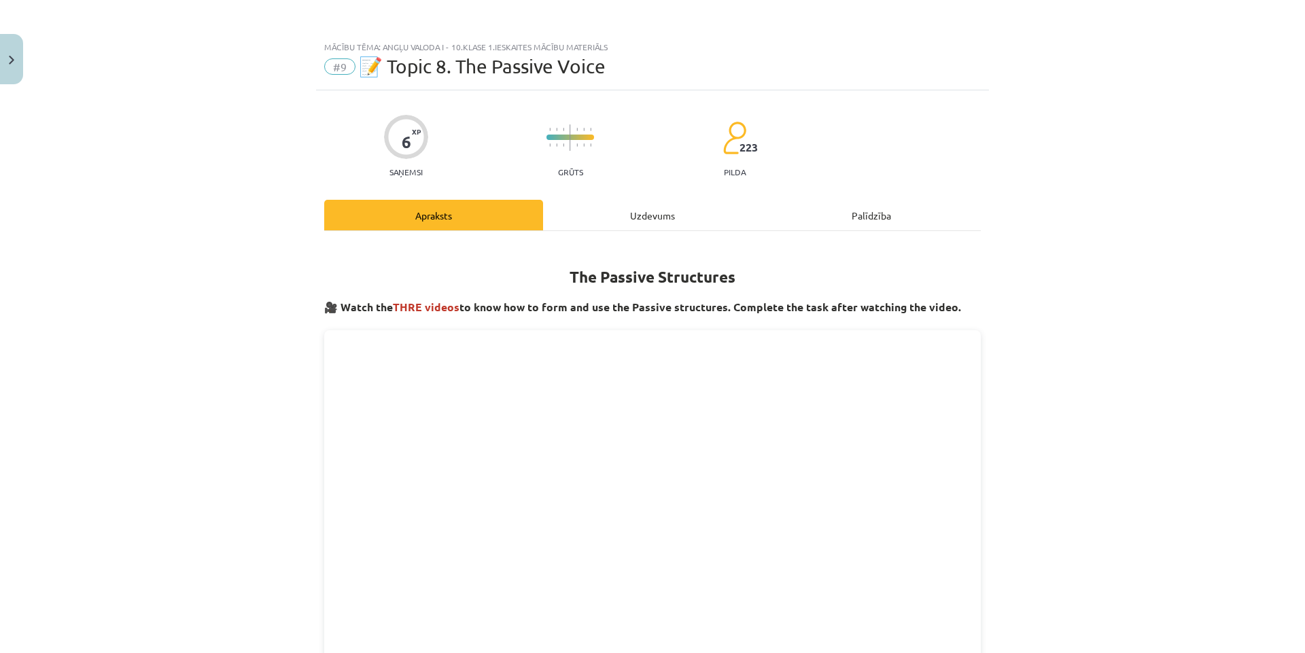
click at [648, 213] on div "Uzdevums" at bounding box center [652, 215] width 219 height 31
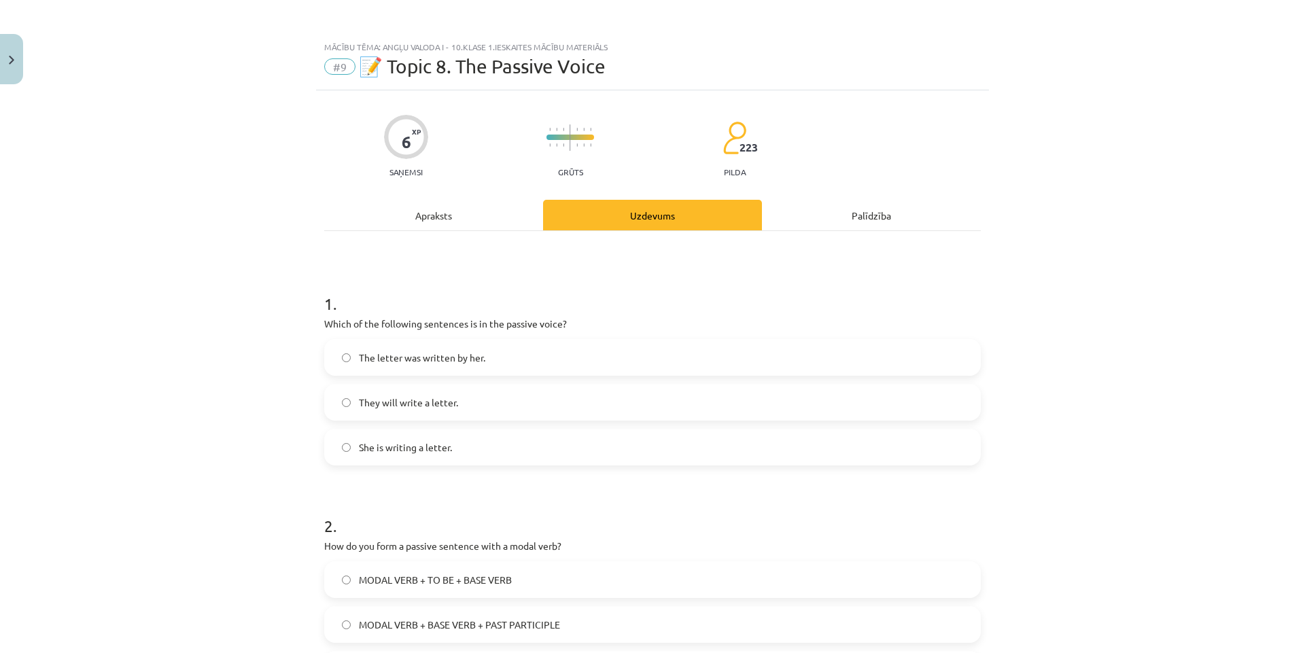
click at [431, 213] on div "Apraksts" at bounding box center [433, 215] width 219 height 31
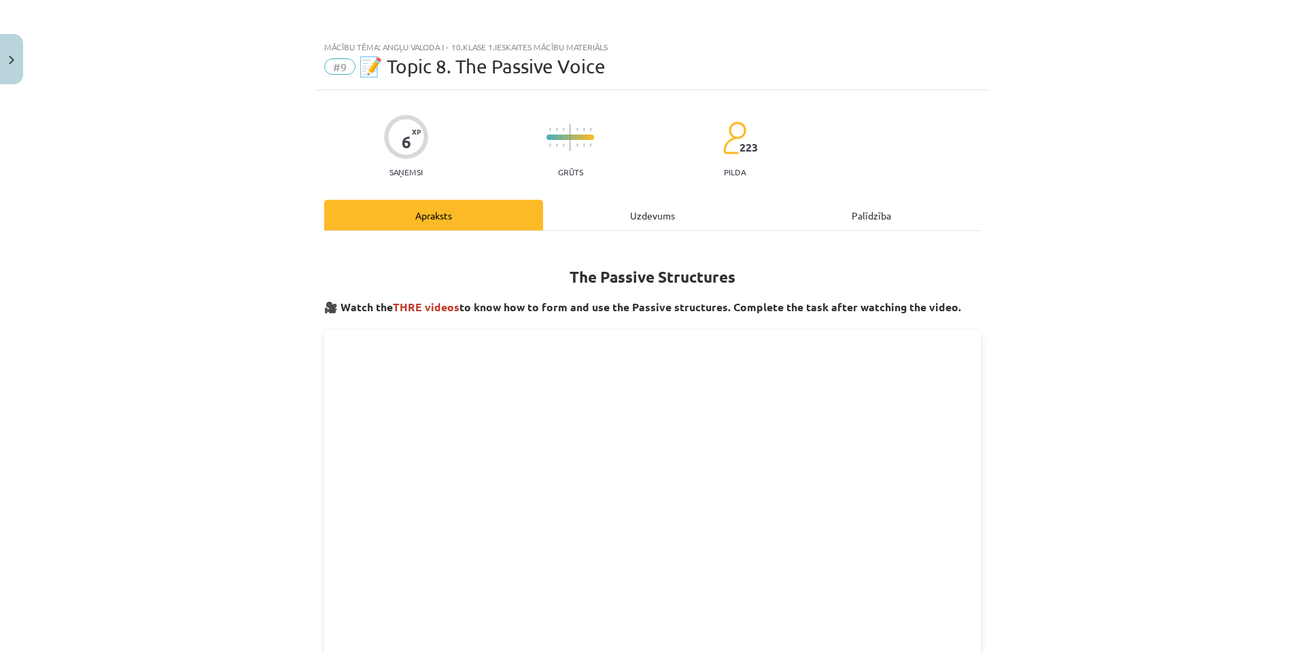
click at [659, 212] on div "Uzdevums" at bounding box center [652, 215] width 219 height 31
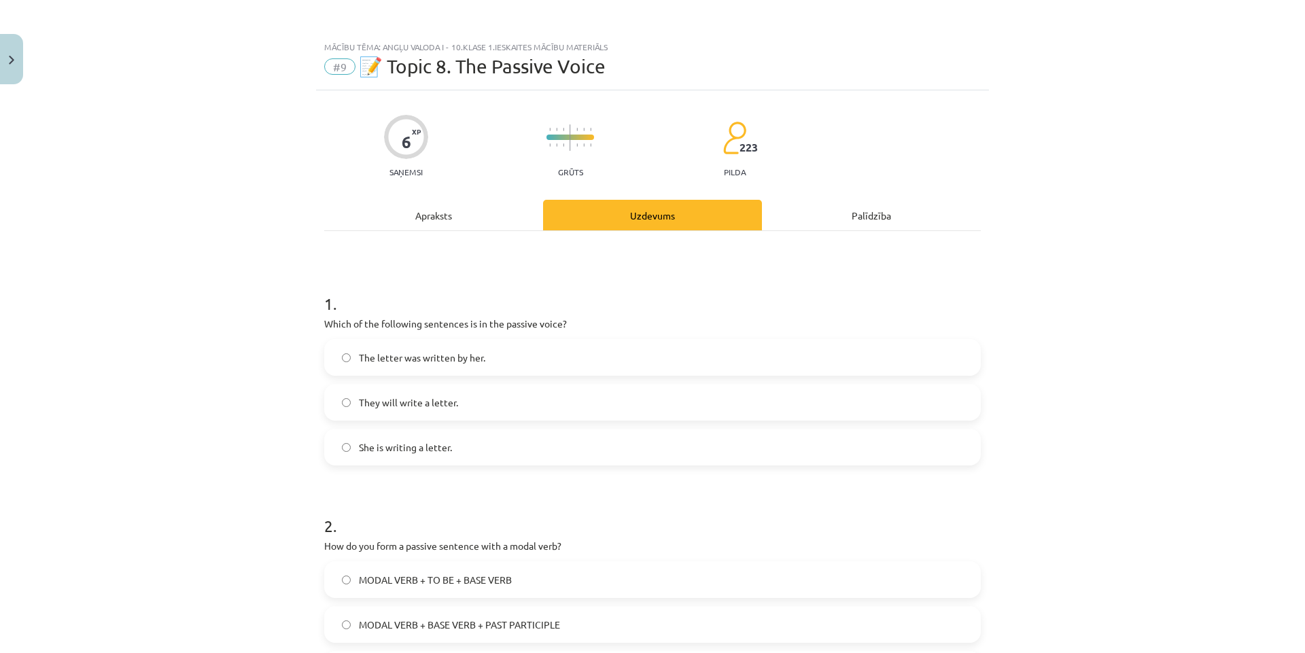
scroll to position [34, 0]
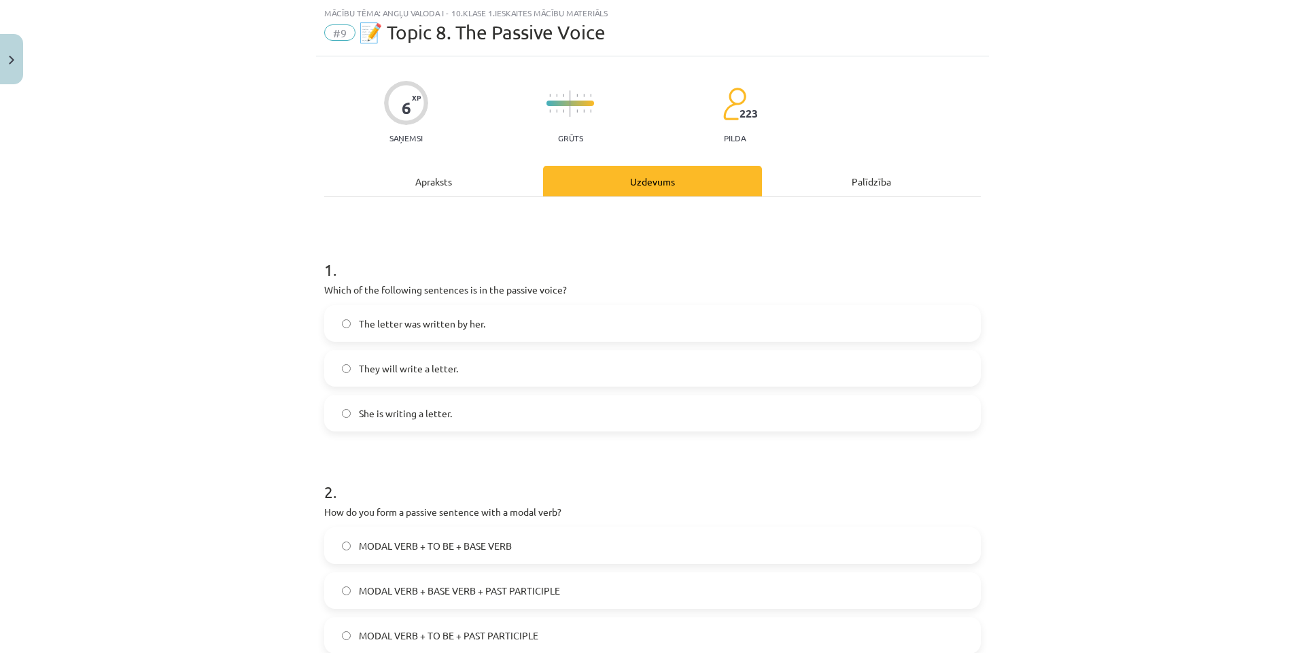
click at [439, 321] on span "The letter was written by her." at bounding box center [422, 324] width 126 height 14
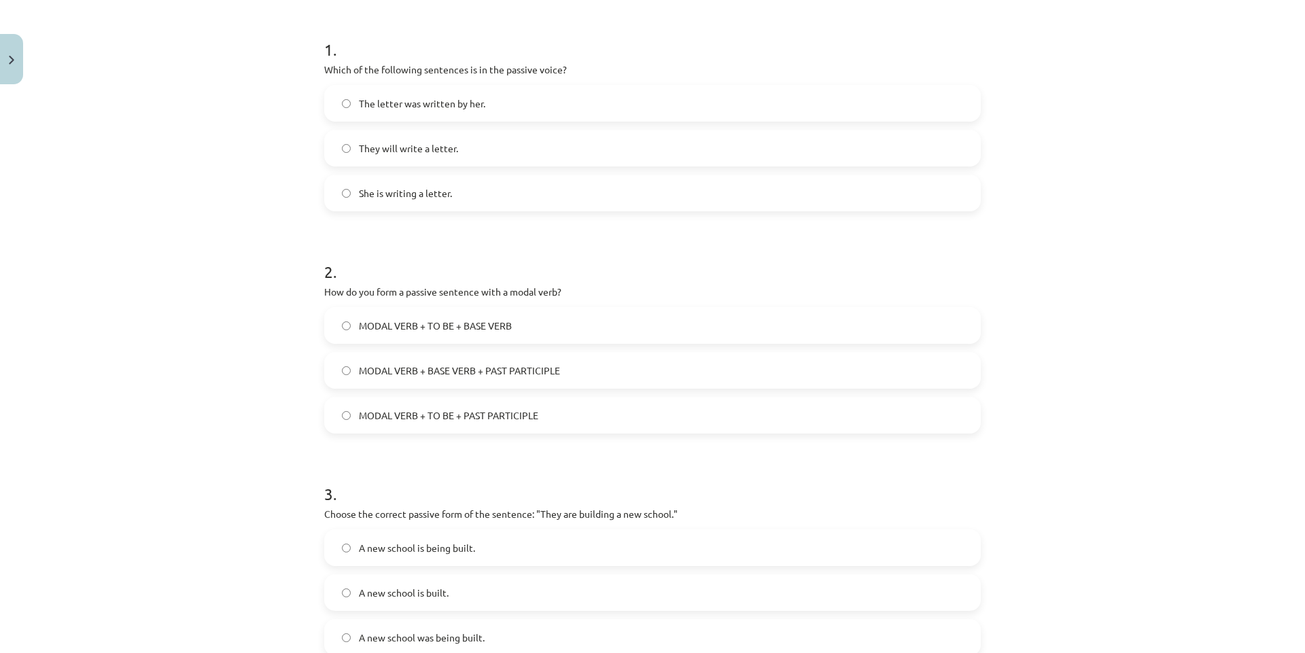
scroll to position [306, 0]
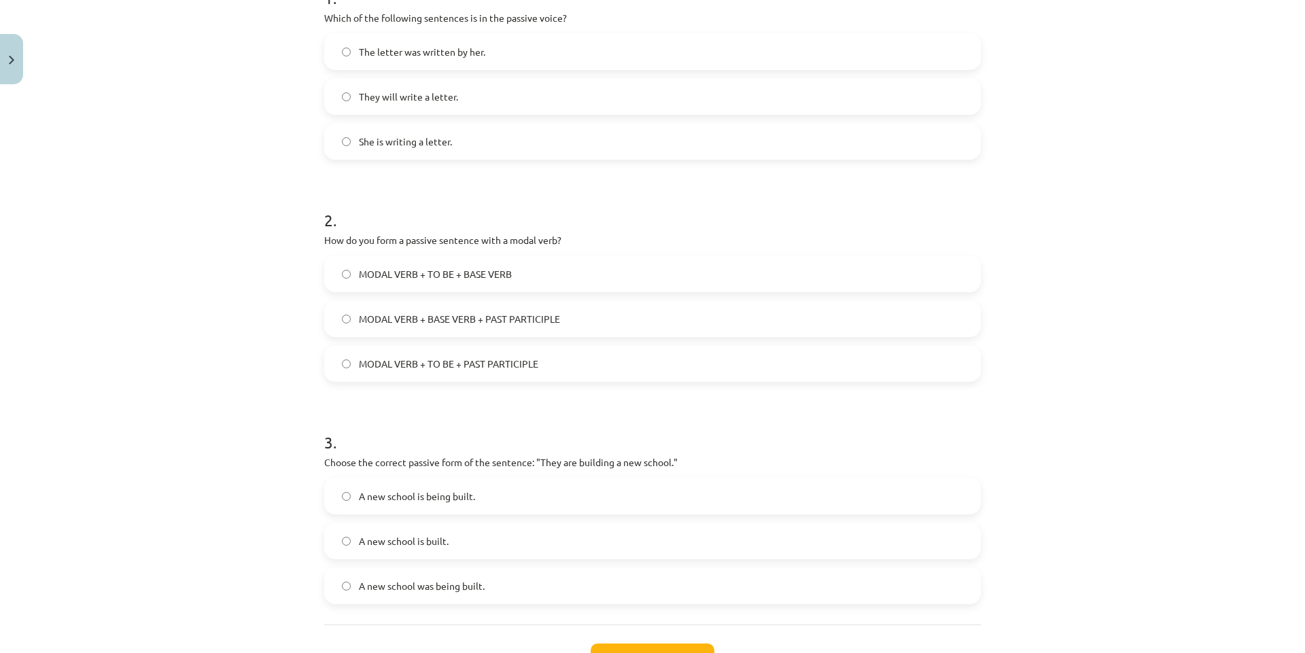
click at [487, 587] on label "A new school was being built." at bounding box center [652, 586] width 654 height 34
click at [446, 278] on span "MODAL VERB + TO BE + BASE VERB" at bounding box center [435, 274] width 153 height 14
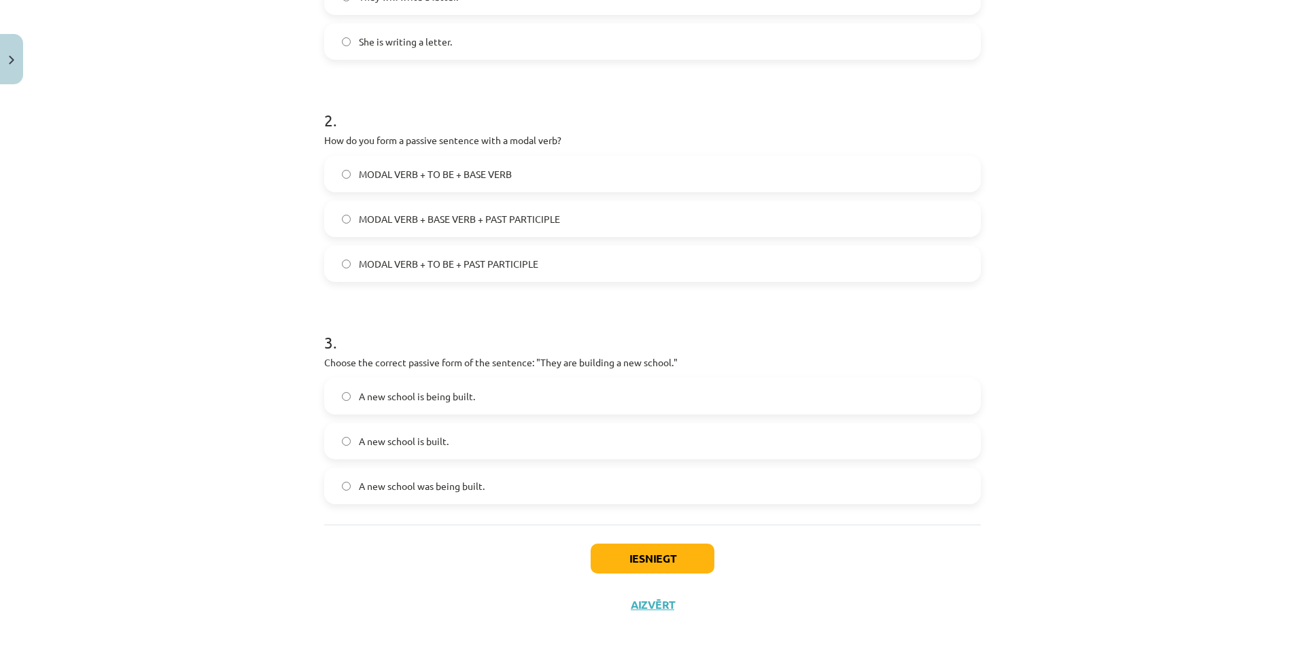
scroll to position [415, 0]
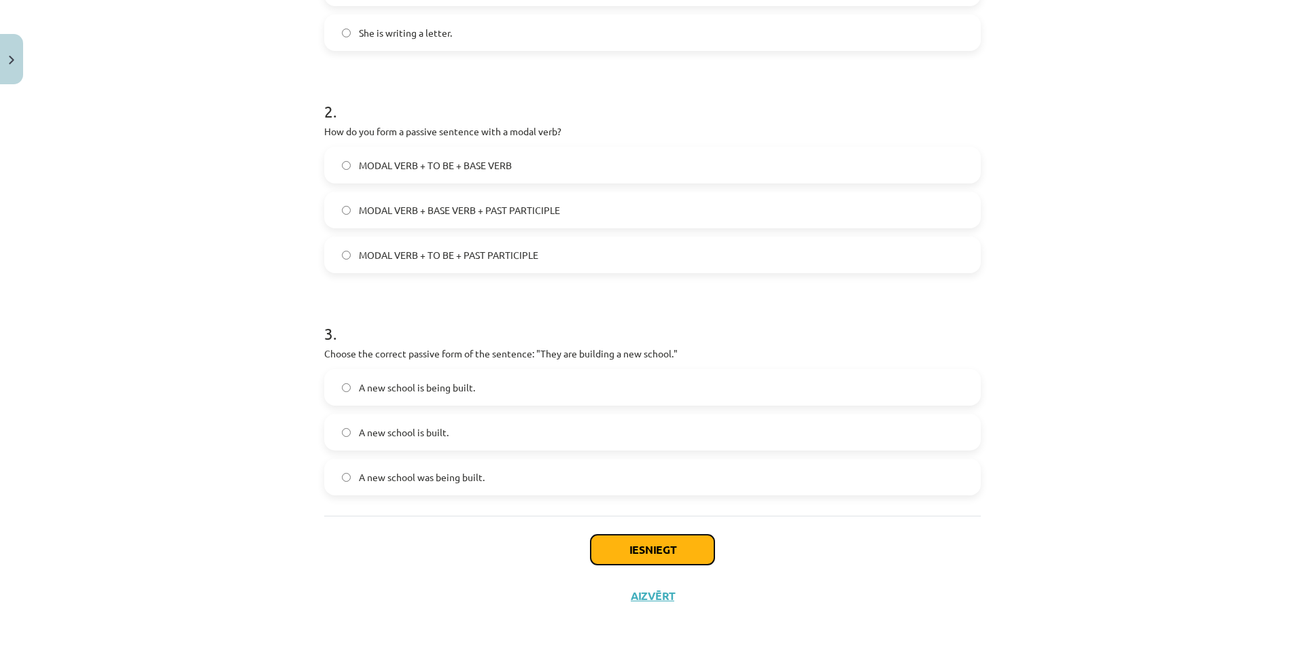
click at [616, 548] on button "Iesniegt" at bounding box center [652, 550] width 124 height 30
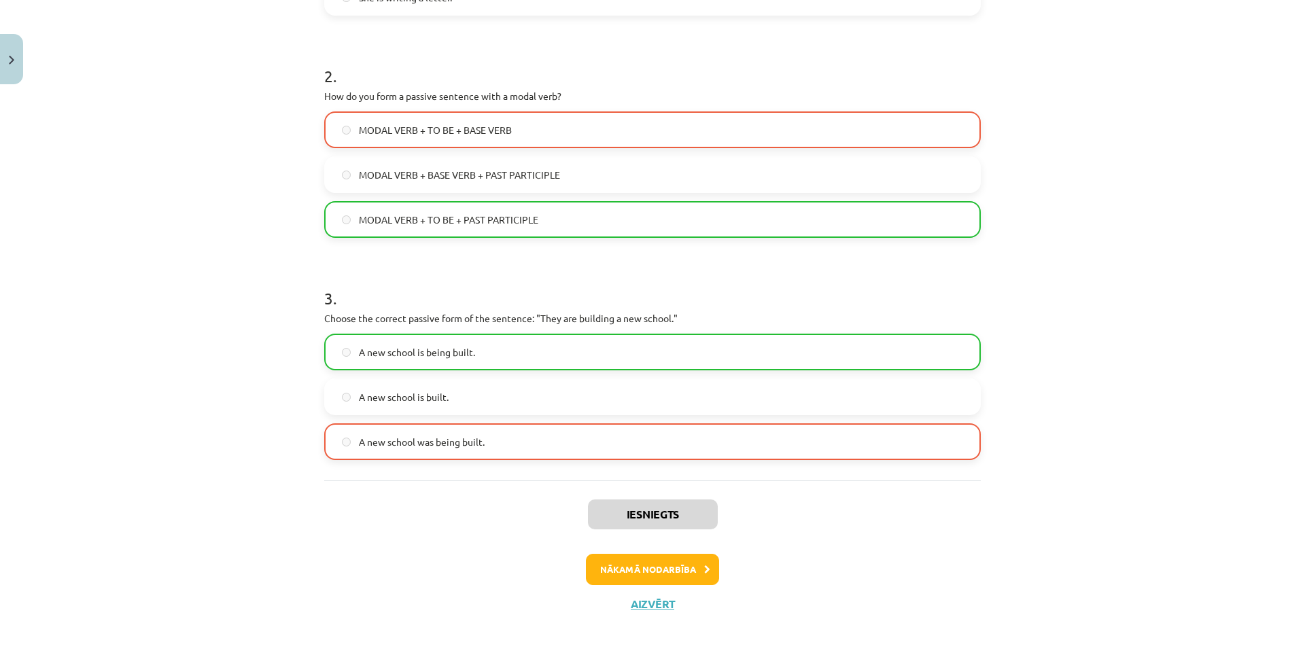
scroll to position [458, 0]
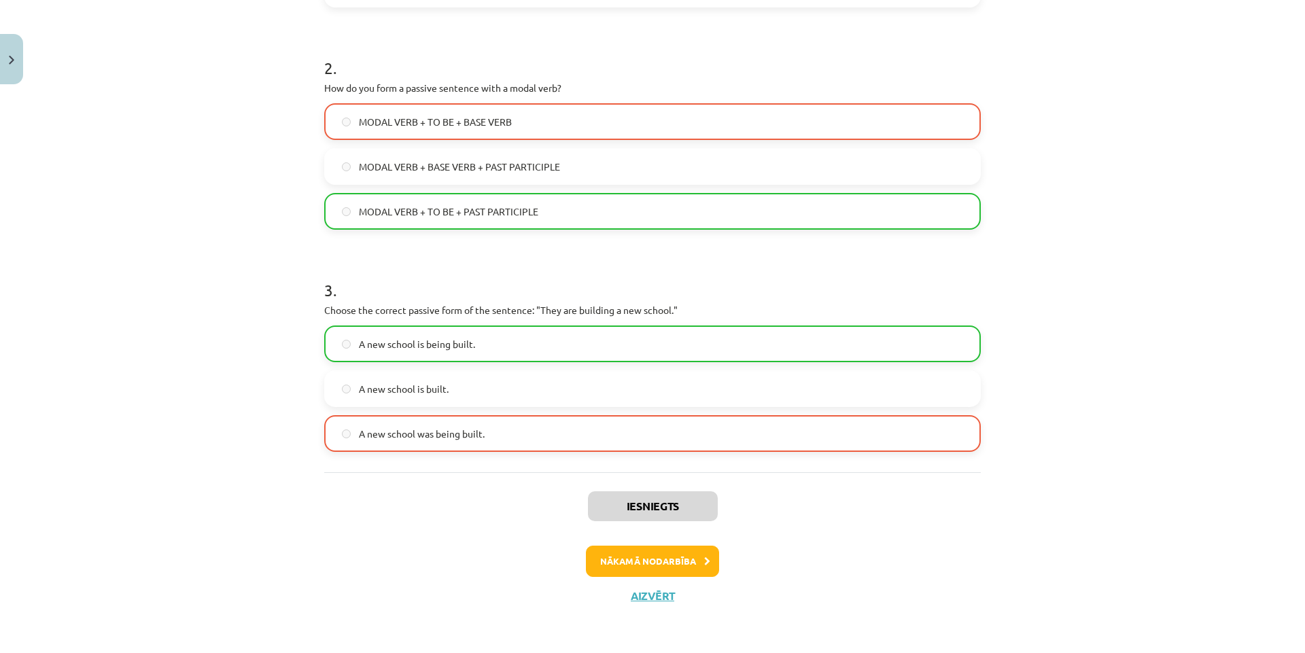
click at [484, 395] on label "A new school is built." at bounding box center [652, 389] width 654 height 34
click at [608, 561] on button "Nākamā nodarbība" at bounding box center [652, 561] width 133 height 31
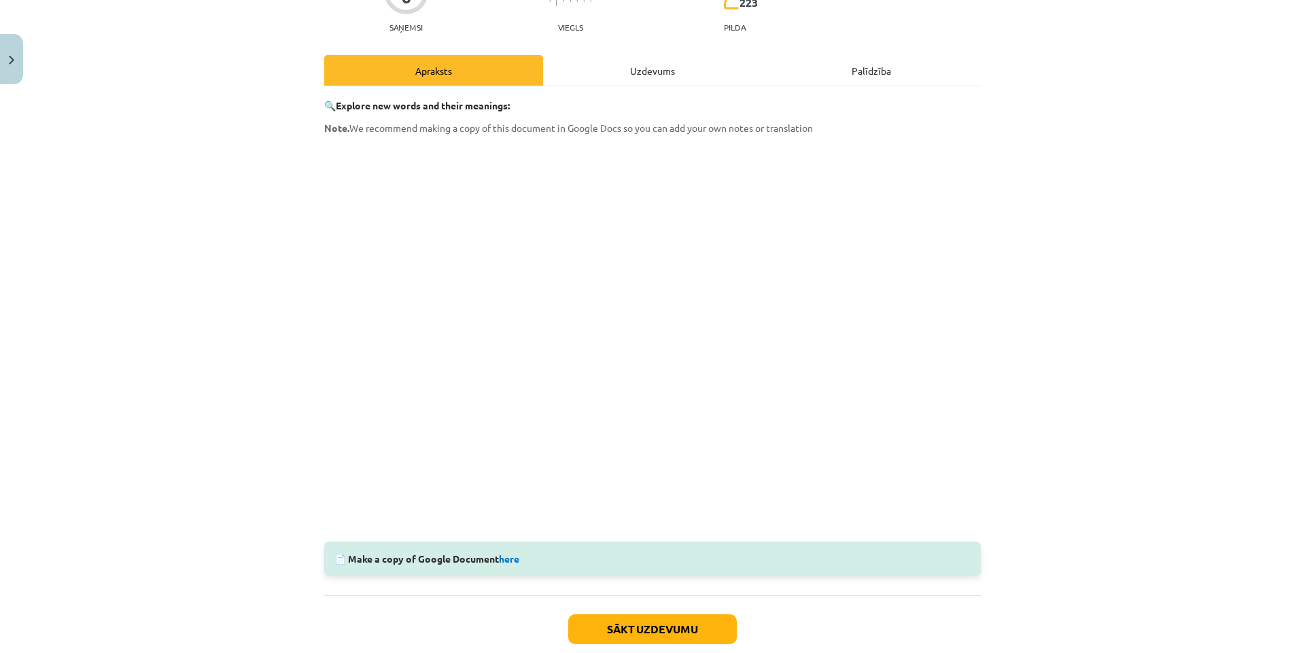
scroll to position [170, 0]
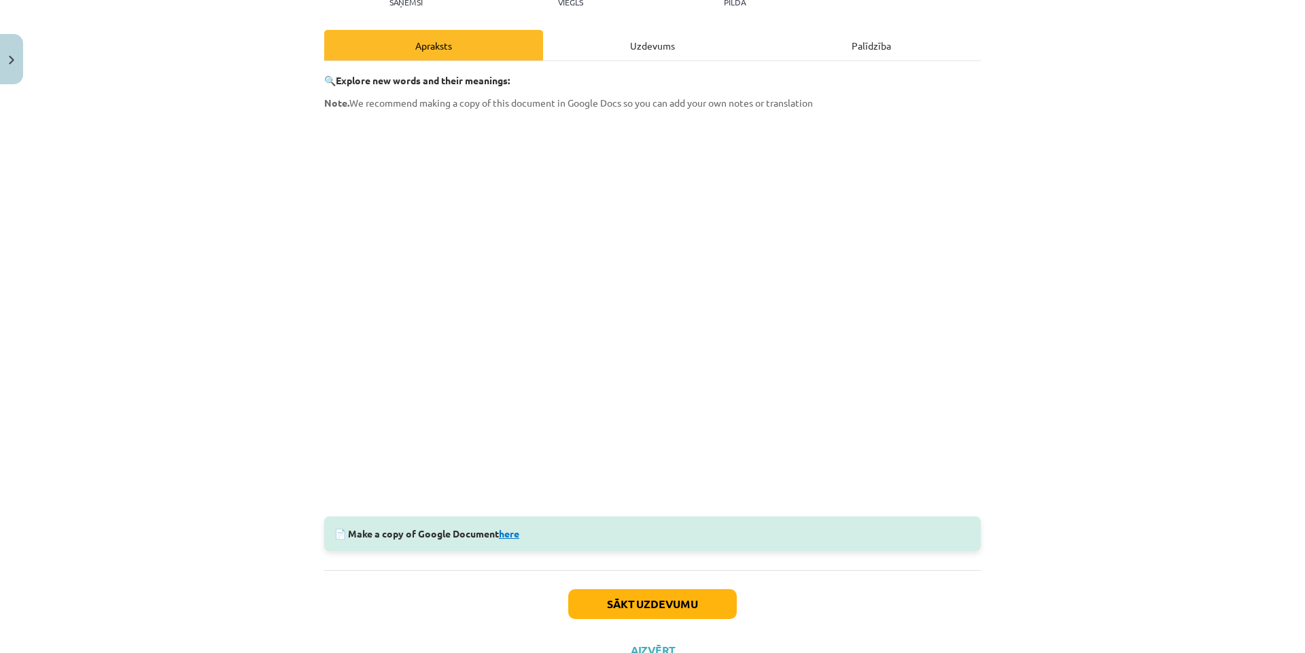
click at [505, 535] on link "here" at bounding box center [509, 533] width 20 height 12
click at [642, 46] on div "Uzdevums" at bounding box center [652, 45] width 219 height 31
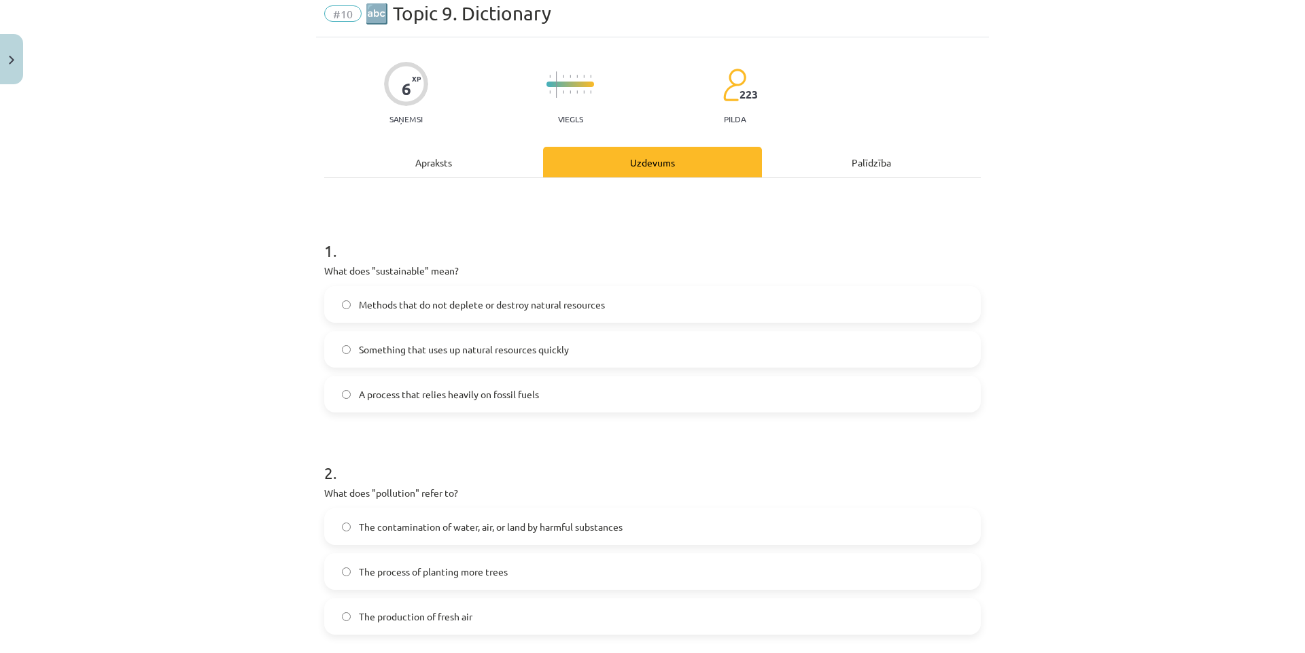
scroll to position [34, 0]
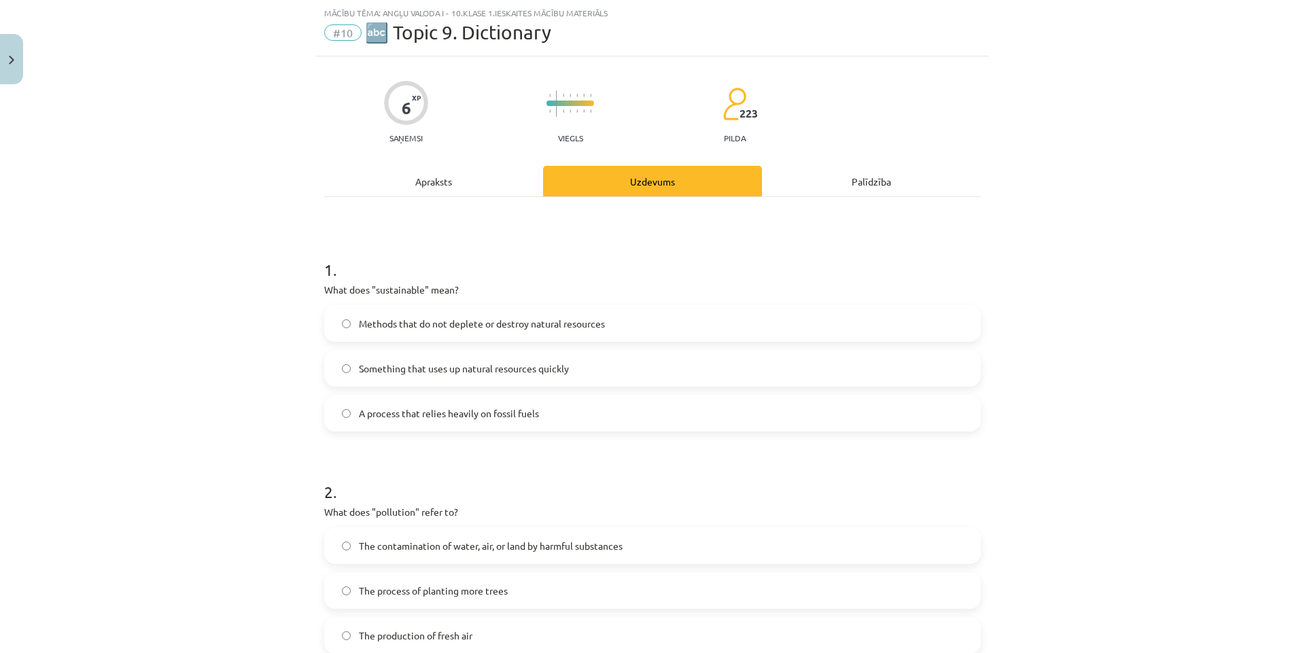
click at [604, 320] on label "Methods that do not deplete or destroy natural resources" at bounding box center [652, 323] width 654 height 34
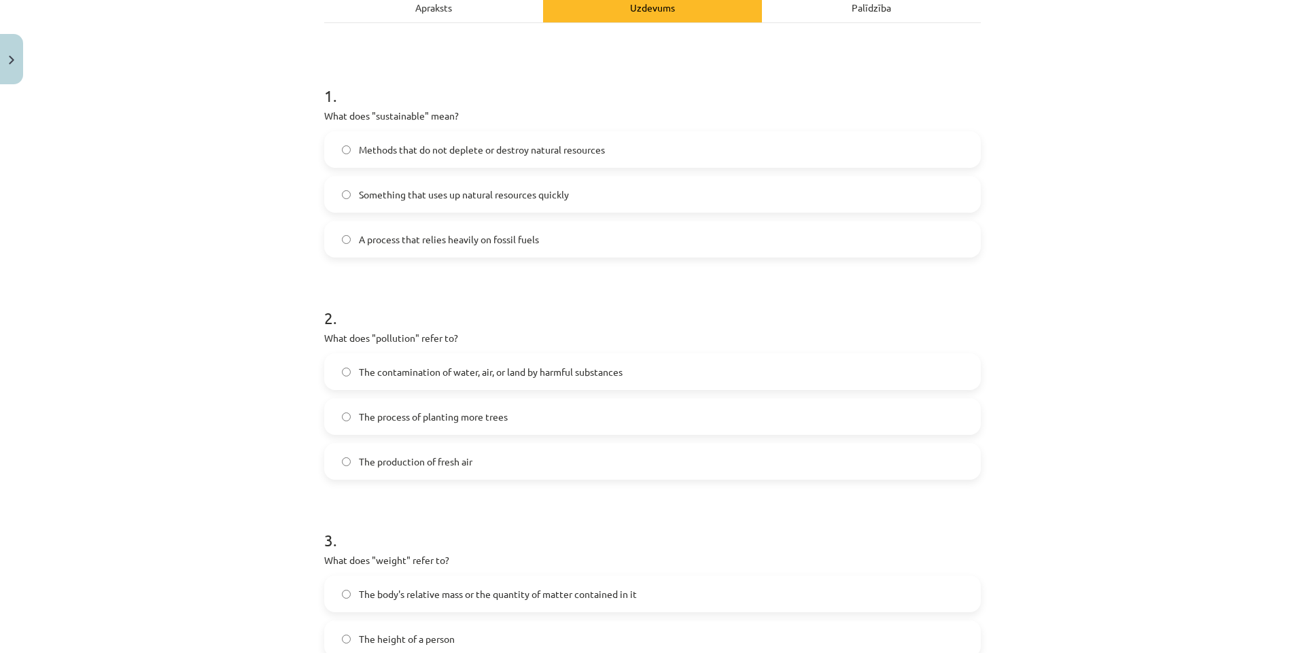
scroll to position [306, 0]
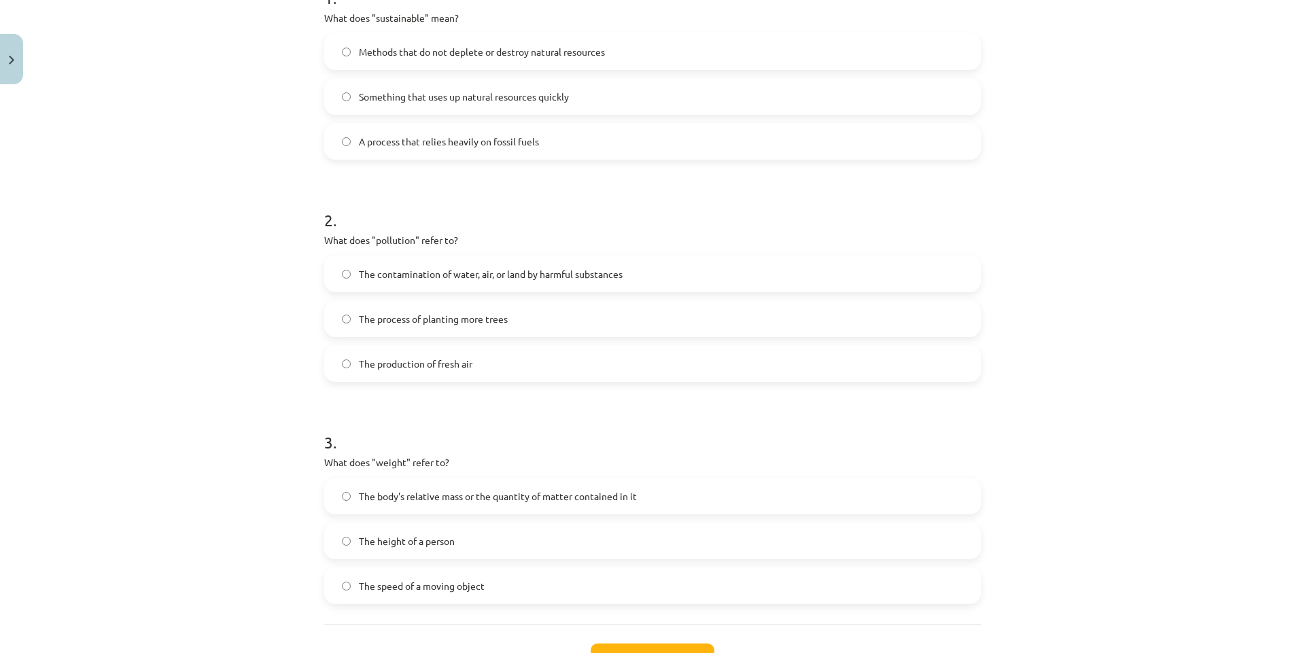
click at [519, 277] on span "The contamination of water, air, or land by harmful substances" at bounding box center [491, 274] width 264 height 14
click at [571, 493] on span "The body's relative mass or the quantity of matter contained in it" at bounding box center [498, 496] width 278 height 14
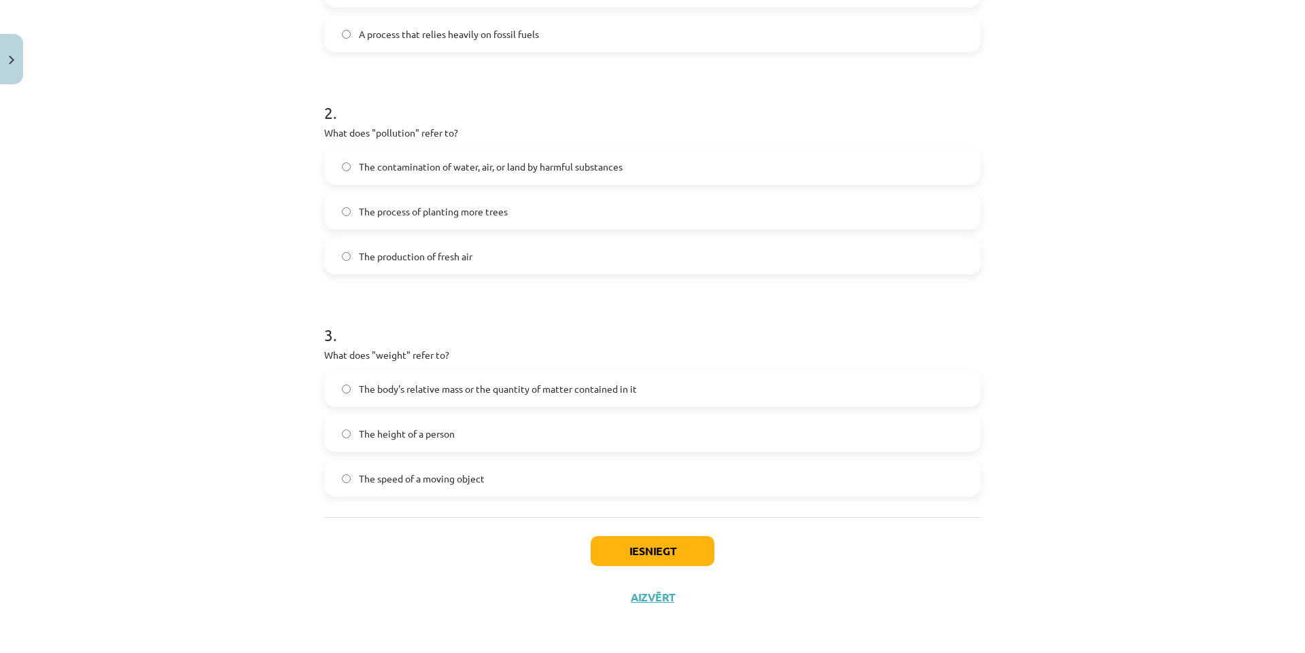
scroll to position [415, 0]
click at [605, 548] on button "Iesniegt" at bounding box center [652, 550] width 124 height 30
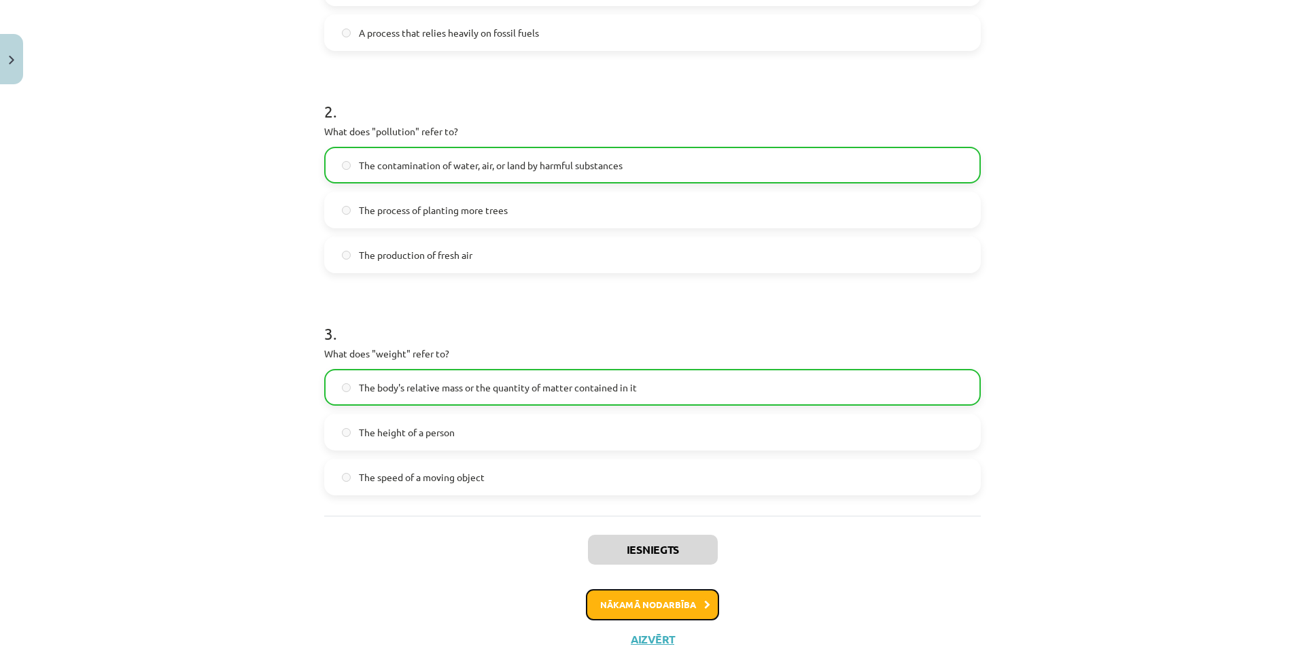
click at [614, 616] on button "Nākamā nodarbība" at bounding box center [652, 604] width 133 height 31
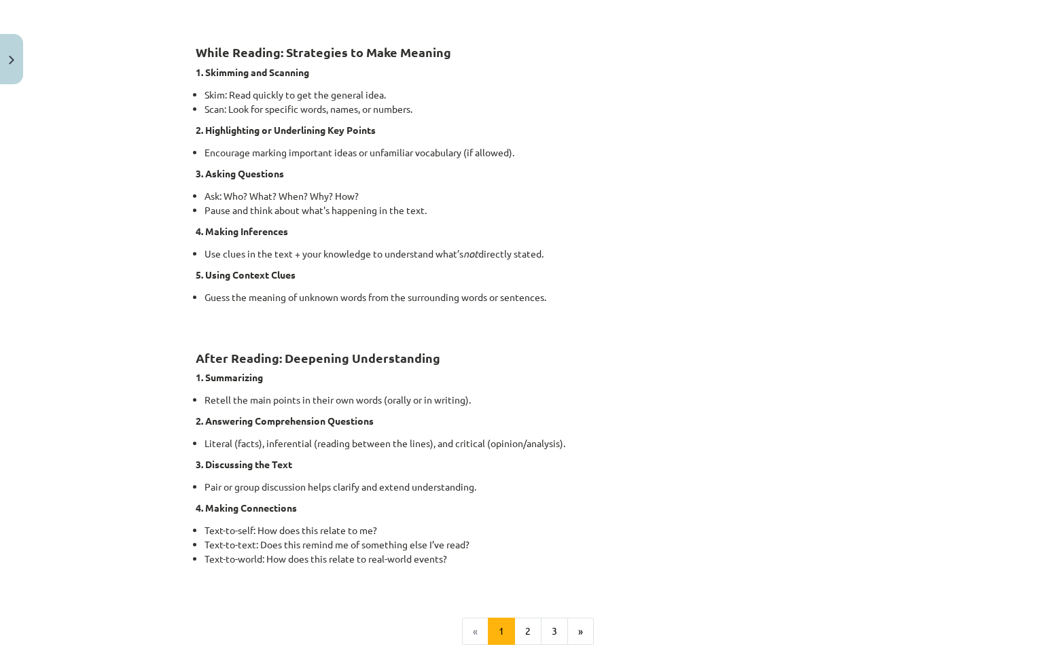
scroll to position [781, 0]
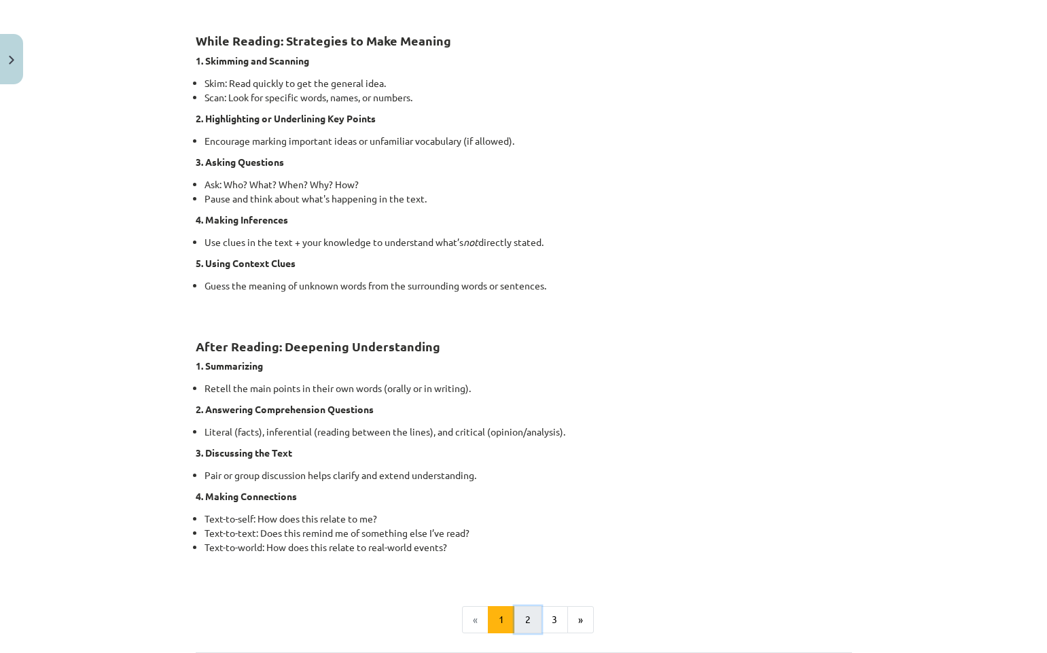
click at [519, 621] on button "2" at bounding box center [527, 619] width 27 height 27
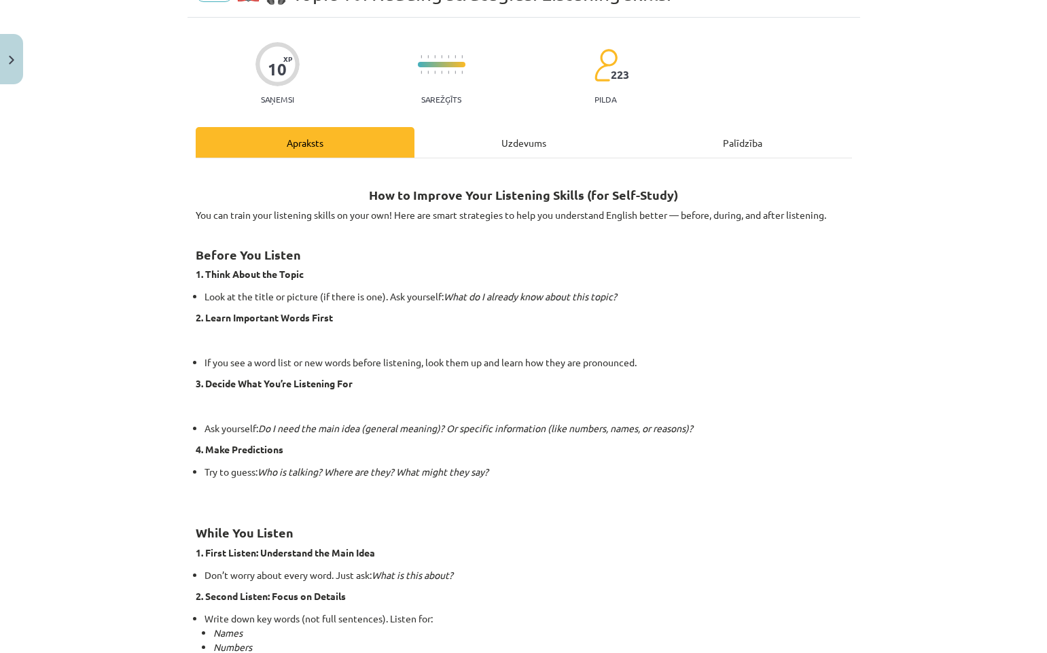
scroll to position [39, 0]
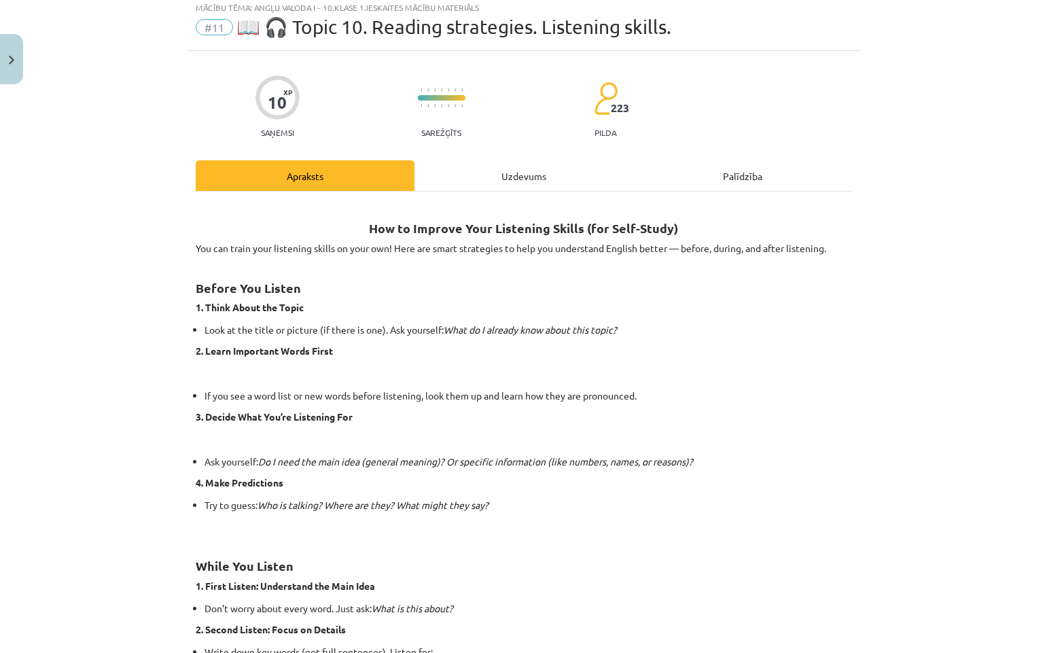
click at [512, 172] on div "Uzdevums" at bounding box center [524, 175] width 219 height 31
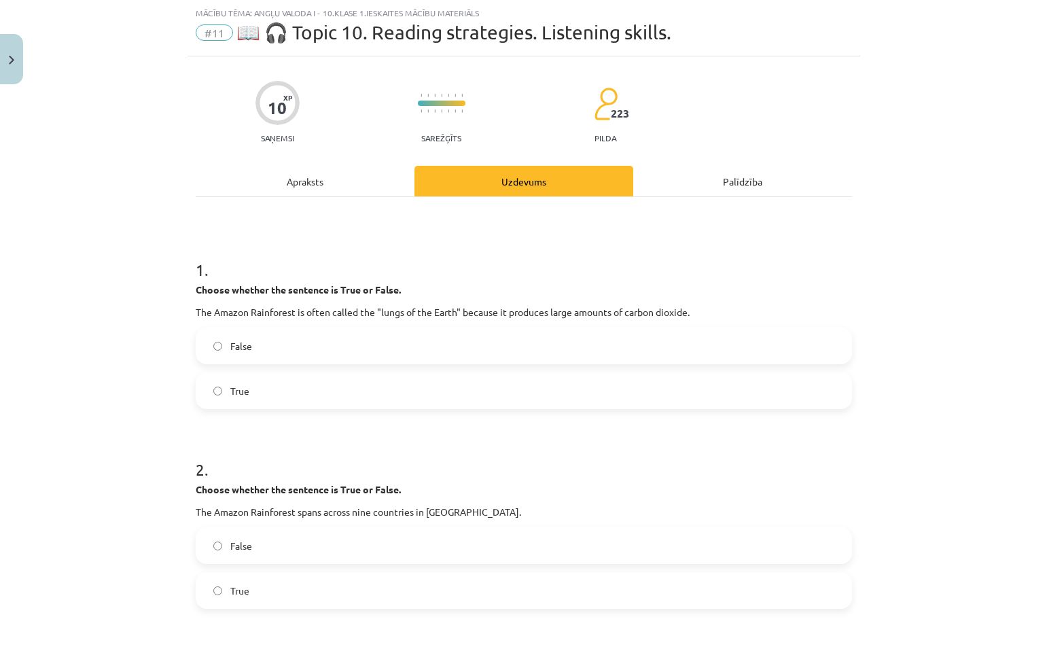
click at [305, 184] on div "Apraksts" at bounding box center [305, 181] width 219 height 31
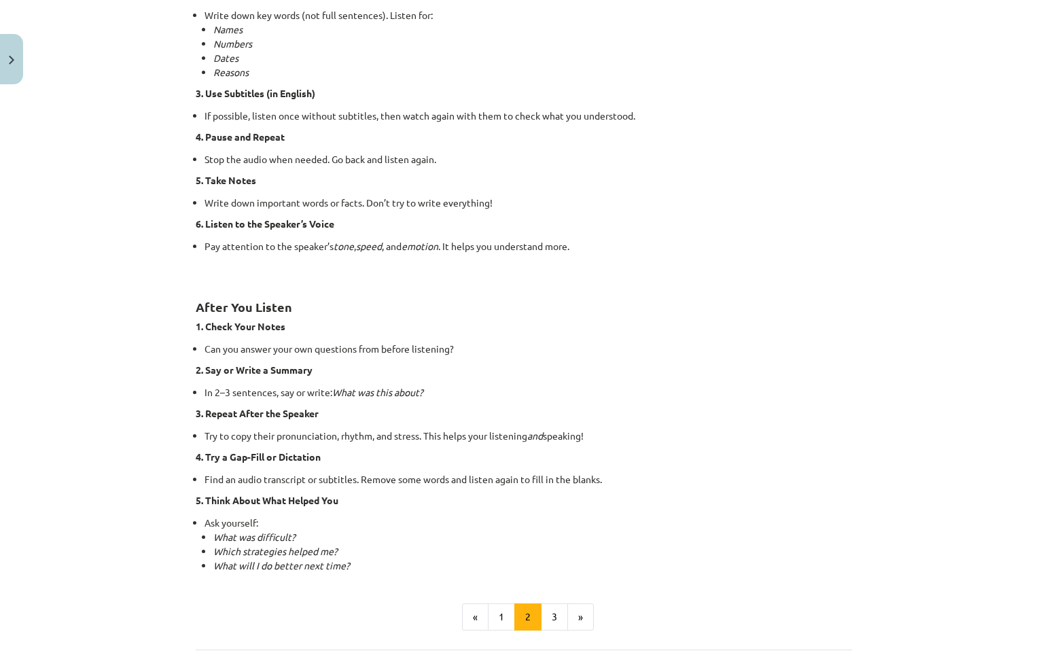
scroll to position [713, 0]
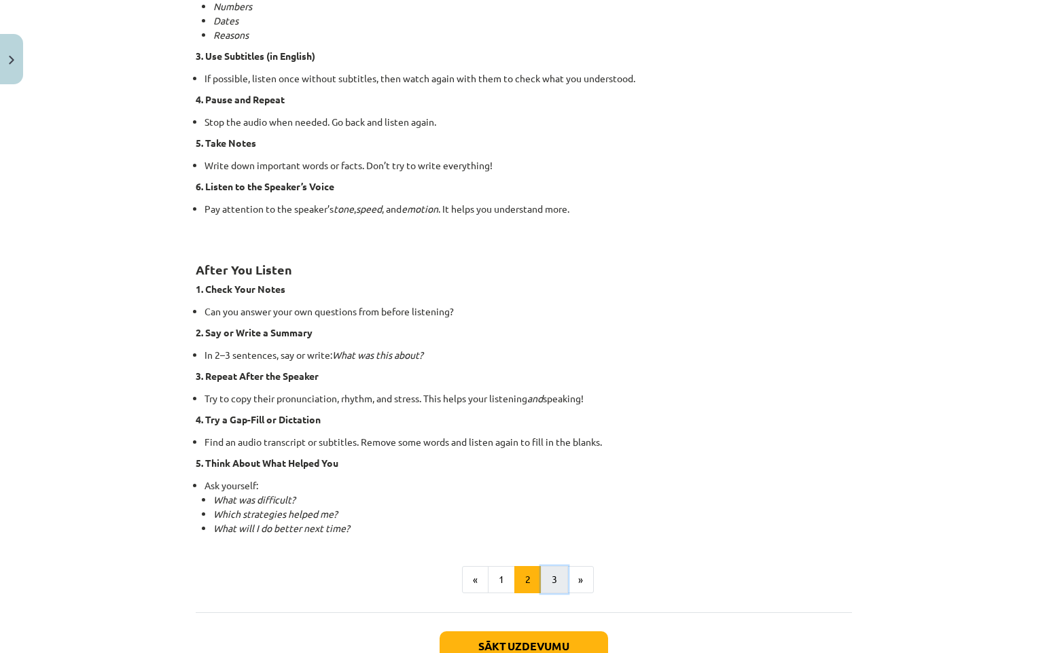
click at [546, 576] on button "3" at bounding box center [554, 579] width 27 height 27
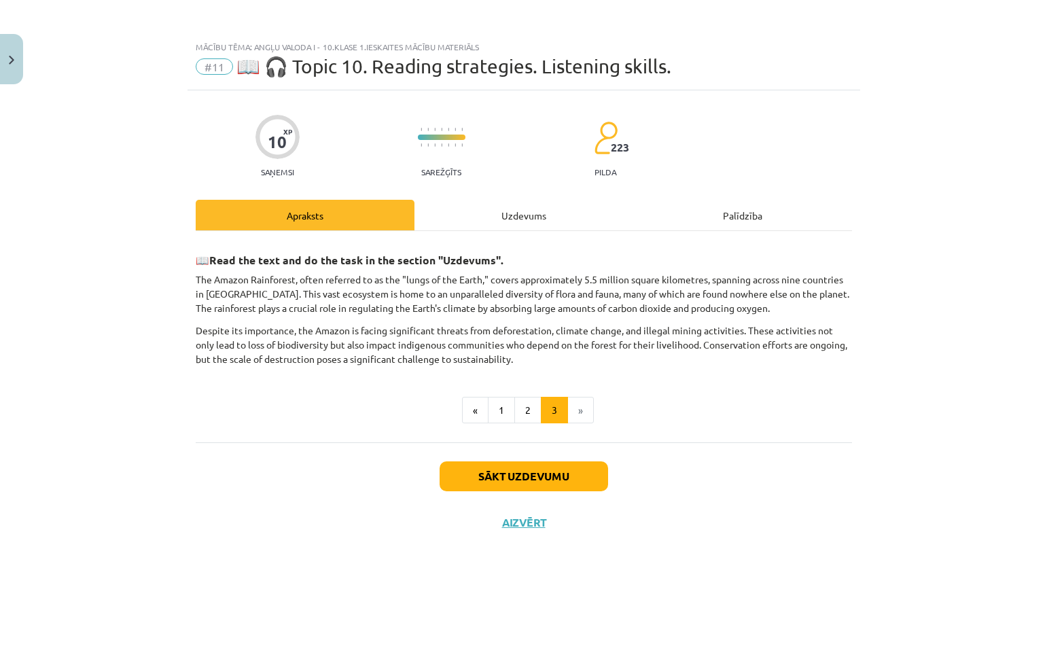
click at [536, 215] on div "Uzdevums" at bounding box center [524, 215] width 219 height 31
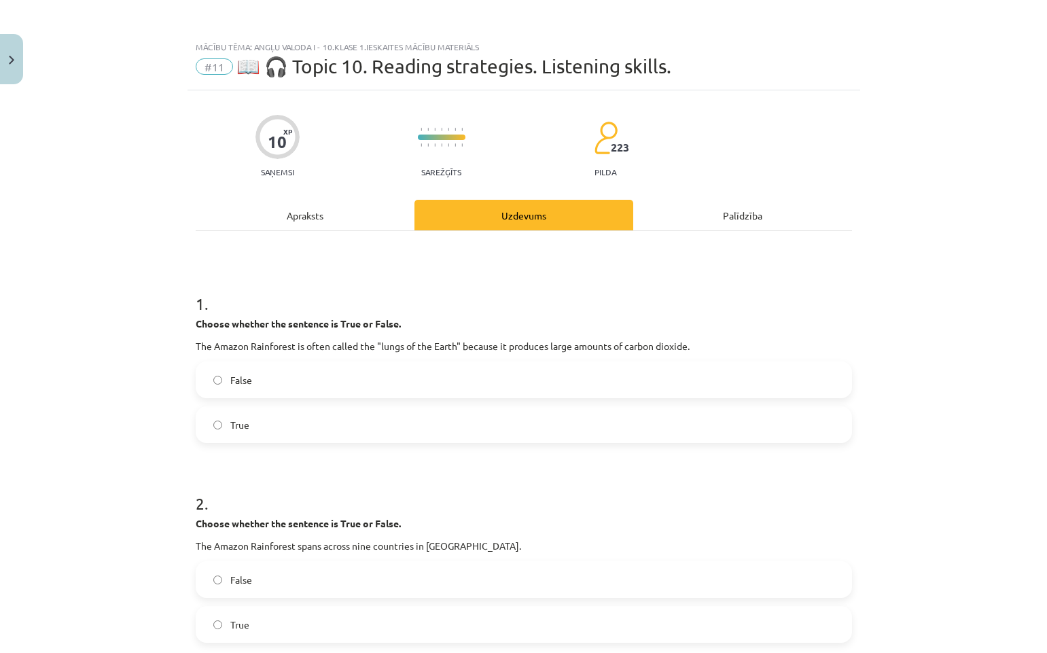
click at [304, 216] on div "Apraksts" at bounding box center [305, 215] width 219 height 31
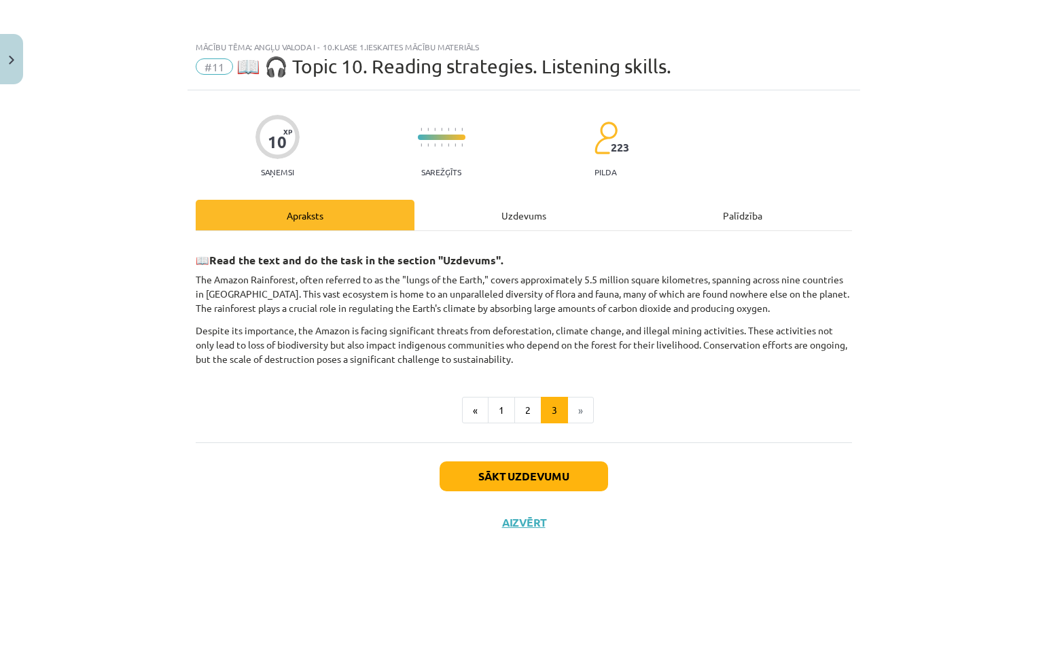
click at [540, 215] on div "Uzdevums" at bounding box center [524, 215] width 219 height 31
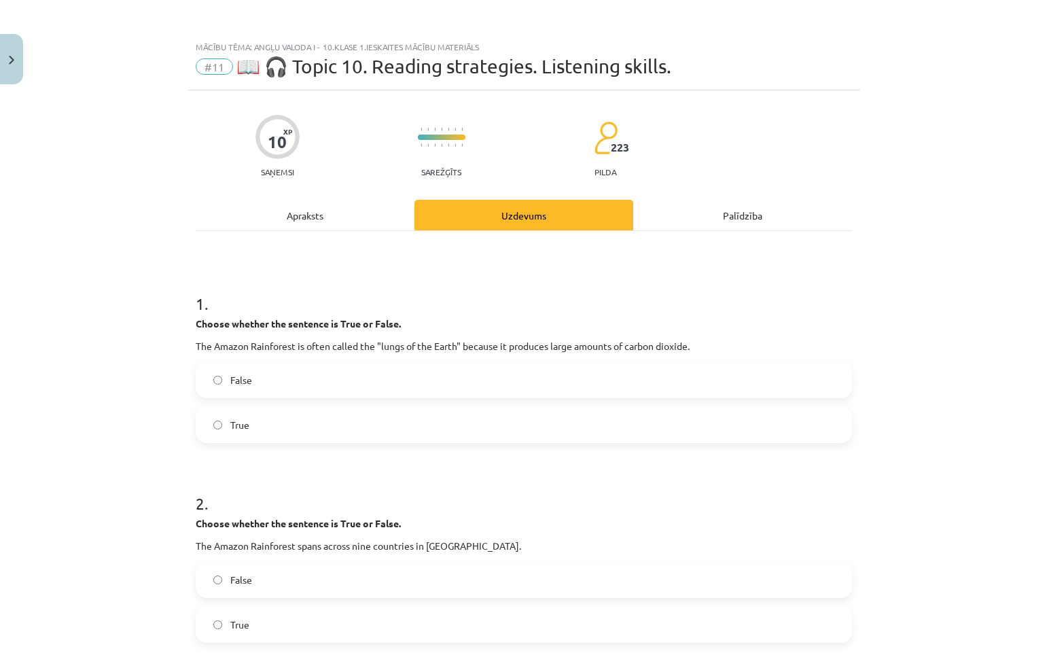
click at [315, 213] on div "Apraksts" at bounding box center [305, 215] width 219 height 31
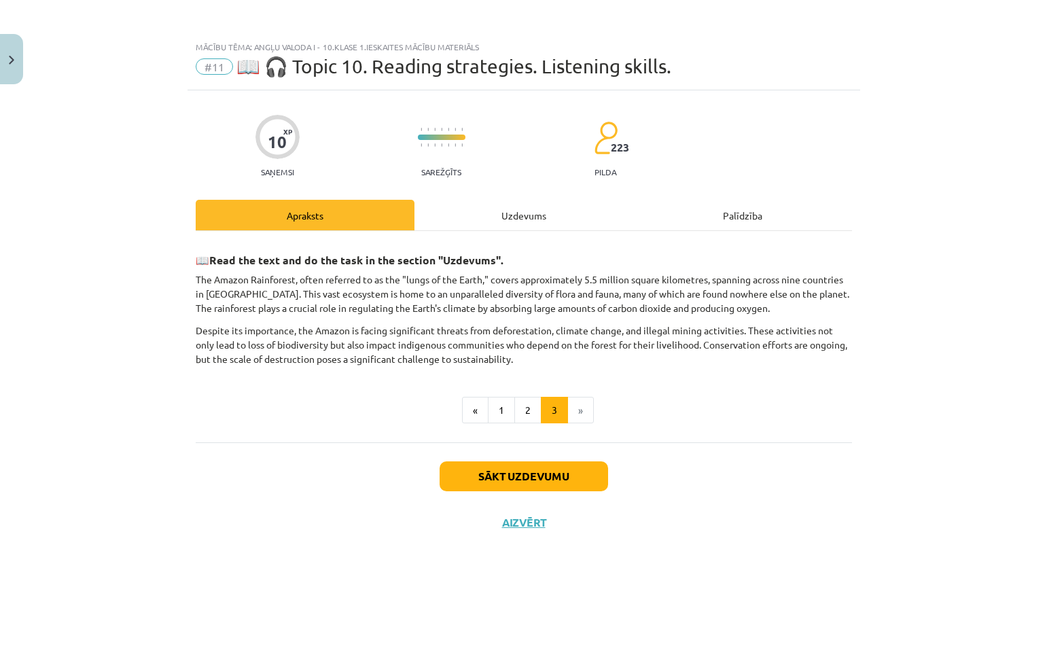
click at [516, 214] on div "Uzdevums" at bounding box center [524, 215] width 219 height 31
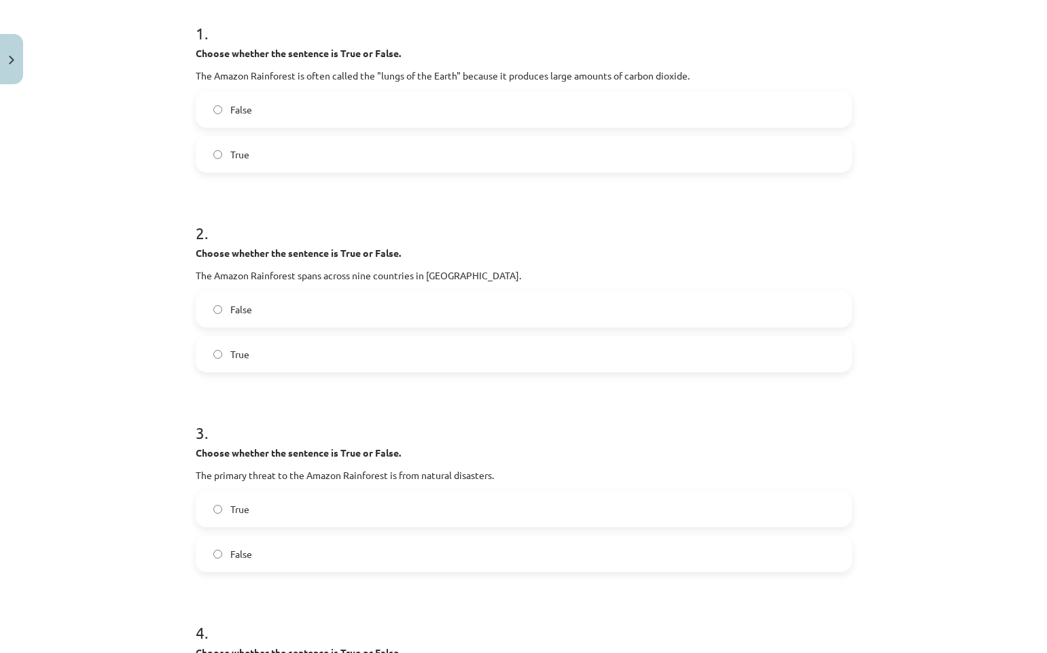
scroll to position [272, 0]
click at [246, 351] on label "True" at bounding box center [524, 353] width 654 height 34
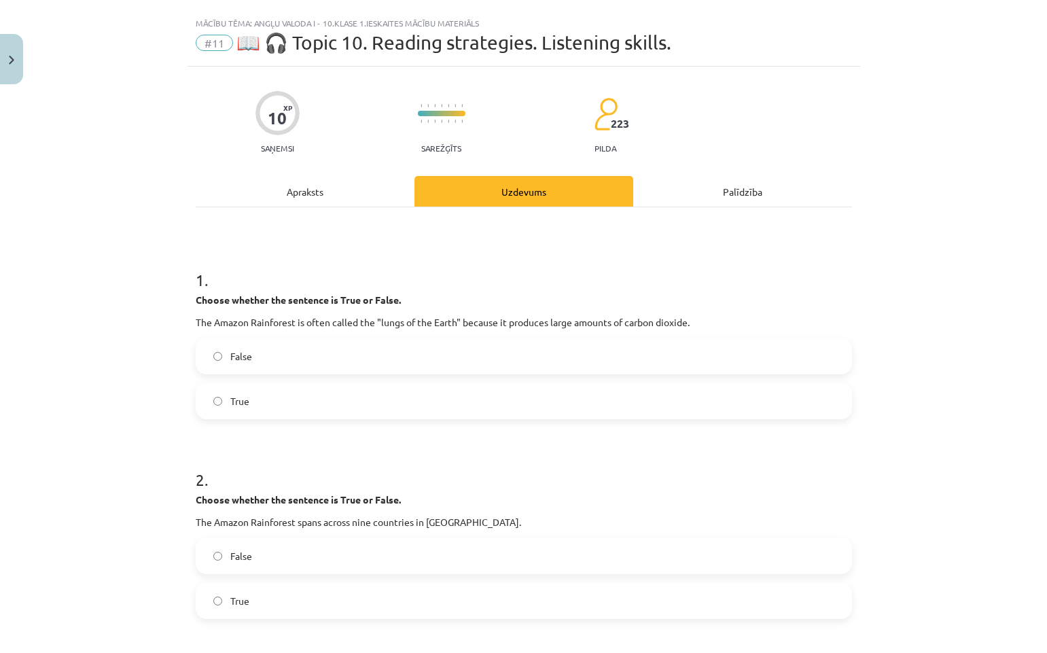
scroll to position [0, 0]
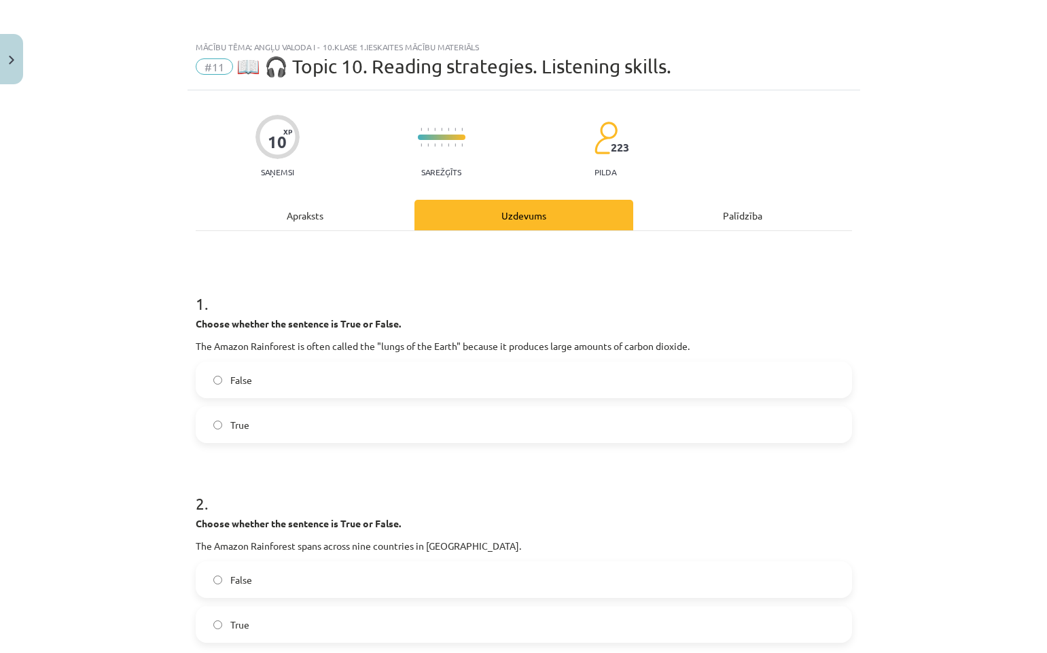
click at [289, 215] on div "Apraksts" at bounding box center [305, 215] width 219 height 31
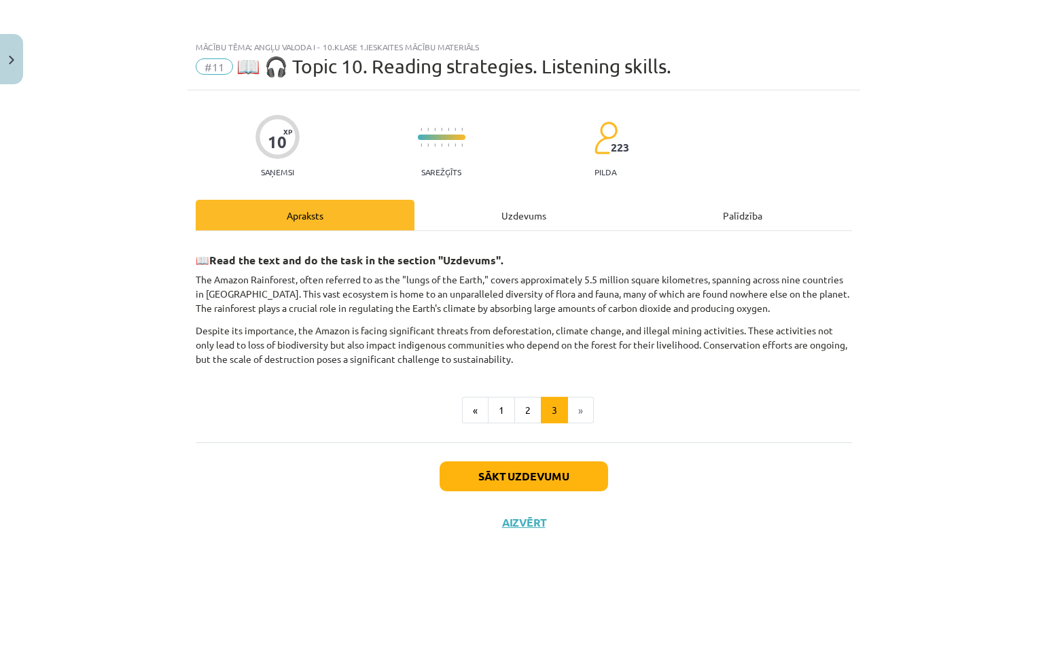
click at [518, 215] on div "Uzdevums" at bounding box center [524, 215] width 219 height 31
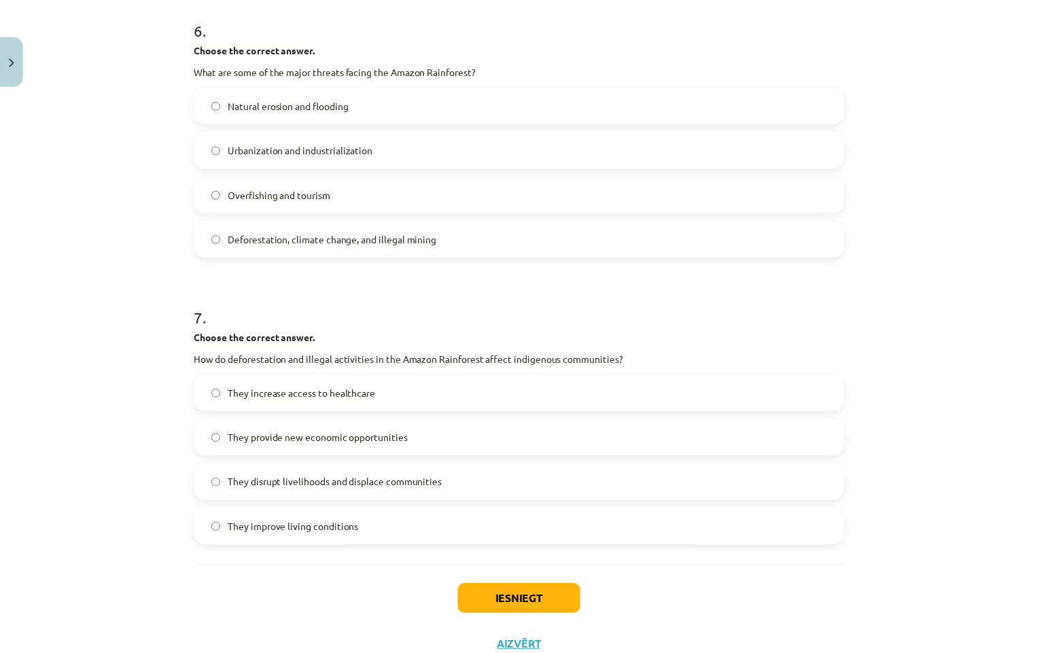
scroll to position [1415, 0]
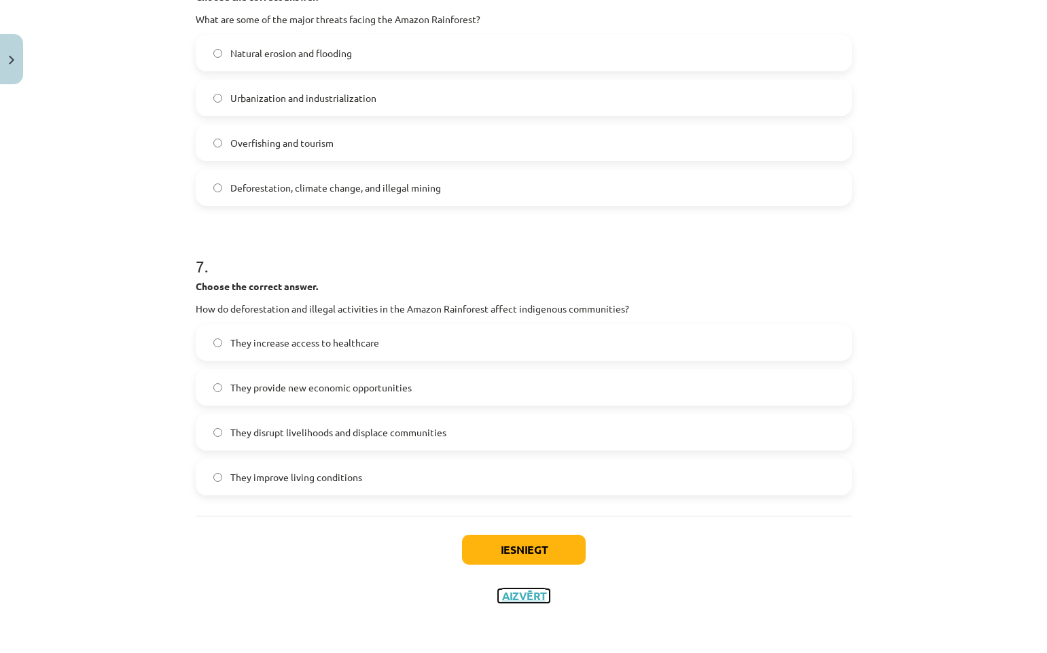
click at [517, 596] on button "Aizvērt" at bounding box center [524, 596] width 52 height 14
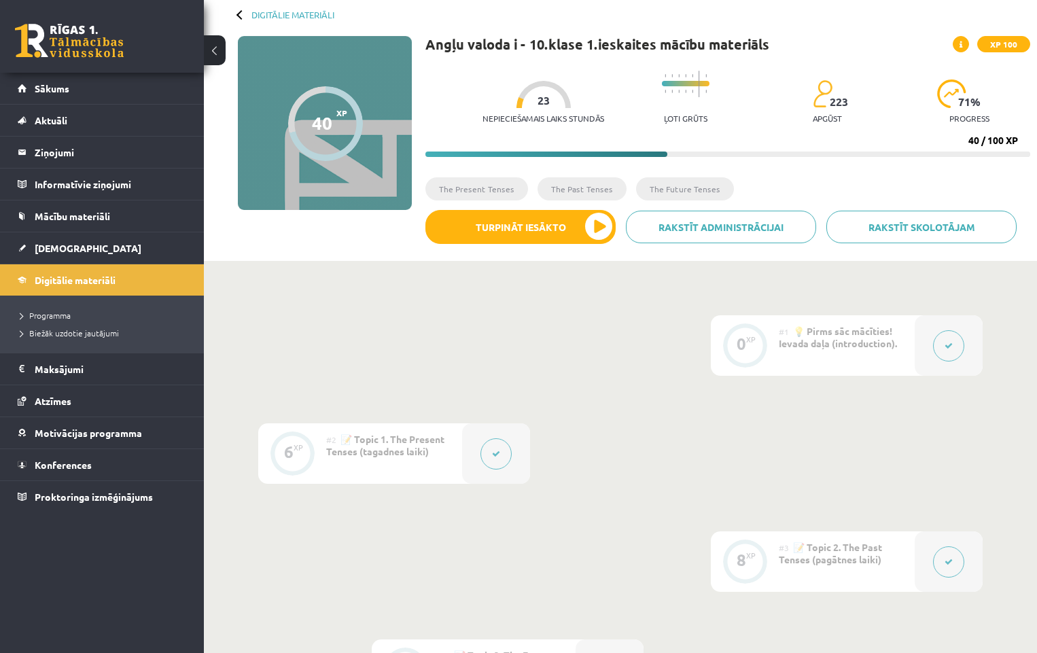
scroll to position [0, 0]
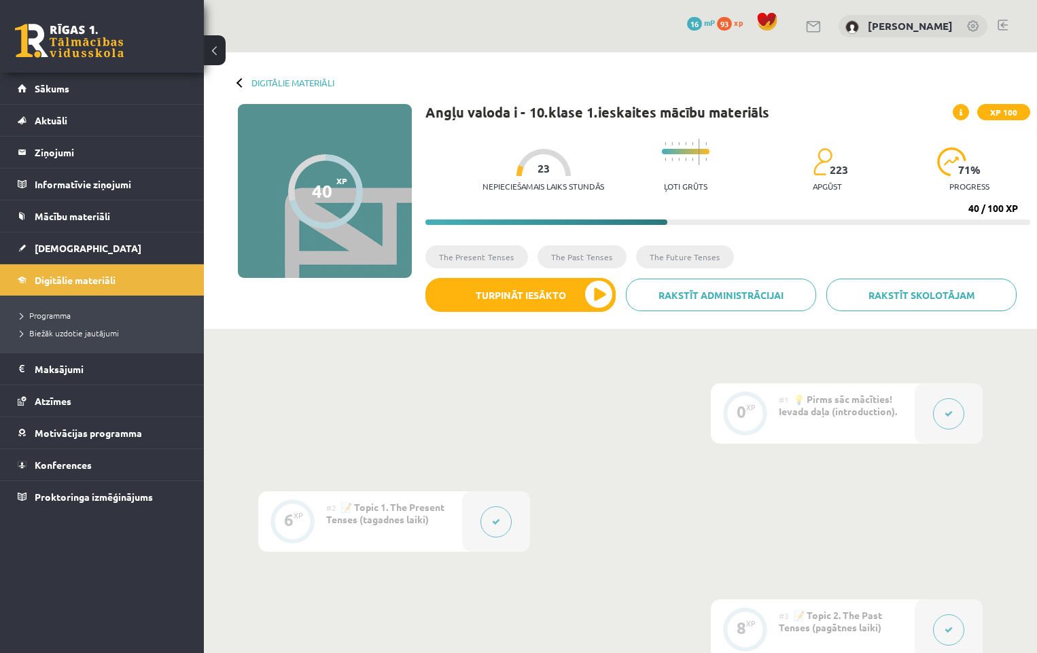
click at [965, 110] on span at bounding box center [961, 112] width 16 height 16
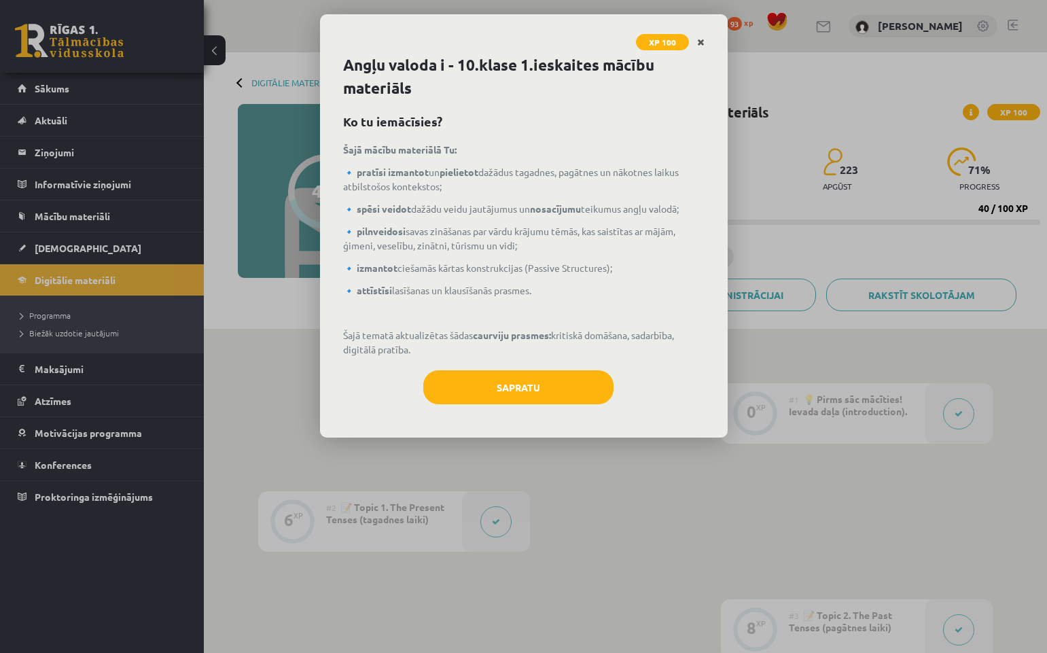
click at [705, 37] on link "Close" at bounding box center [701, 42] width 24 height 27
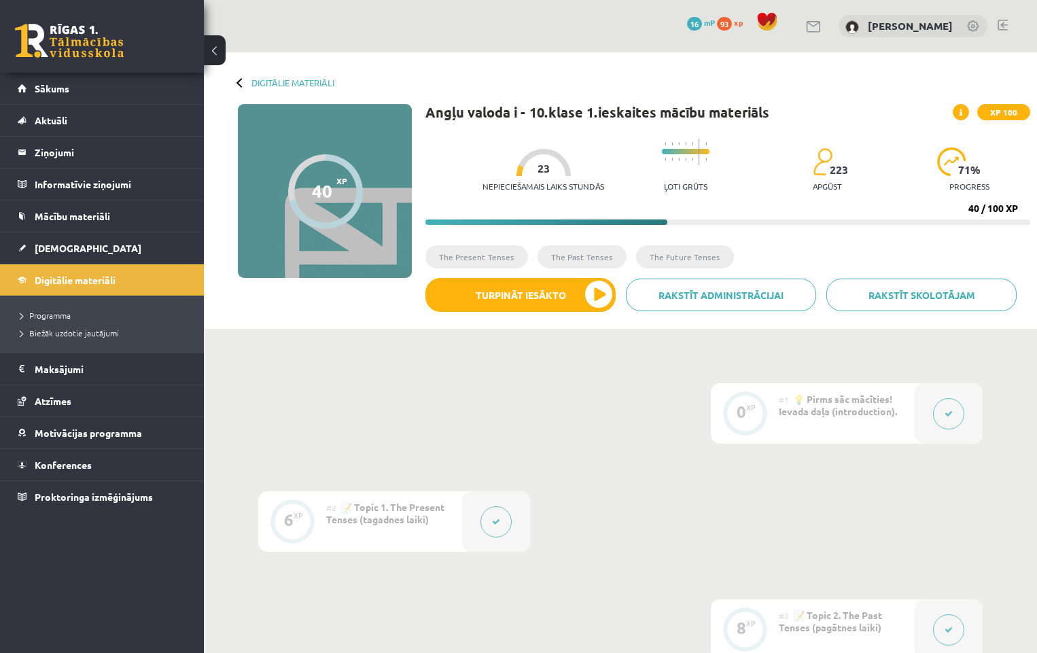
drag, startPoint x: 1004, startPoint y: 22, endPoint x: 979, endPoint y: 22, distance: 25.1
click at [1004, 23] on link at bounding box center [1003, 25] width 10 height 11
